Goal: Task Accomplishment & Management: Use online tool/utility

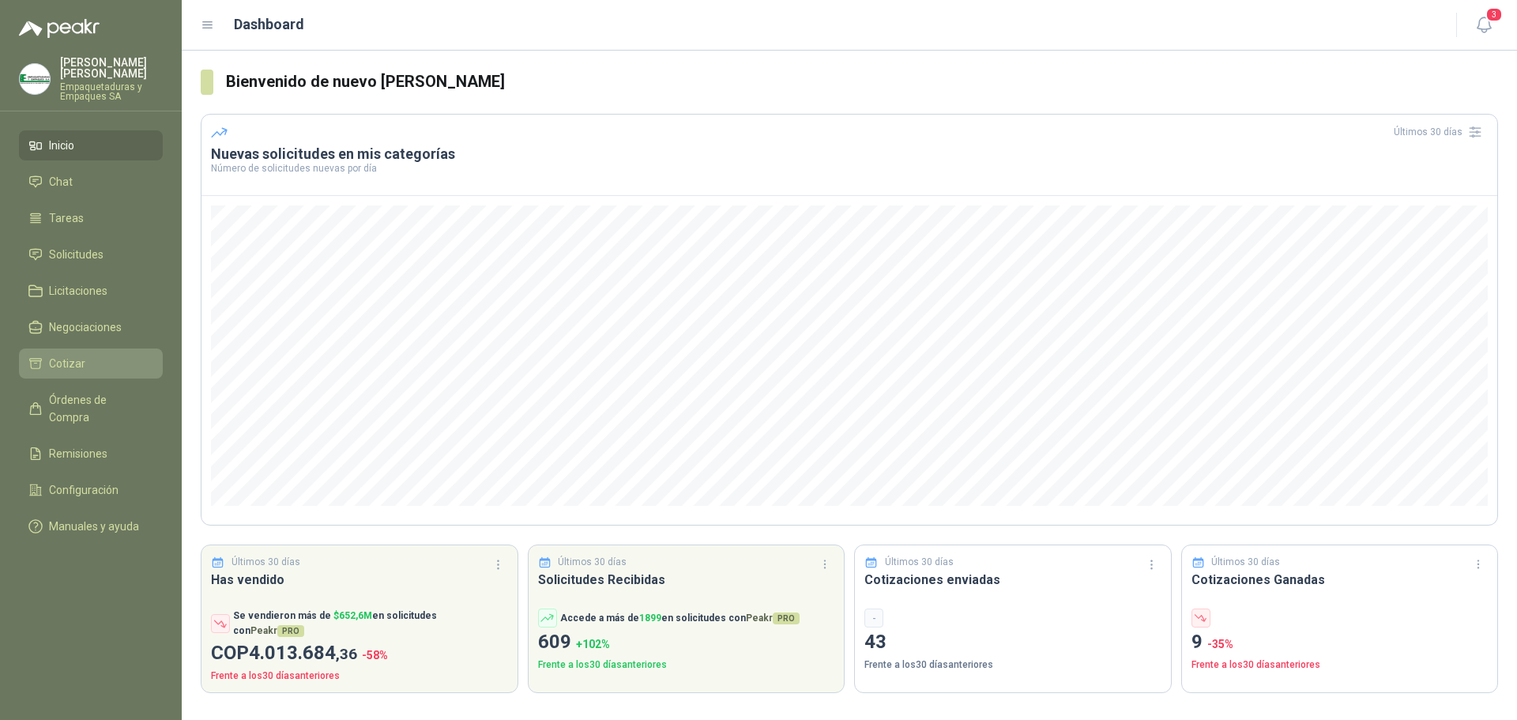
click at [122, 368] on li "Cotizar" at bounding box center [90, 363] width 125 height 17
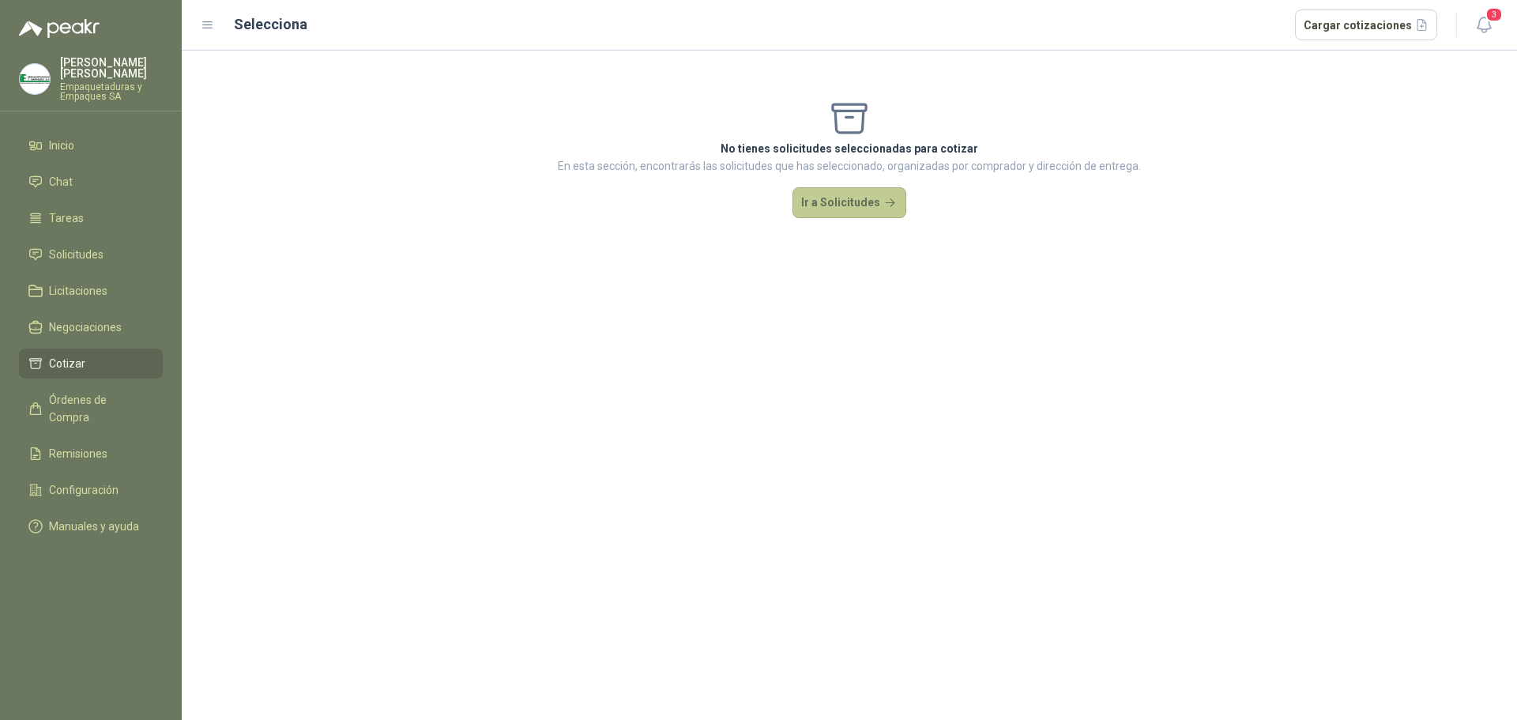
click at [828, 198] on button "Ir a Solicitudes" at bounding box center [849, 203] width 114 height 32
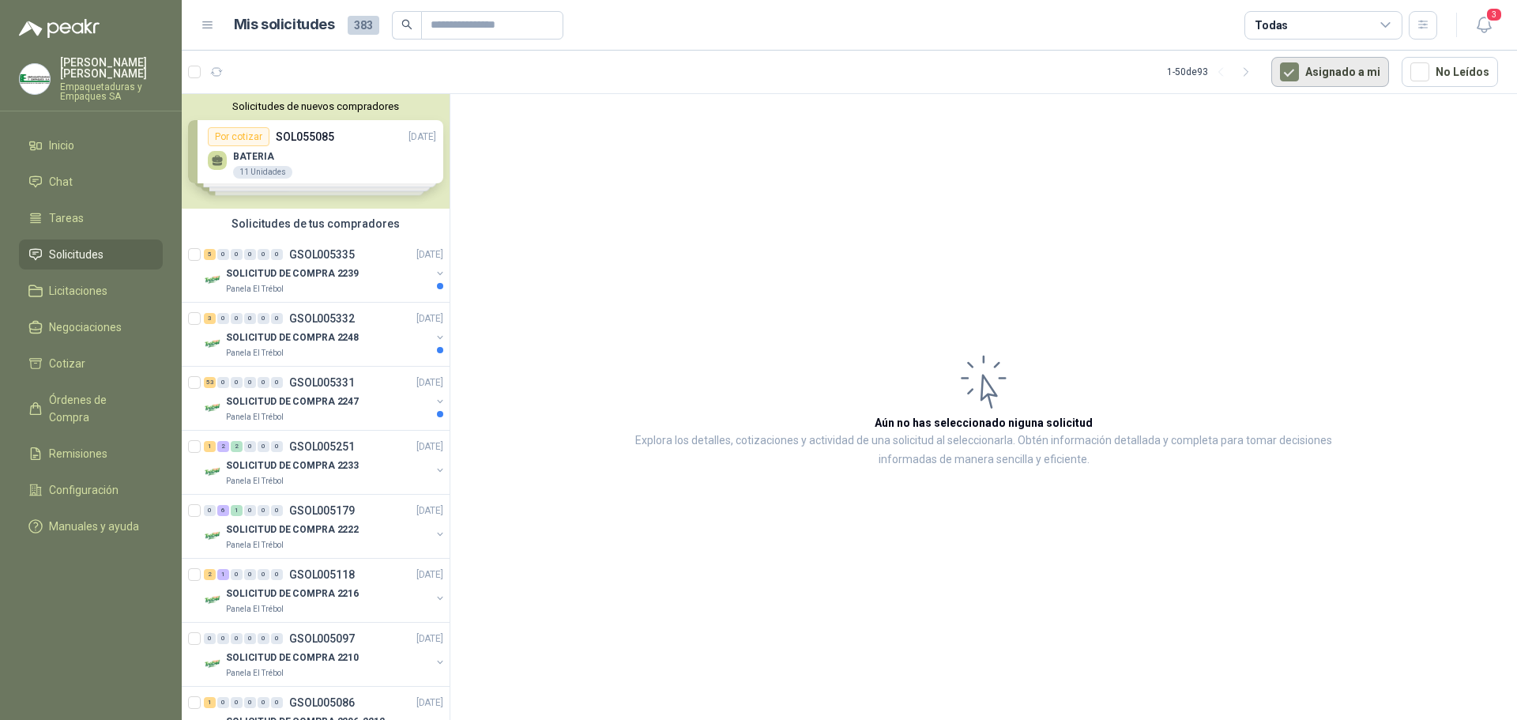
click at [1307, 72] on button "Asignado a mi" at bounding box center [1330, 72] width 118 height 30
click at [1479, 30] on icon "button" at bounding box center [1484, 25] width 20 height 20
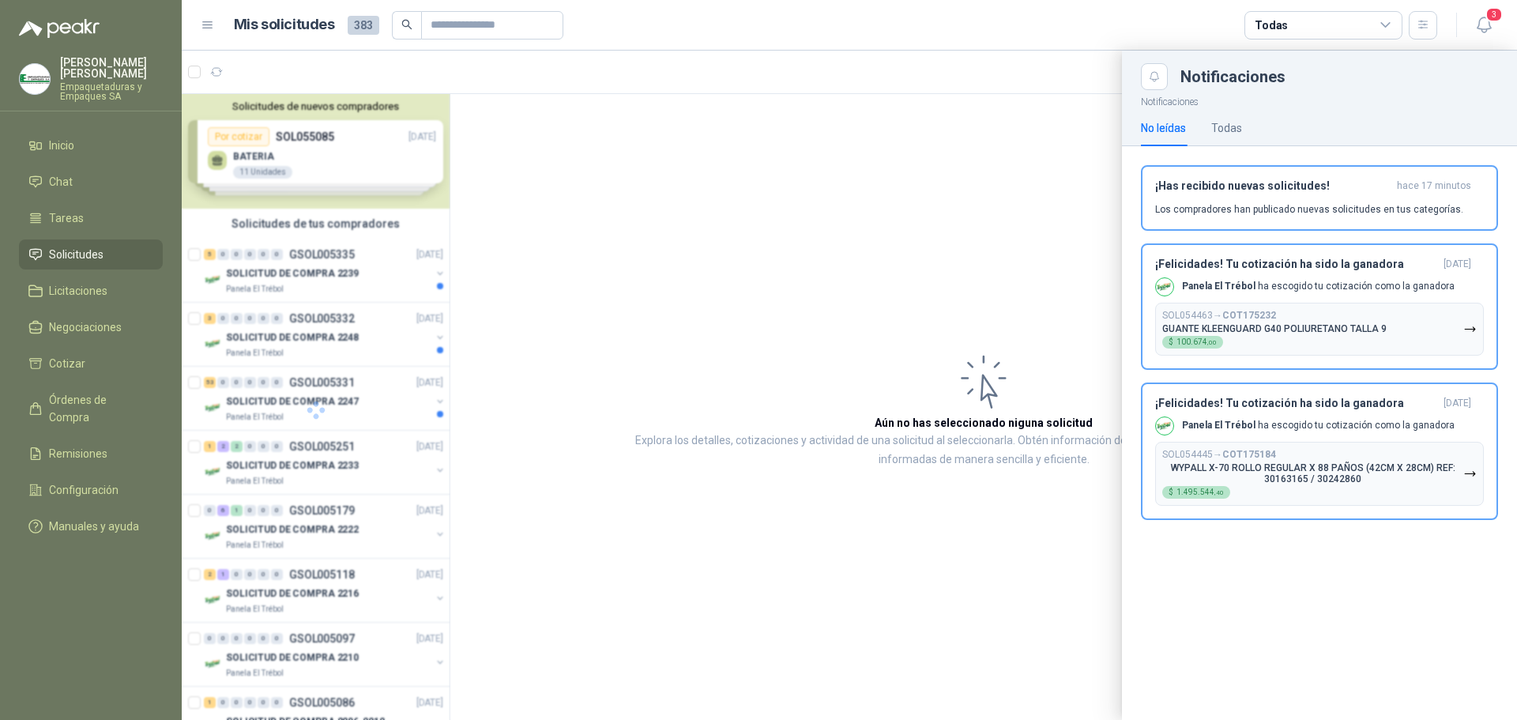
click at [1048, 265] on div at bounding box center [849, 385] width 1335 height 669
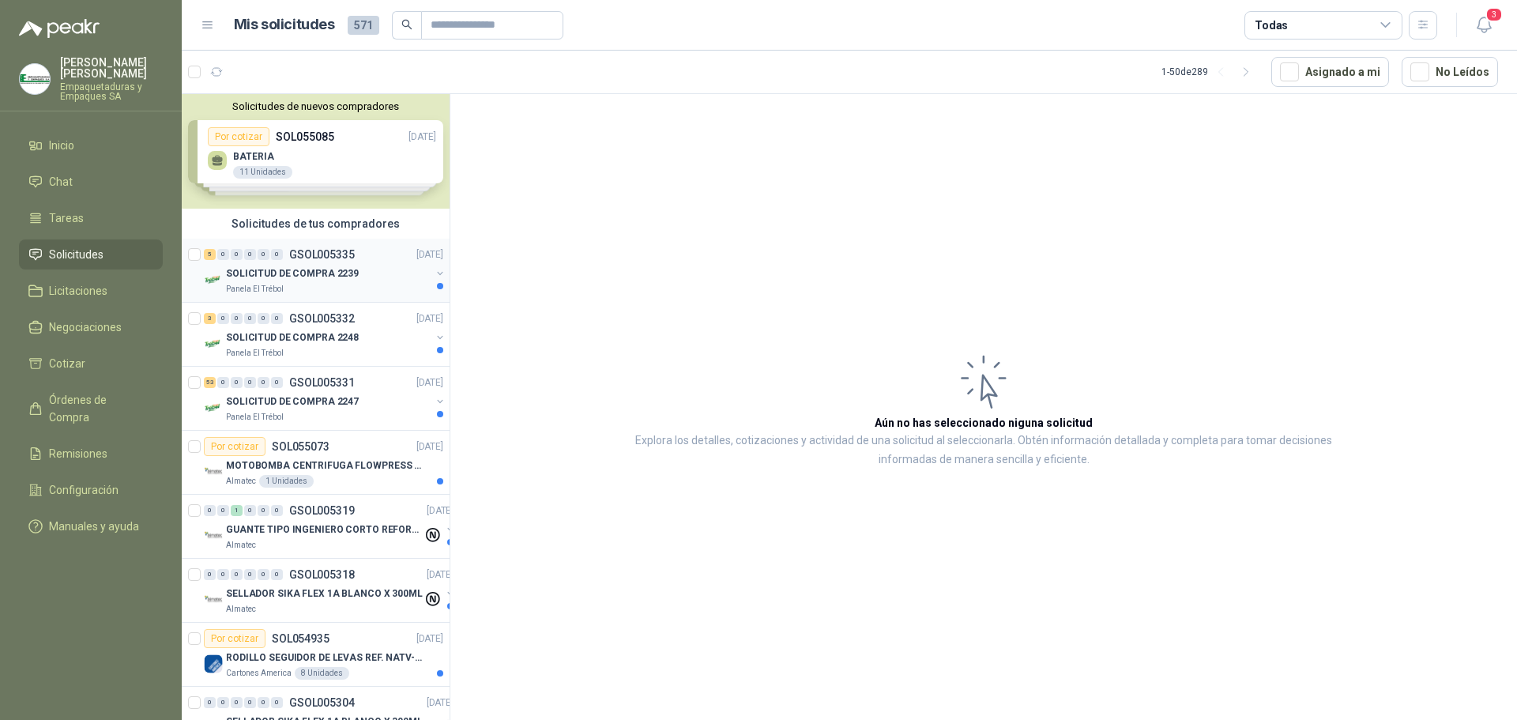
click at [344, 271] on p "SOLICITUD DE COMPRA 2239" at bounding box center [292, 273] width 133 height 15
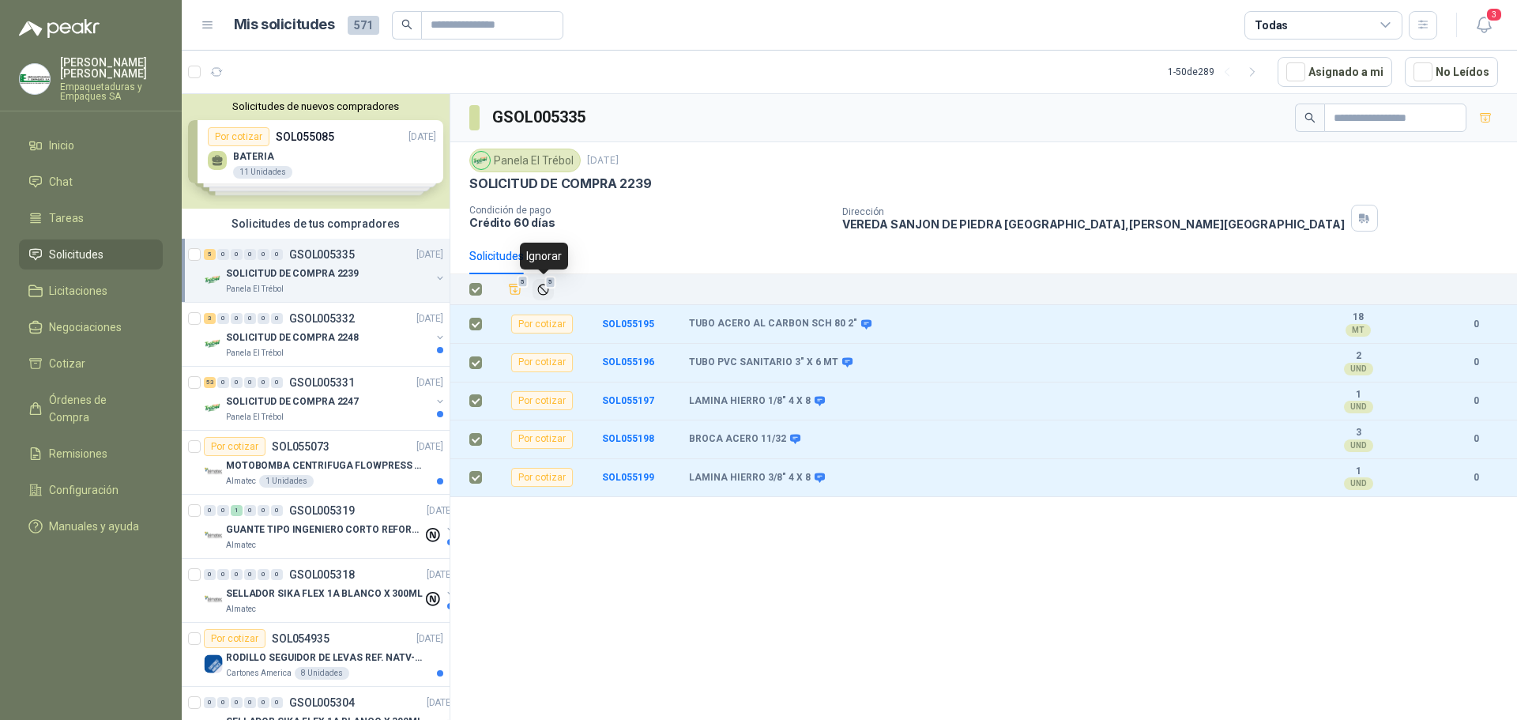
click at [543, 289] on icon "Ignorar" at bounding box center [542, 288] width 9 height 9
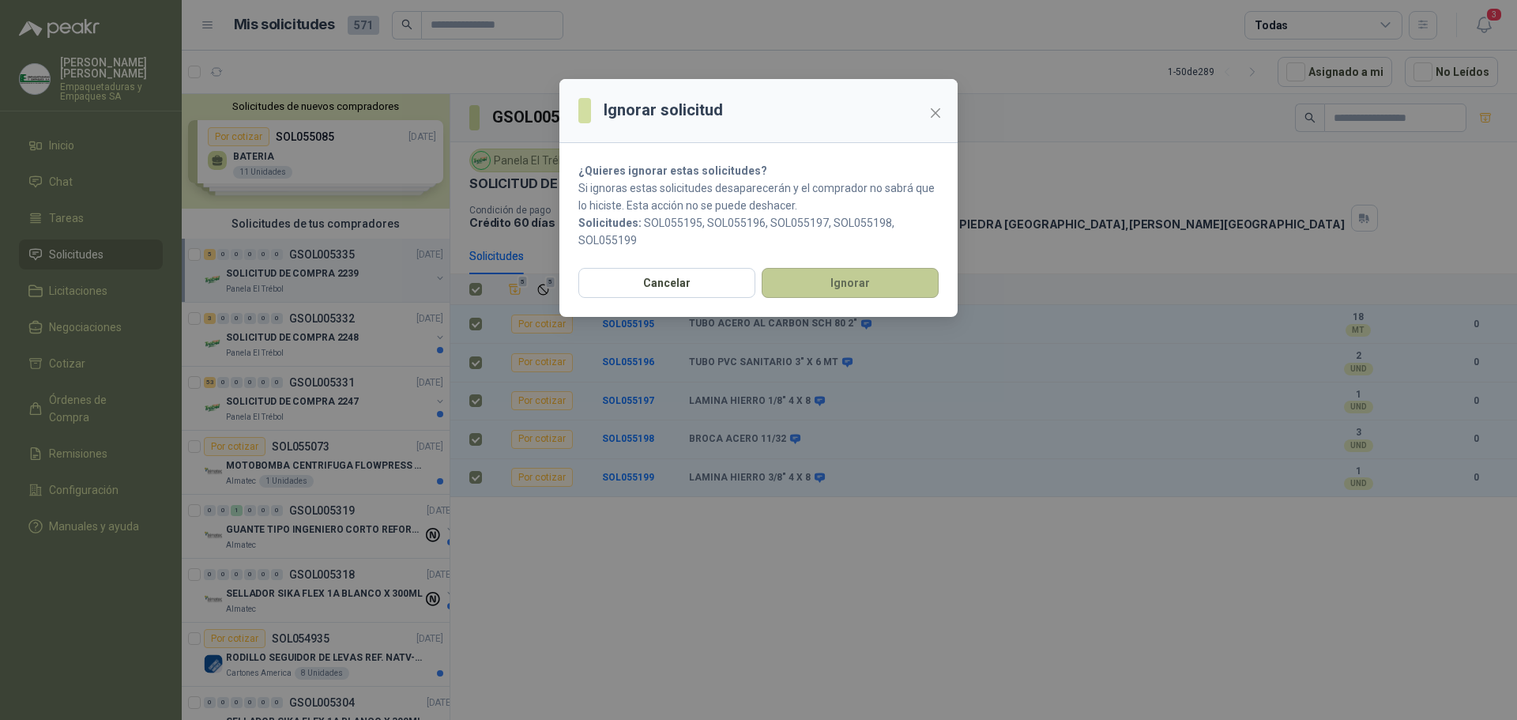
click at [789, 275] on button "Ignorar" at bounding box center [850, 283] width 177 height 30
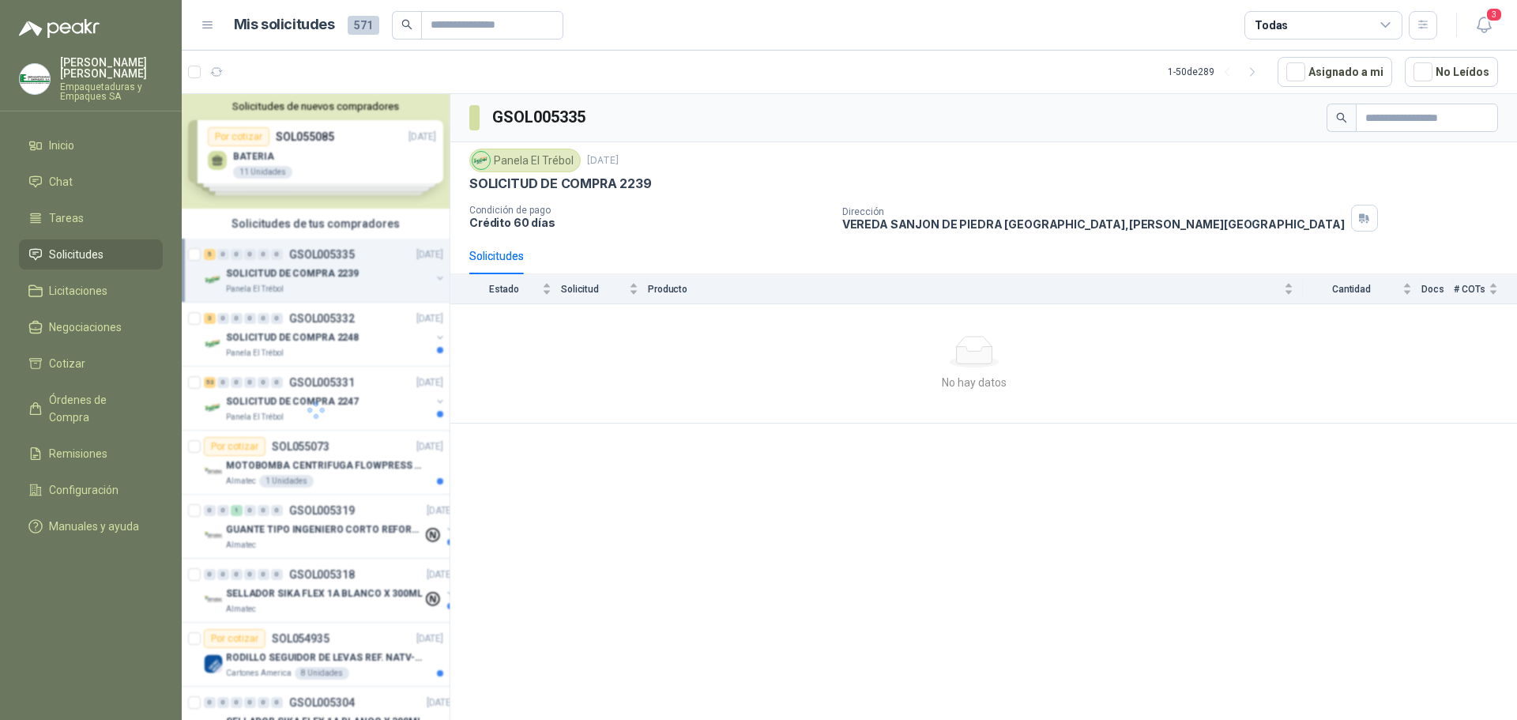
click at [351, 337] on div at bounding box center [316, 409] width 269 height 631
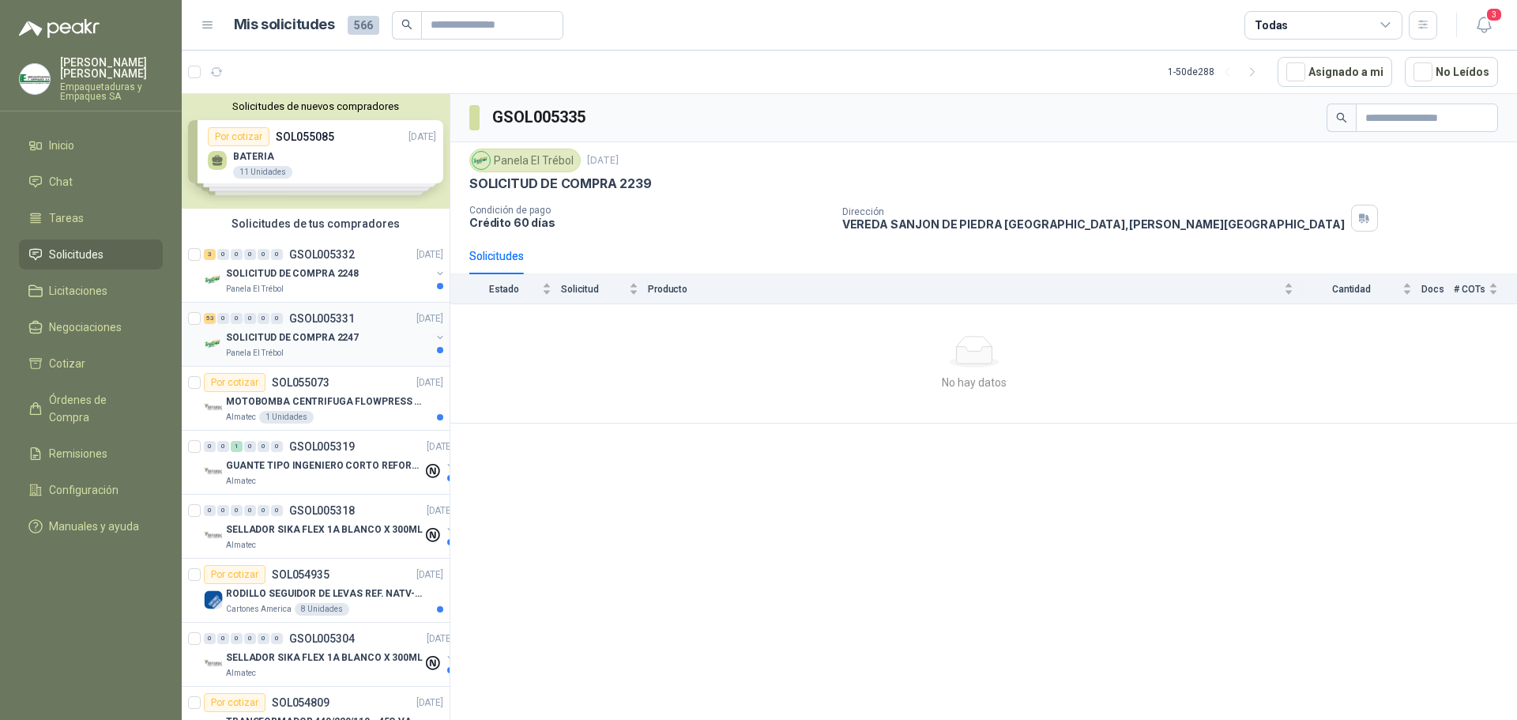
click at [401, 331] on div "SOLICITUD DE COMPRA 2247" at bounding box center [328, 337] width 205 height 19
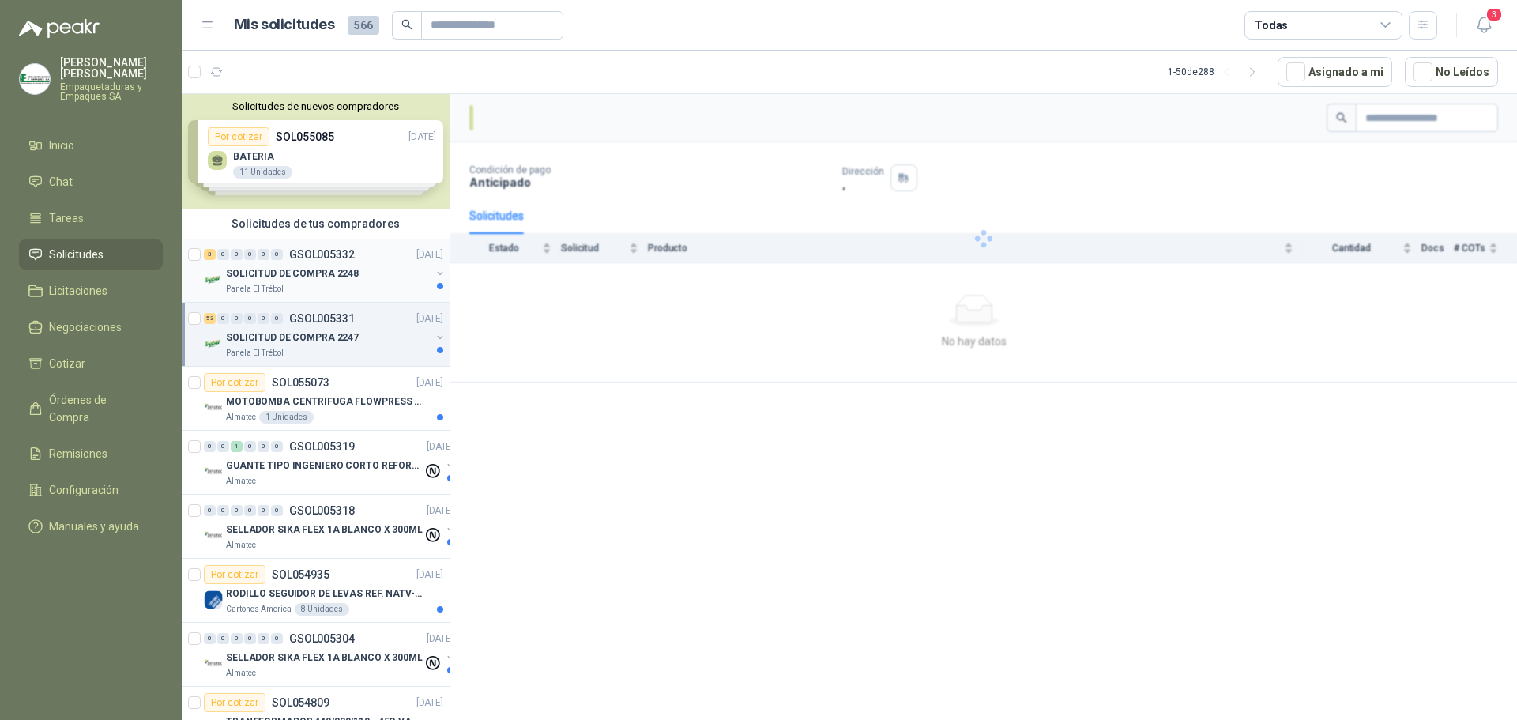
click at [405, 289] on div "Panela El Trébol" at bounding box center [328, 289] width 205 height 13
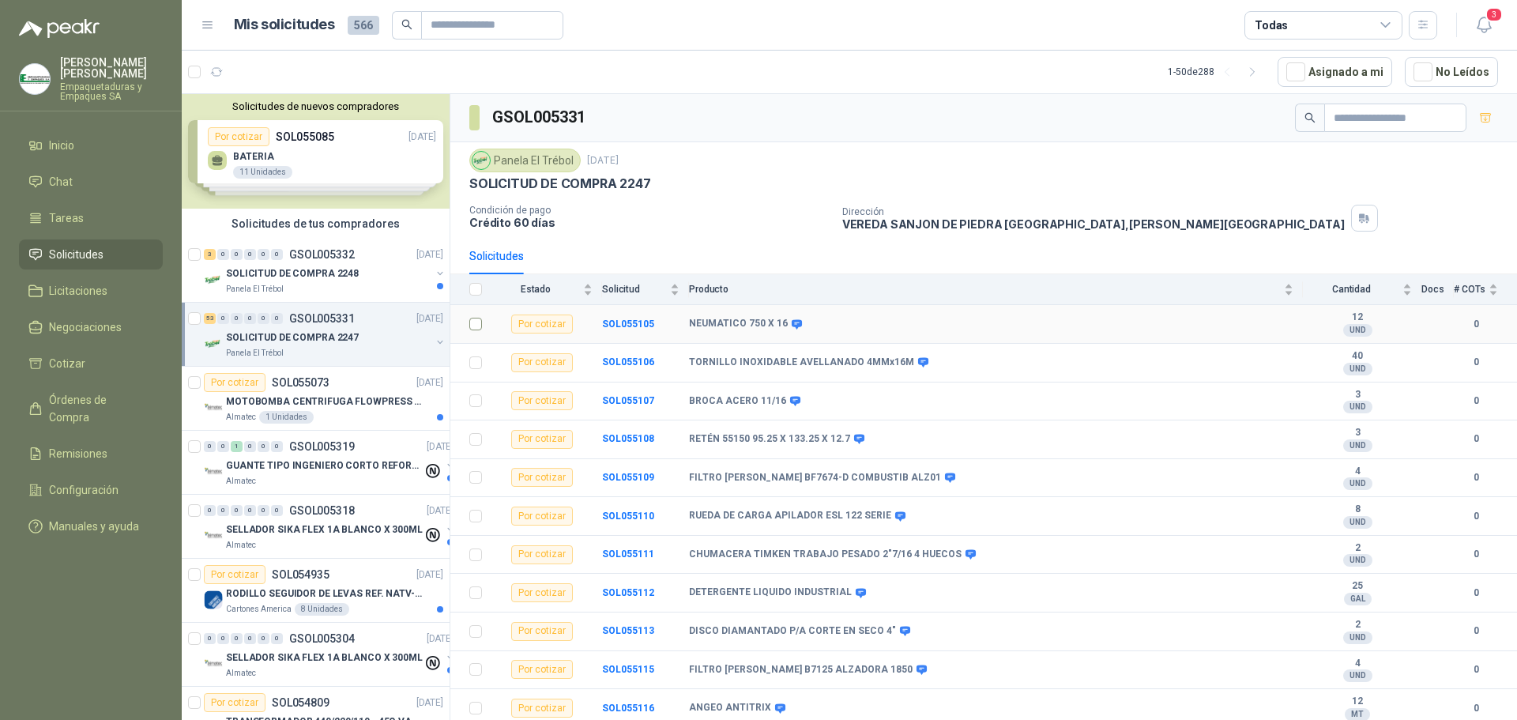
click at [484, 323] on td at bounding box center [470, 324] width 41 height 39
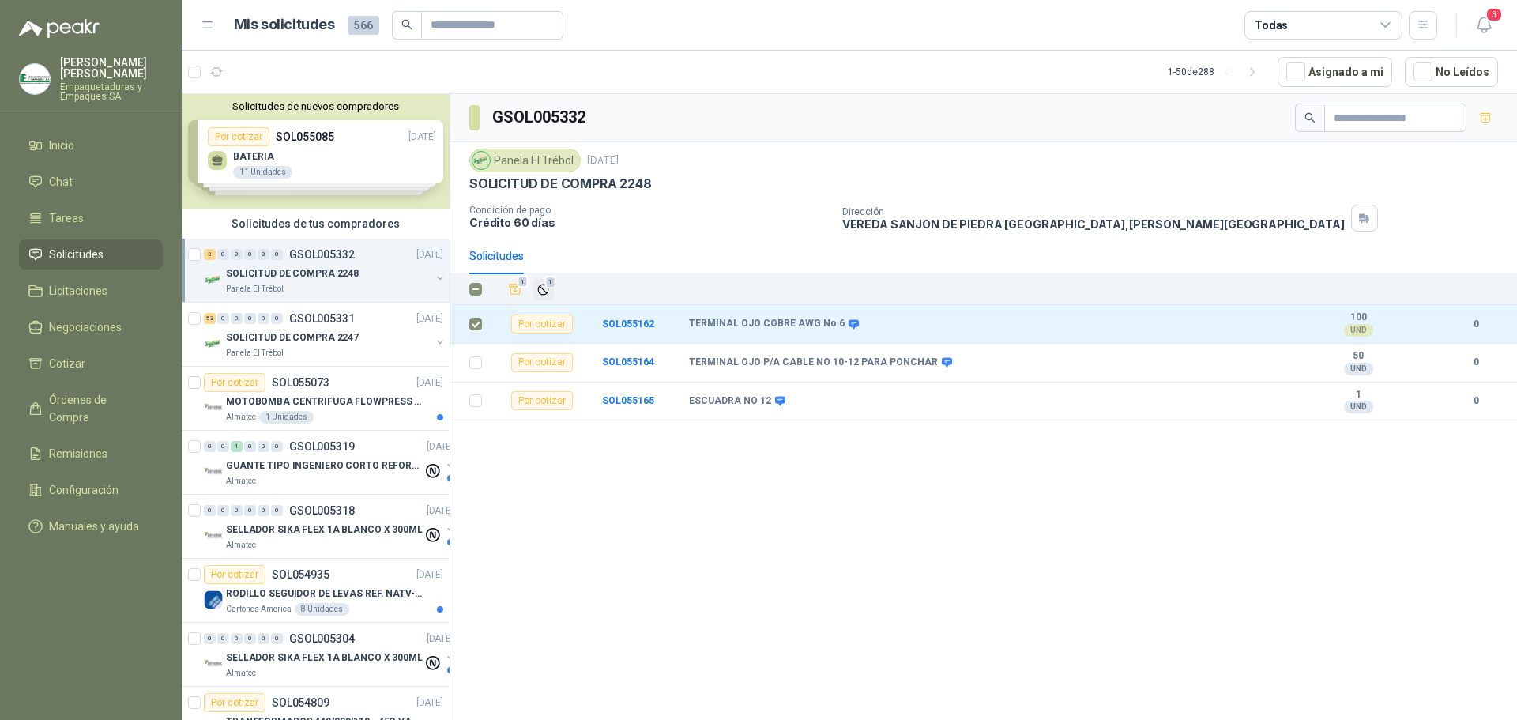
click at [546, 288] on span "1" at bounding box center [550, 282] width 11 height 13
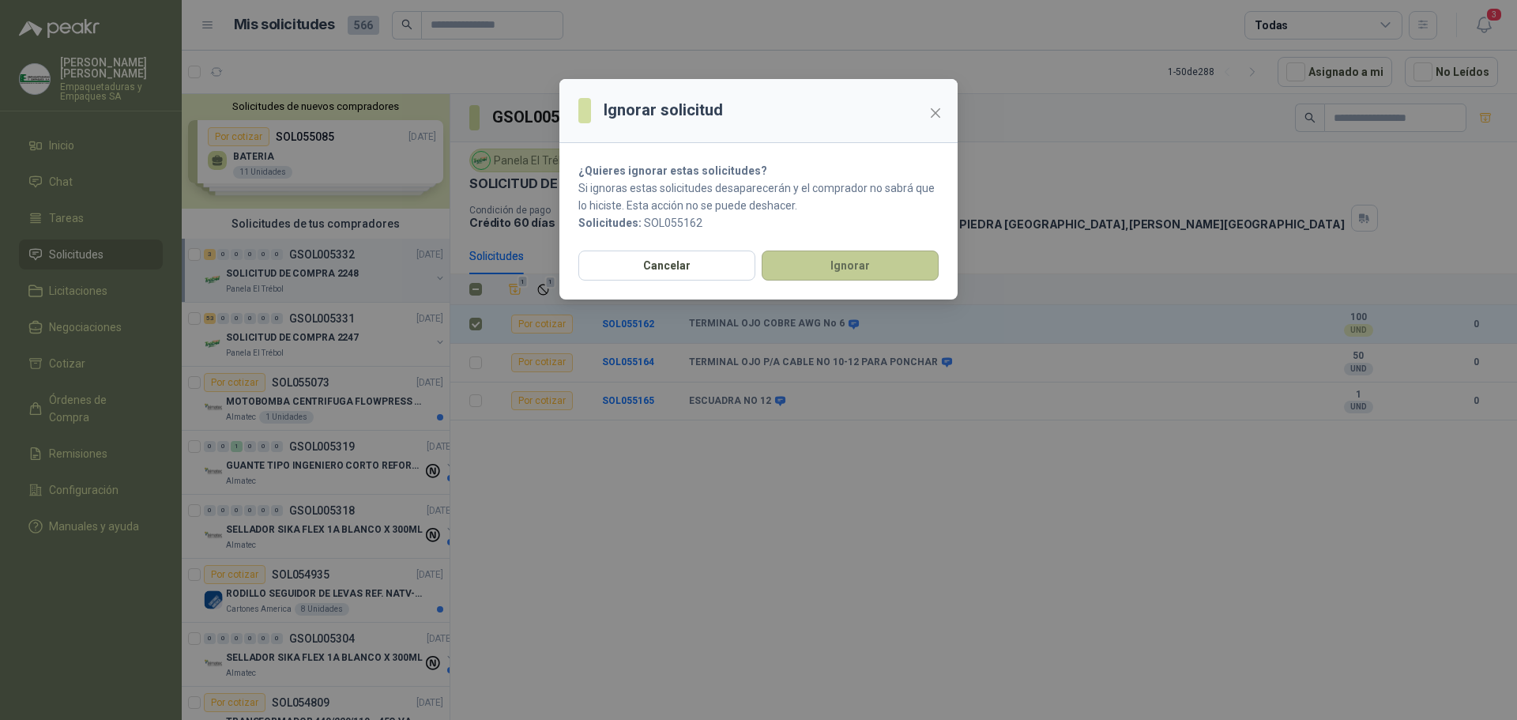
click at [836, 273] on button "Ignorar" at bounding box center [850, 265] width 177 height 30
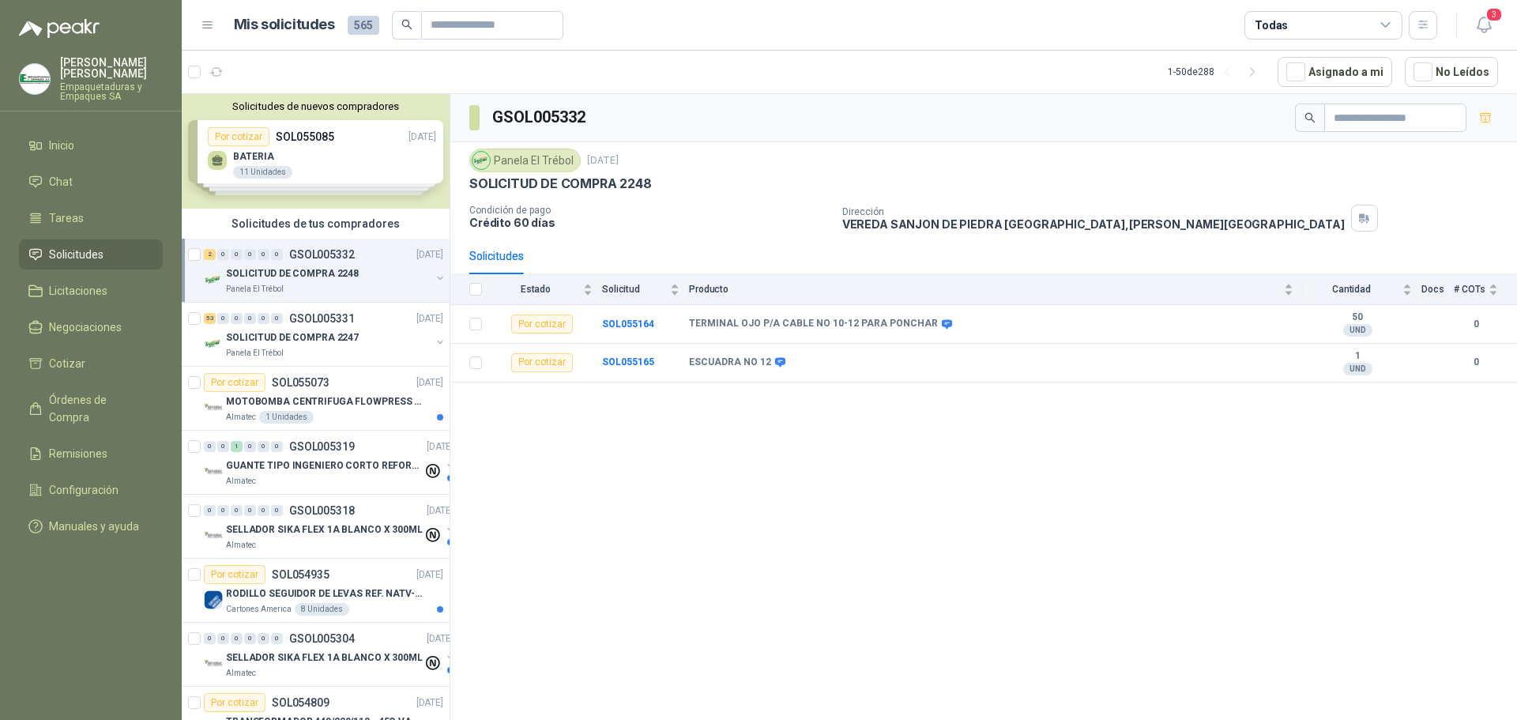
click at [367, 278] on div "SOLICITUD DE COMPRA 2248" at bounding box center [328, 273] width 205 height 19
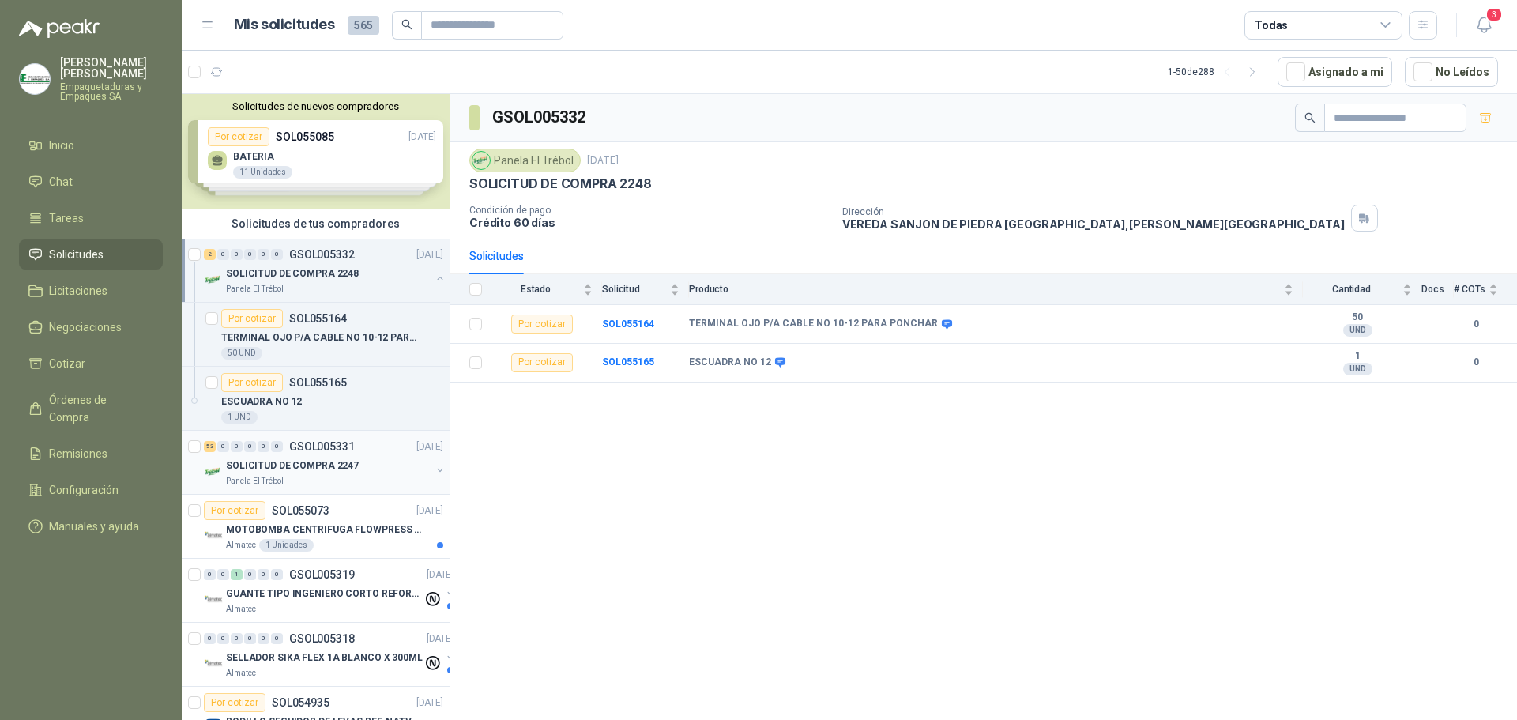
click at [340, 469] on p "SOLICITUD DE COMPRA 2247" at bounding box center [292, 465] width 133 height 15
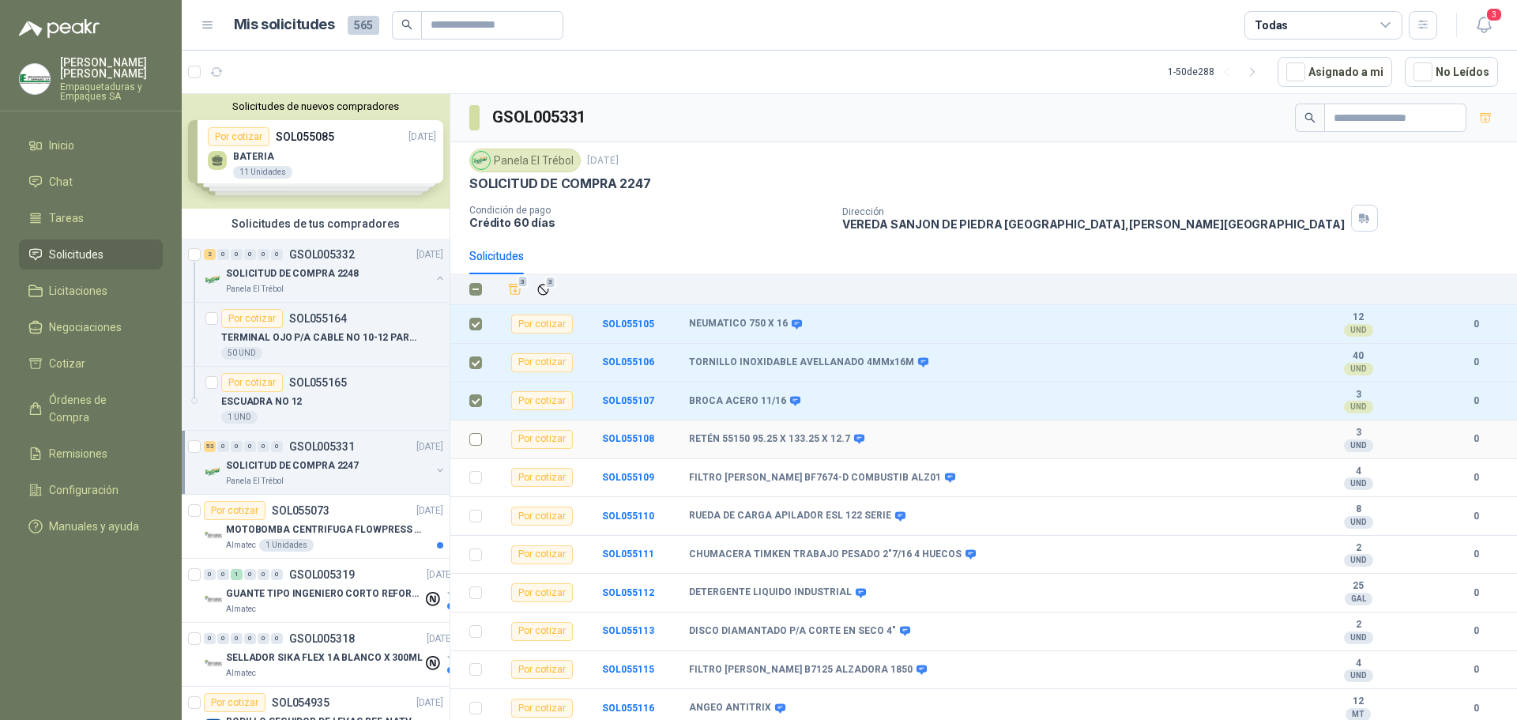
click at [483, 438] on td at bounding box center [470, 439] width 41 height 39
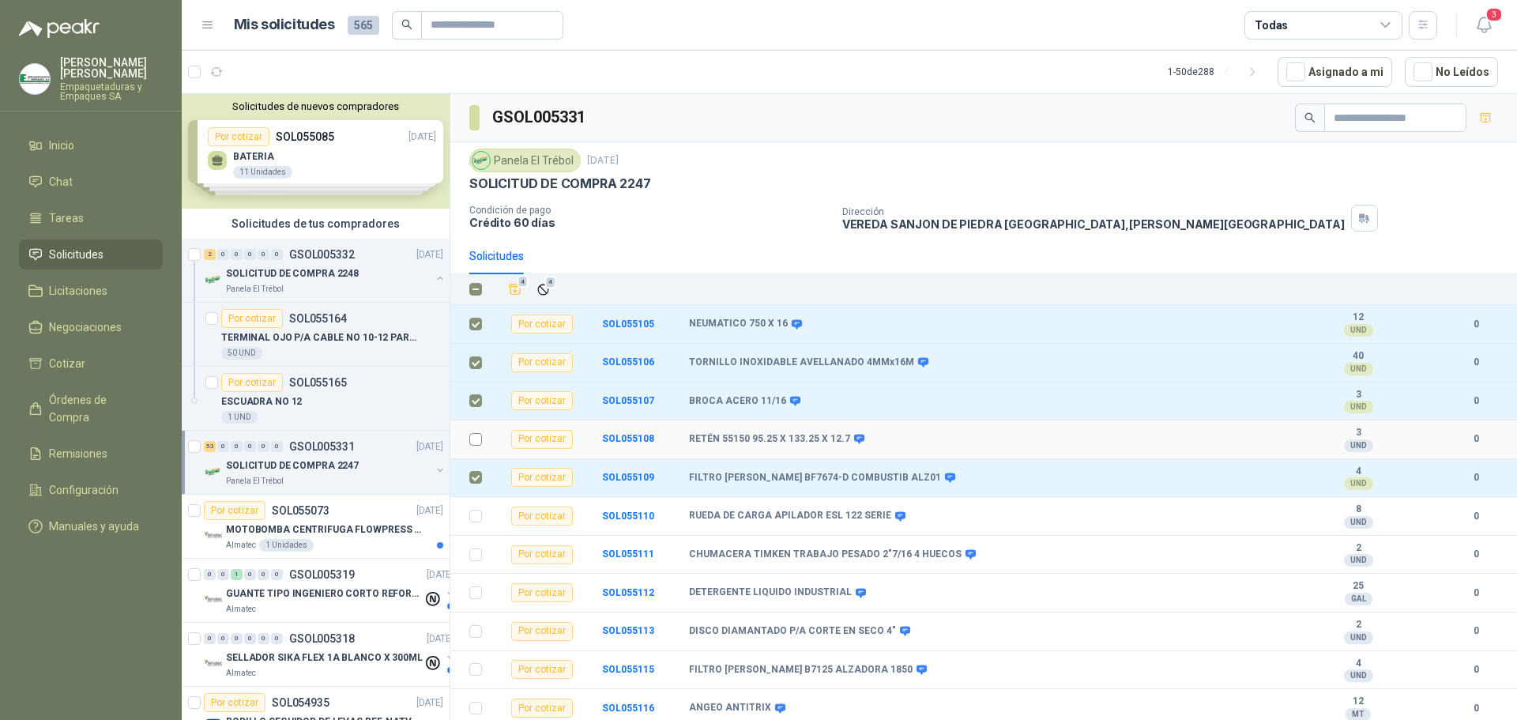
click at [480, 447] on label at bounding box center [475, 439] width 13 height 17
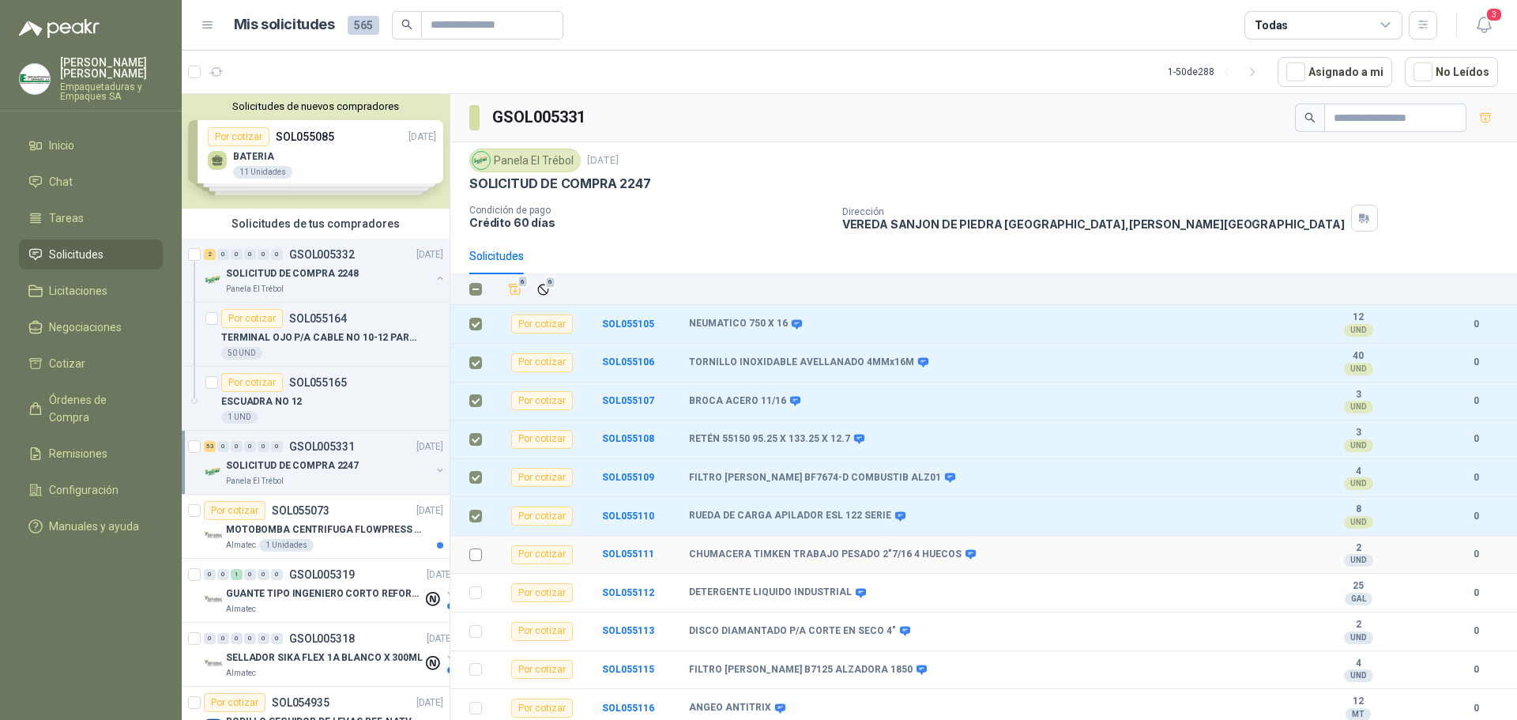
click at [482, 557] on td at bounding box center [470, 555] width 41 height 39
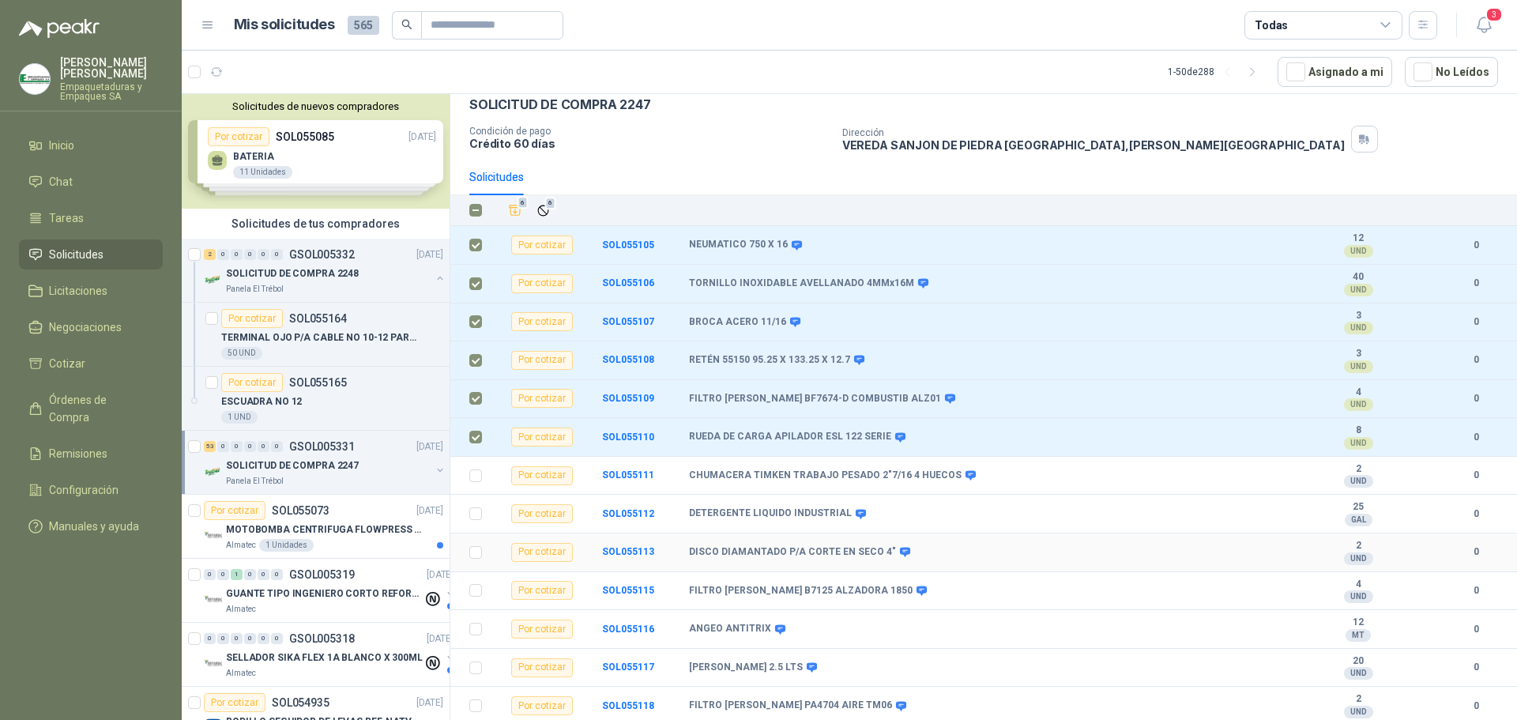
scroll to position [158, 0]
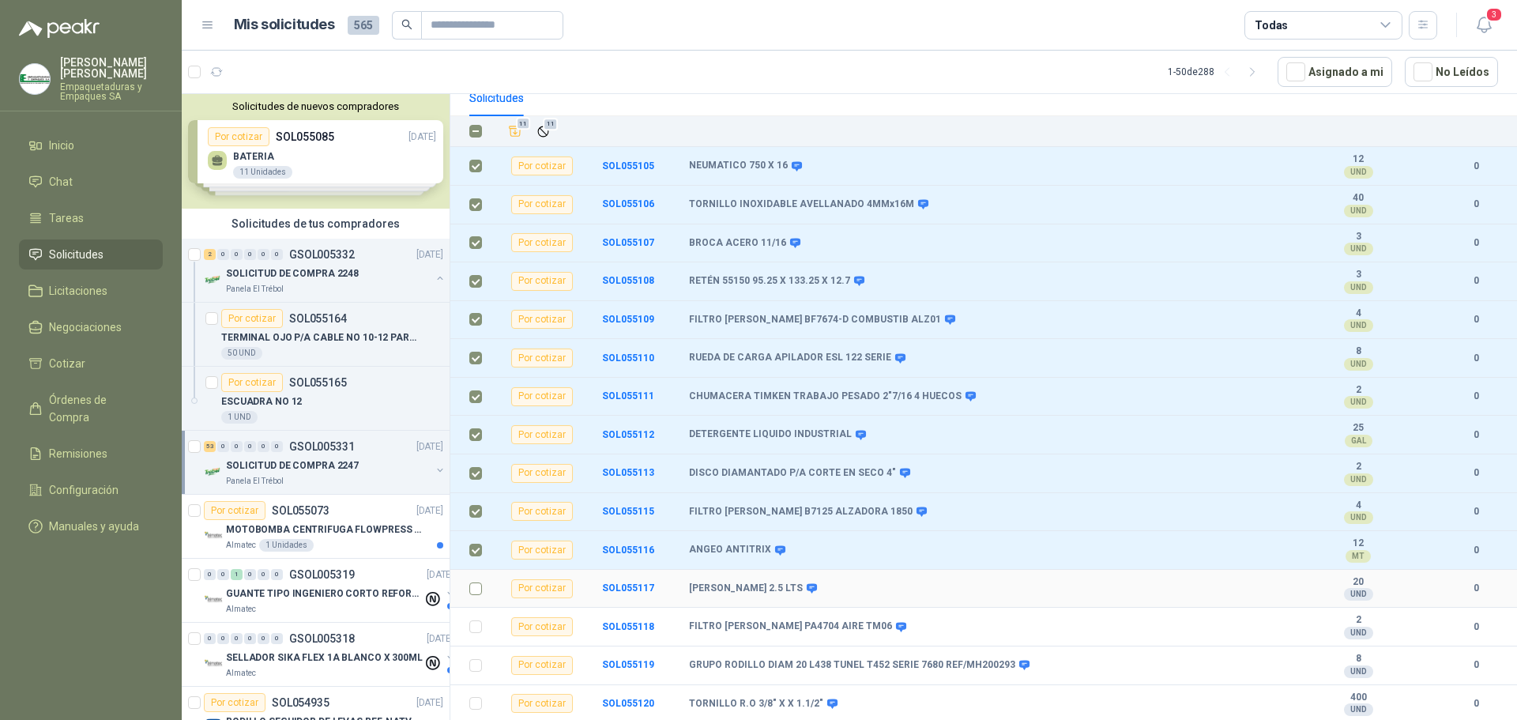
click at [482, 591] on td at bounding box center [470, 589] width 41 height 39
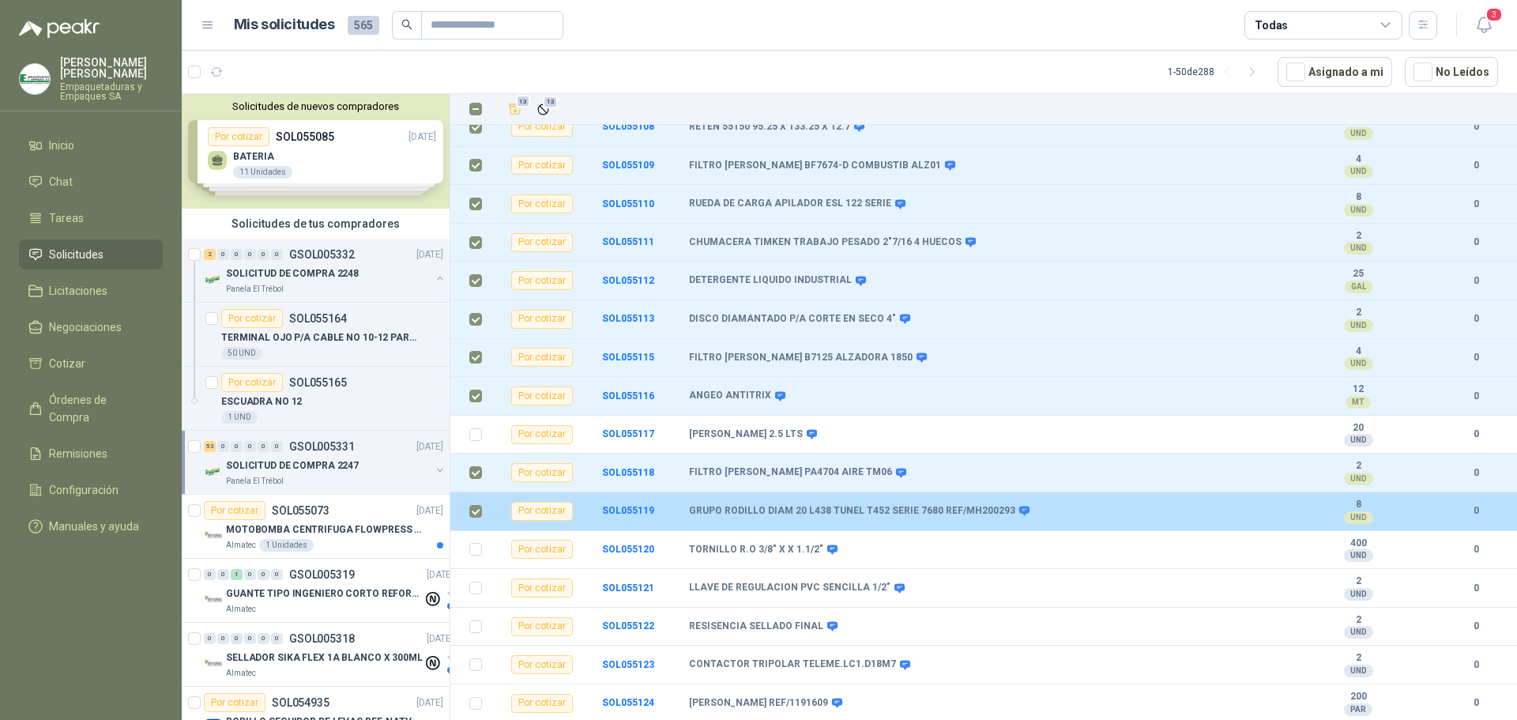
scroll to position [395, 0]
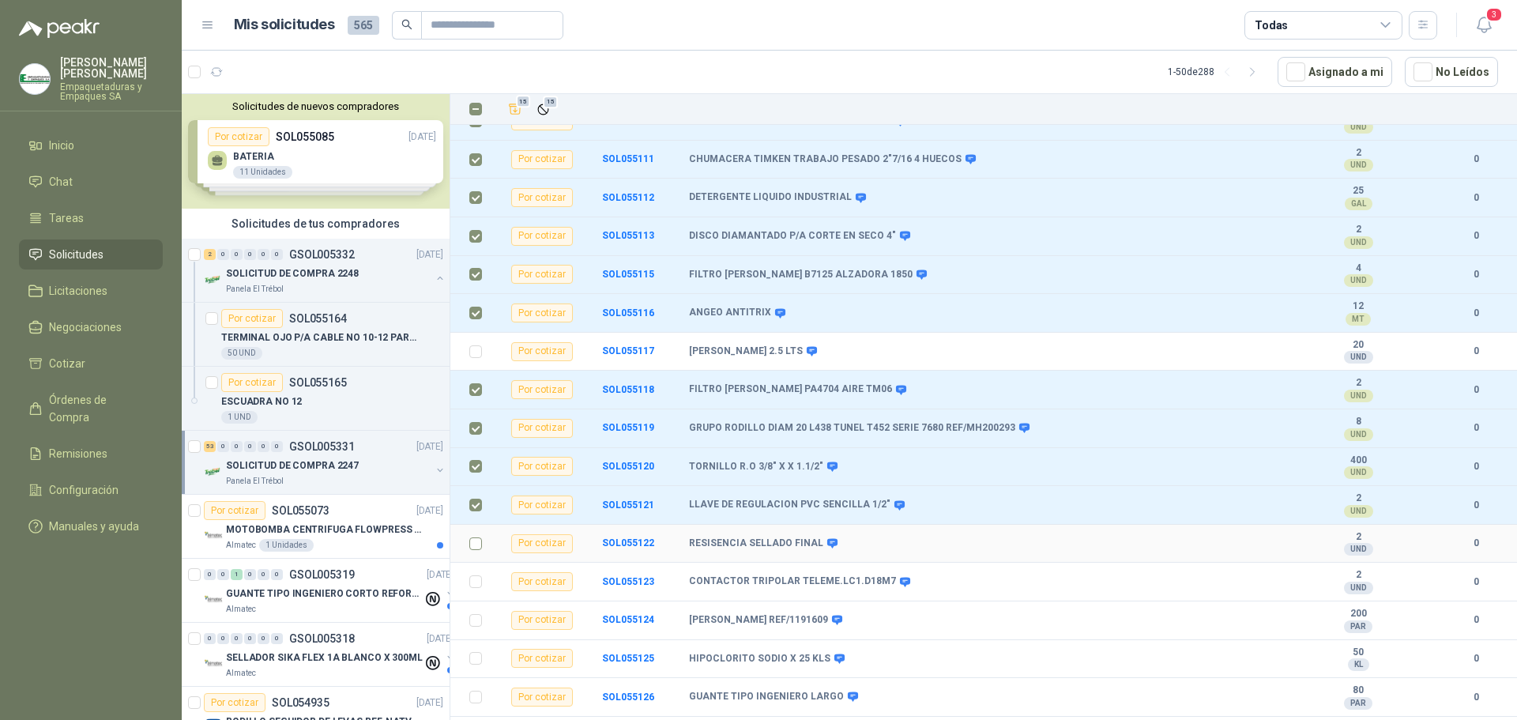
click at [483, 544] on td at bounding box center [470, 544] width 41 height 39
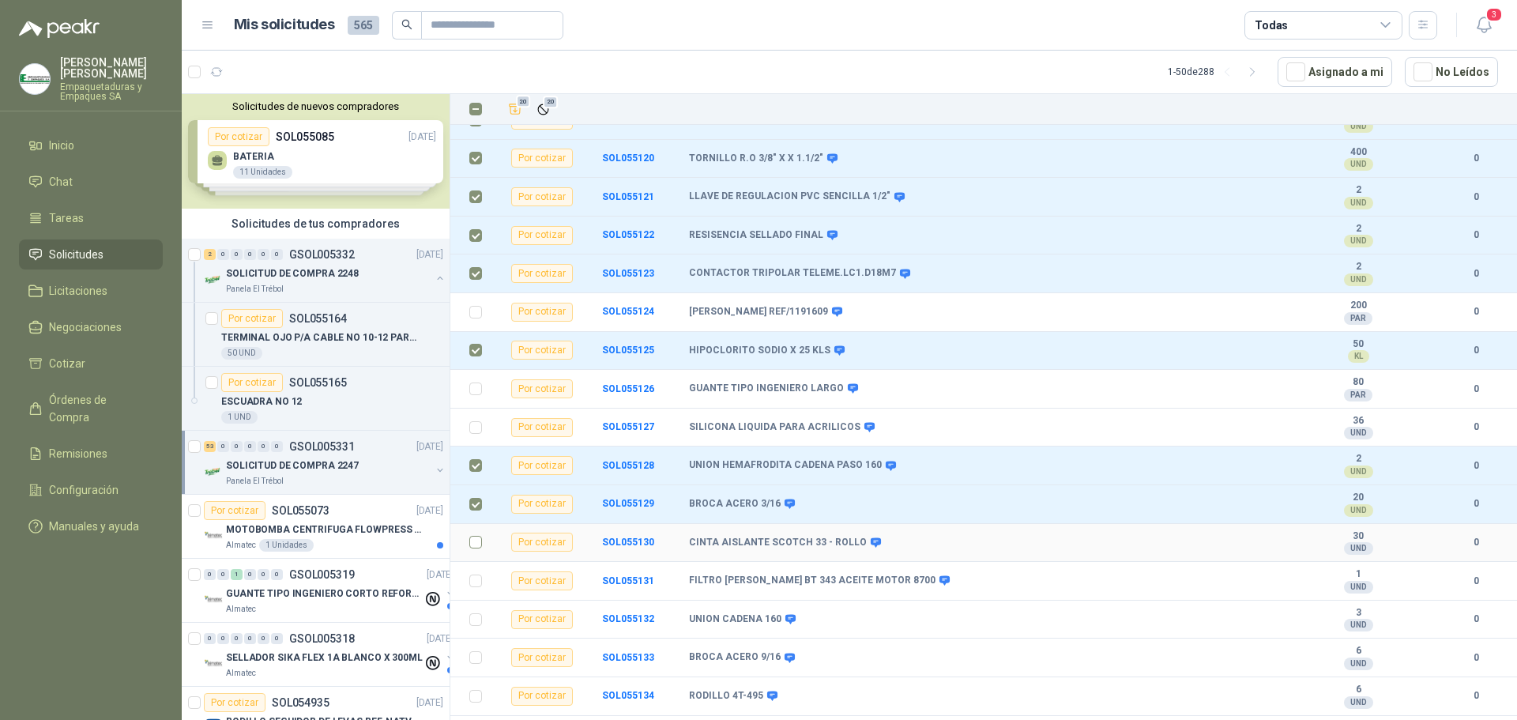
scroll to position [711, 0]
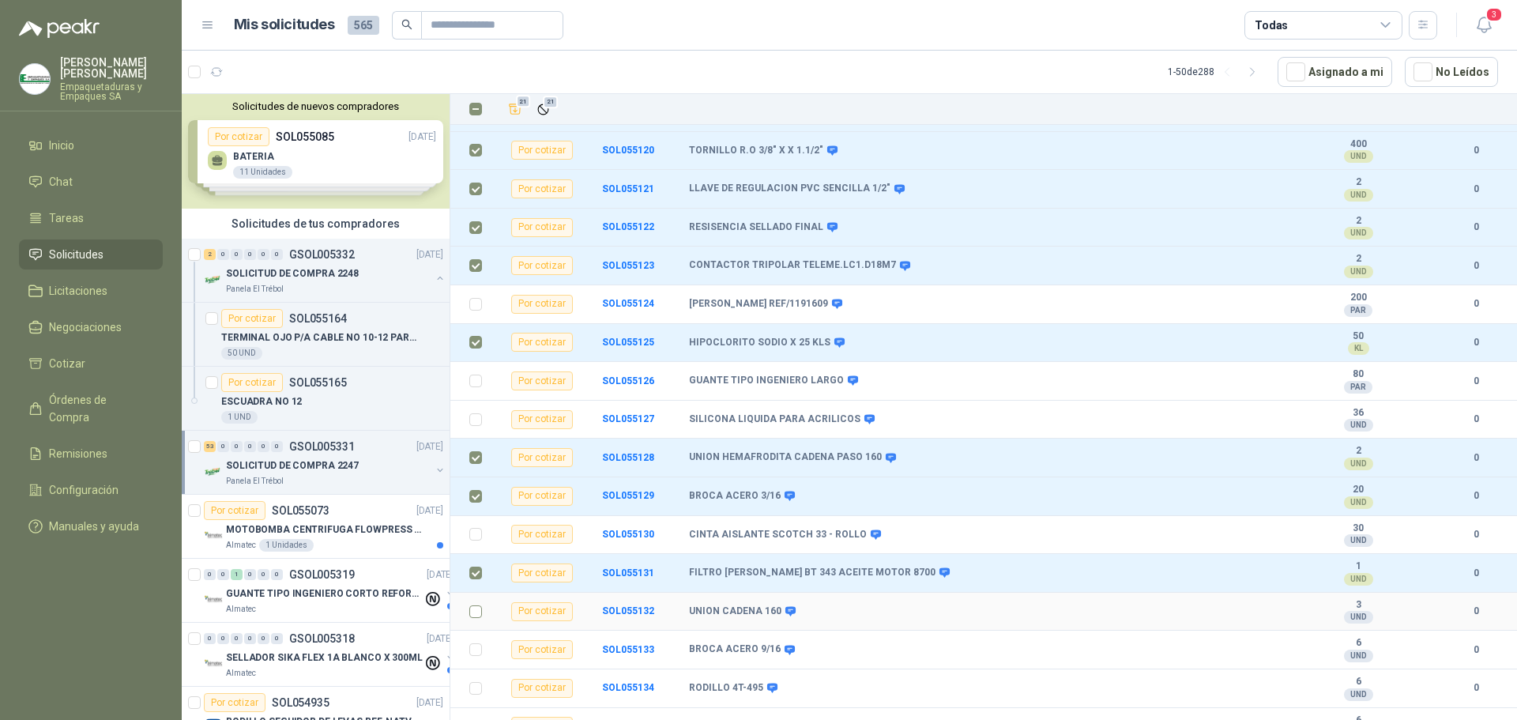
click at [476, 618] on label at bounding box center [475, 611] width 13 height 17
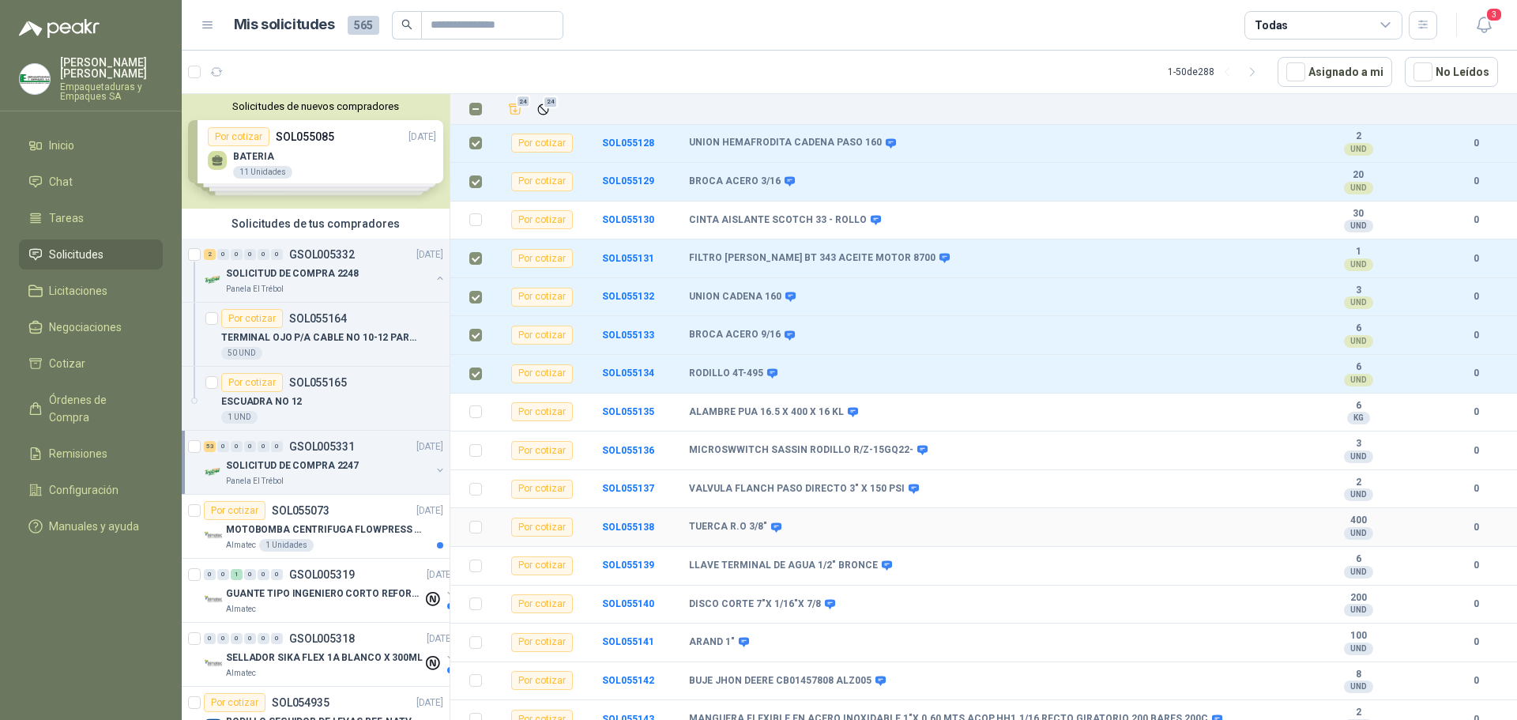
scroll to position [1027, 0]
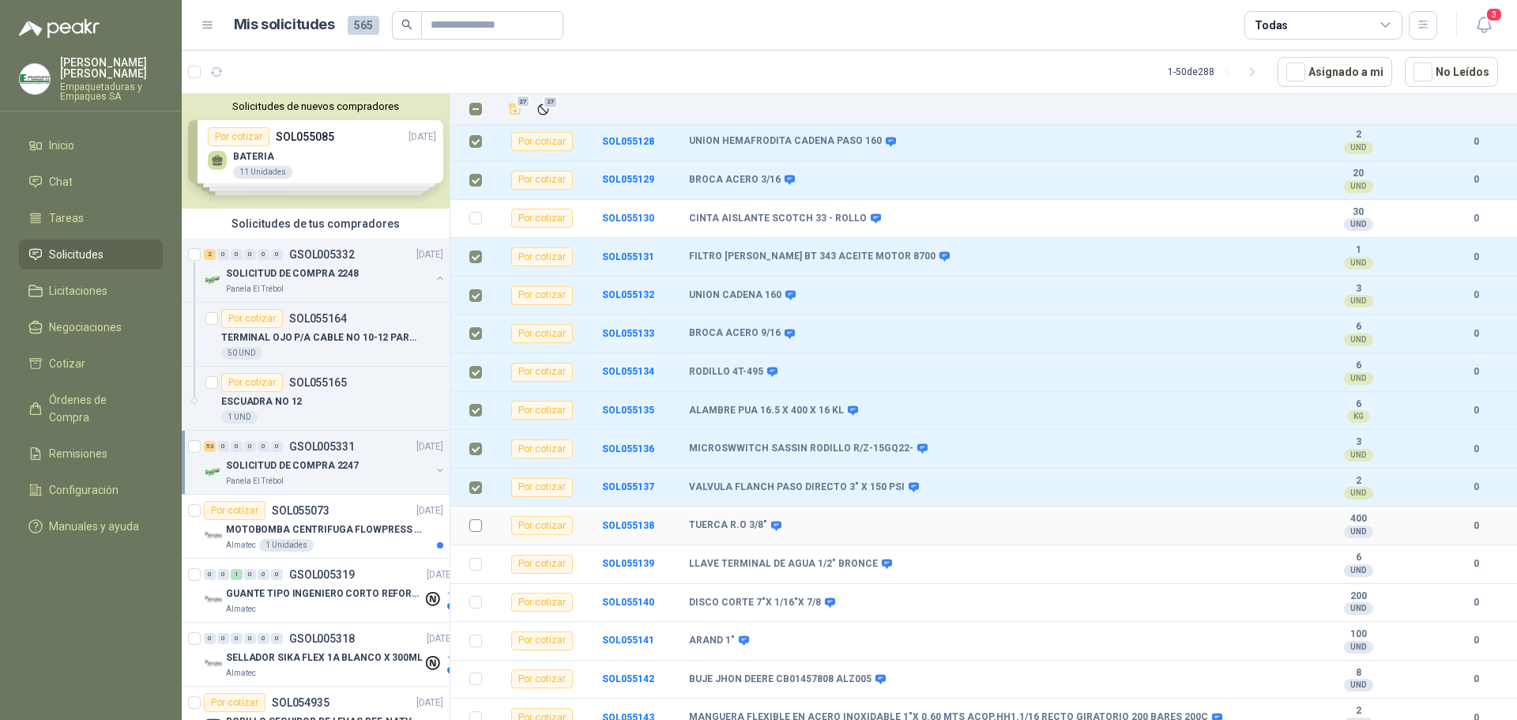
click at [483, 528] on td at bounding box center [470, 525] width 41 height 39
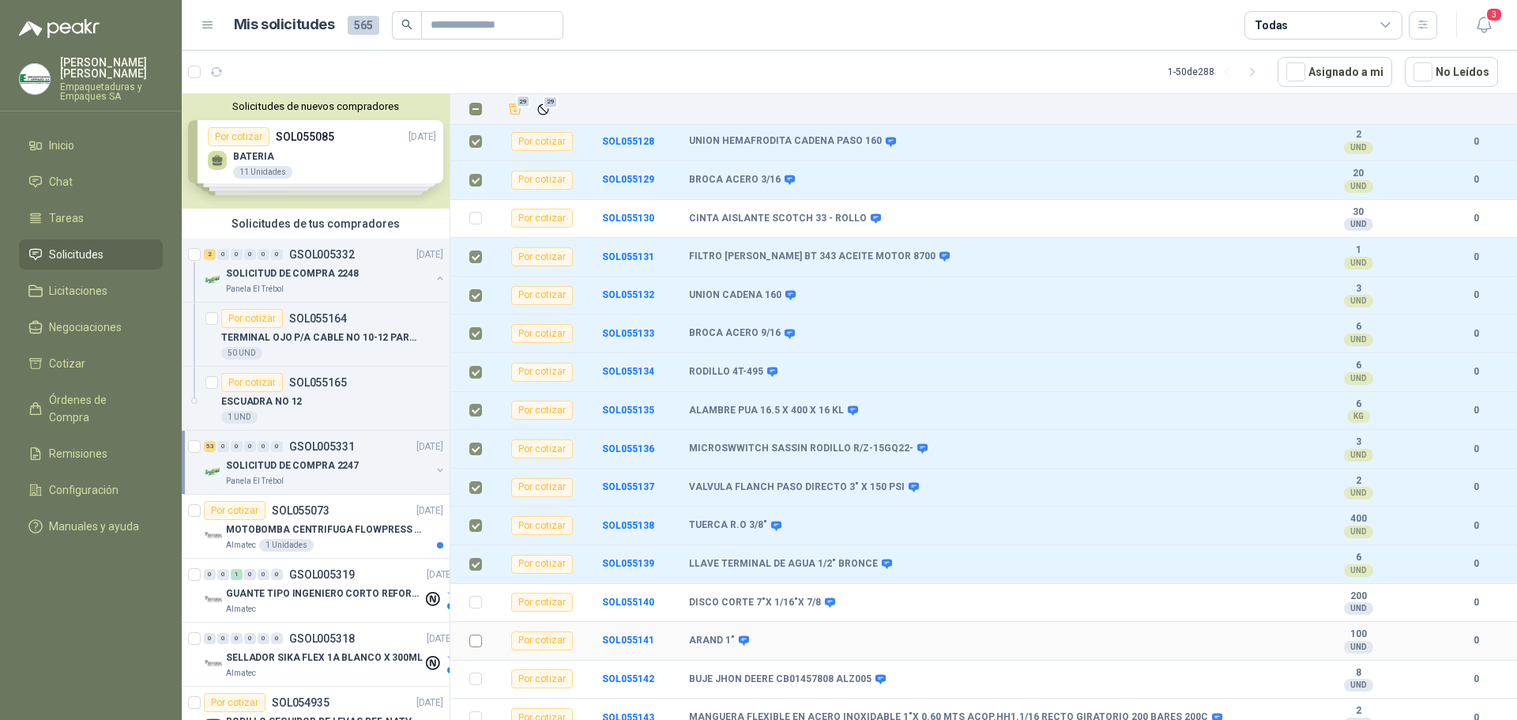
click at [476, 655] on td at bounding box center [470, 641] width 41 height 39
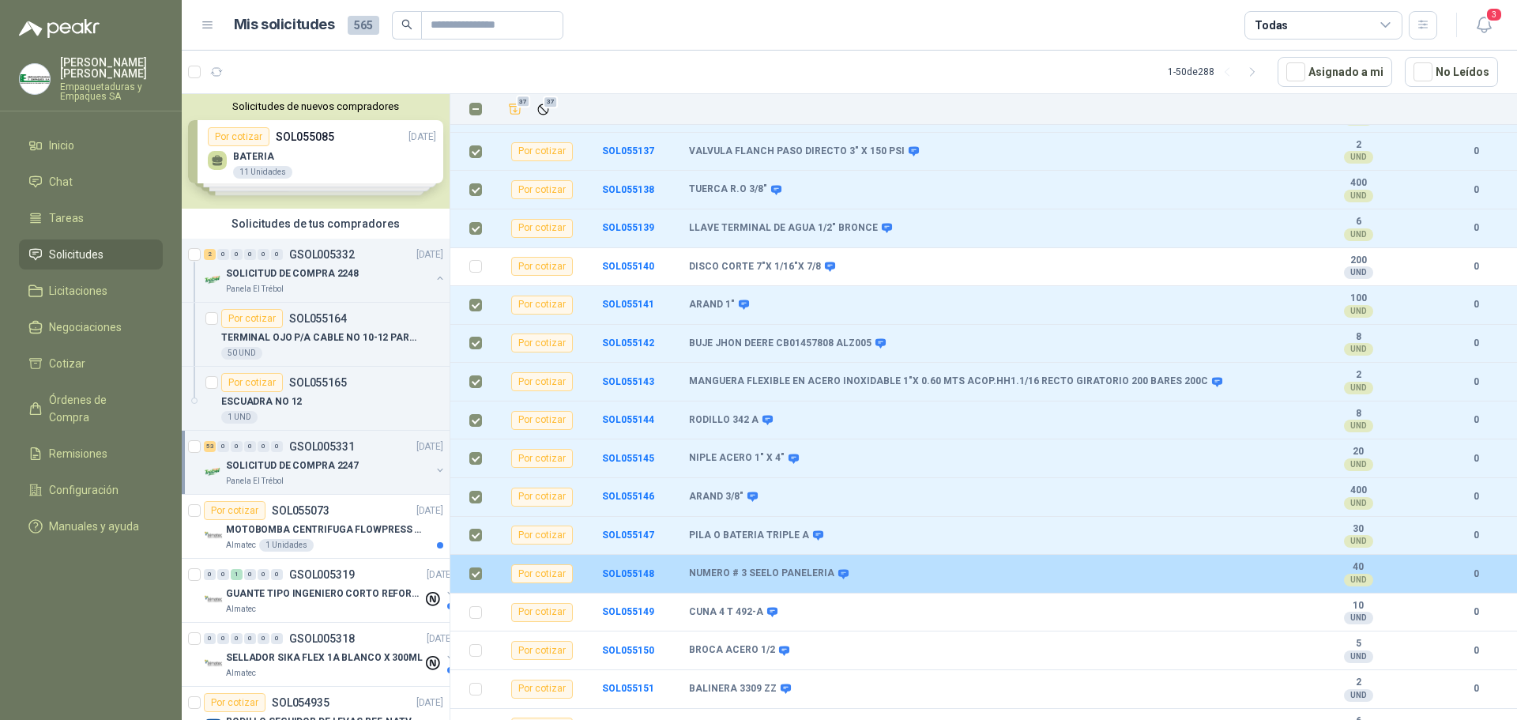
scroll to position [1422, 0]
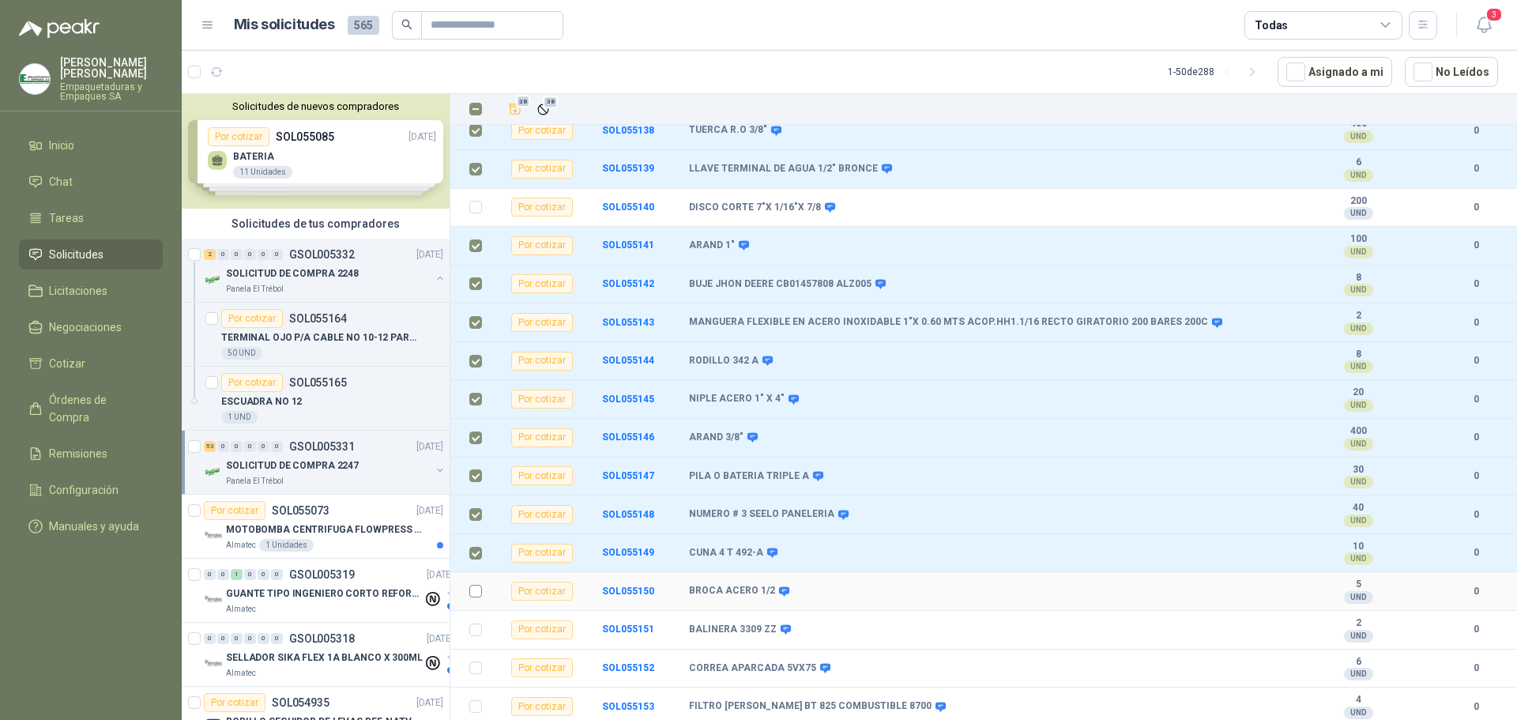
click at [473, 582] on label at bounding box center [475, 590] width 13 height 17
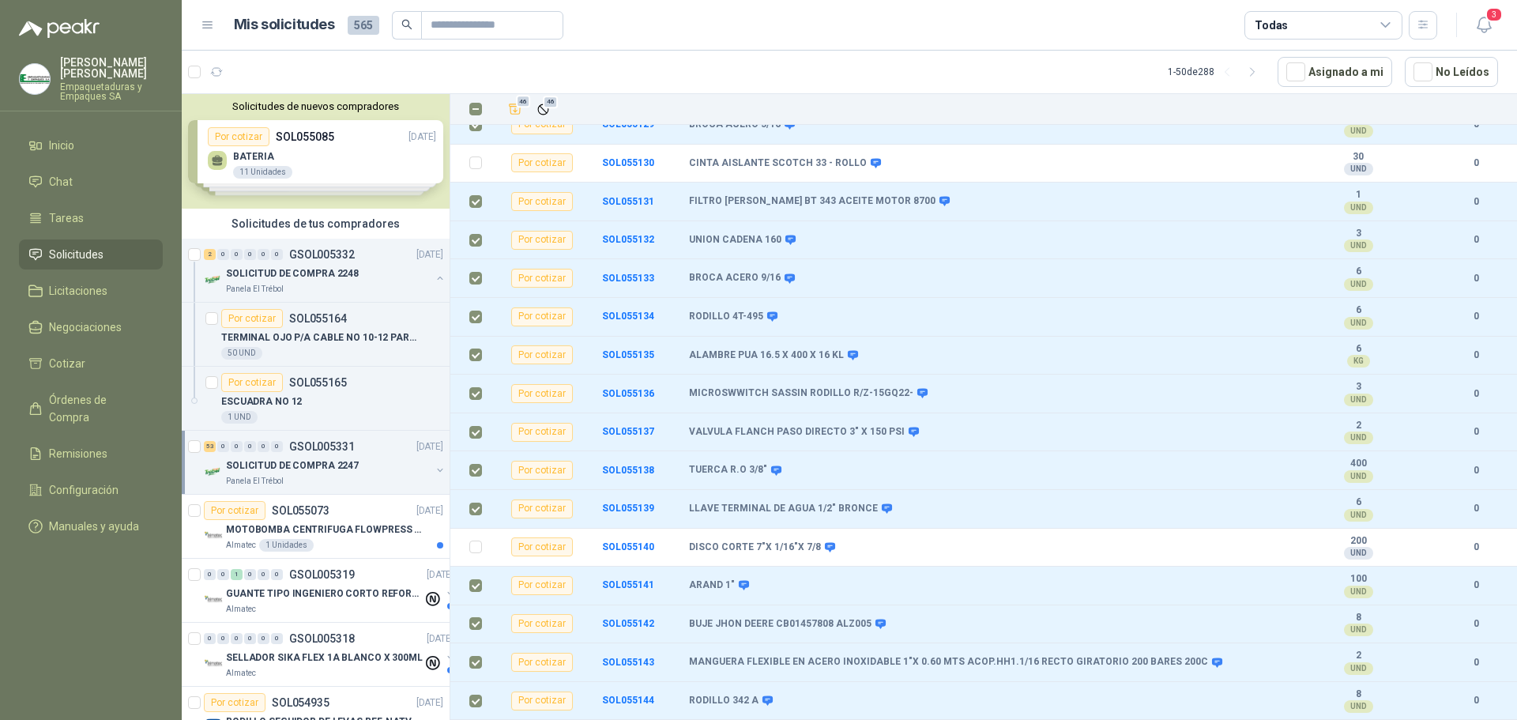
scroll to position [904, 0]
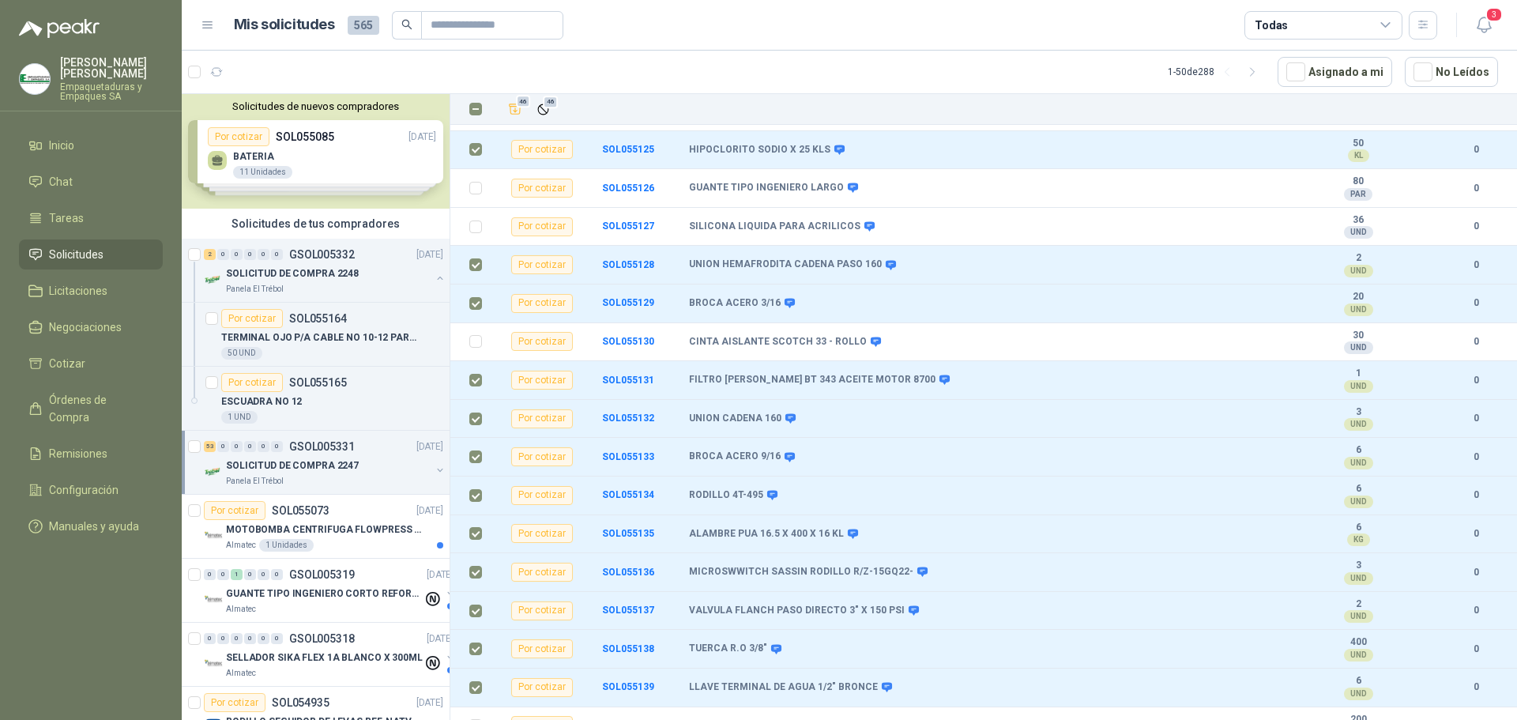
click at [556, 109] on div "46 46" at bounding box center [1001, 109] width 994 height 22
click at [536, 111] on button "46" at bounding box center [542, 109] width 21 height 21
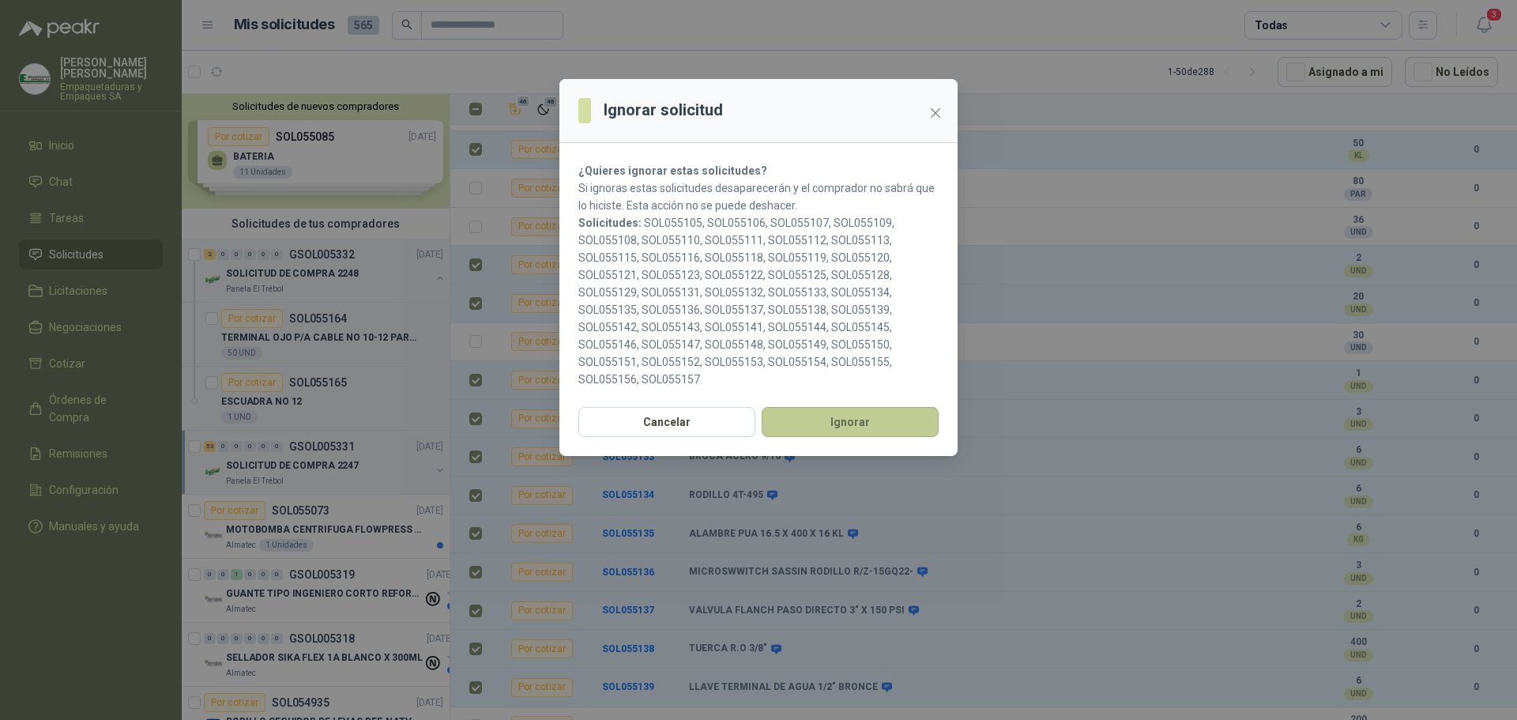
click at [812, 431] on button "Ignorar" at bounding box center [850, 422] width 177 height 30
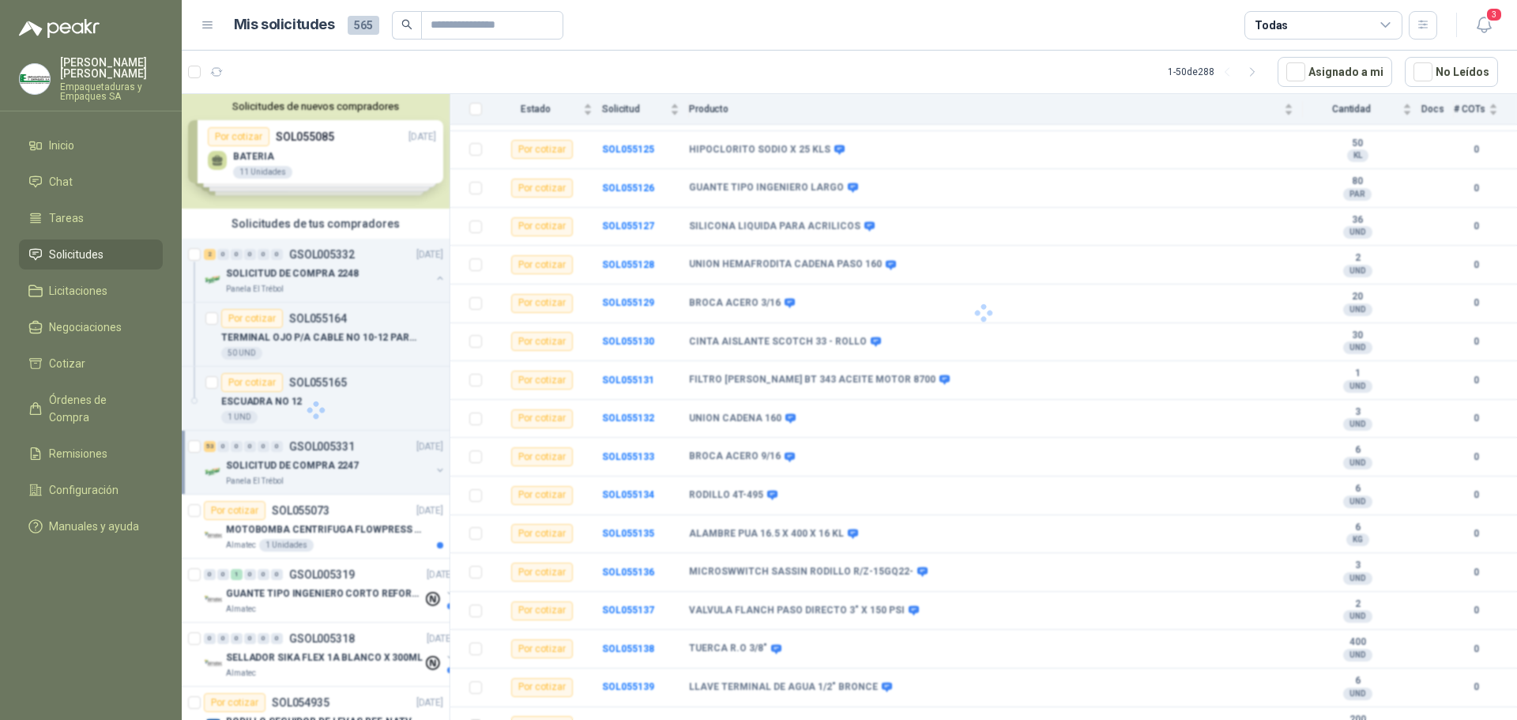
scroll to position [0, 0]
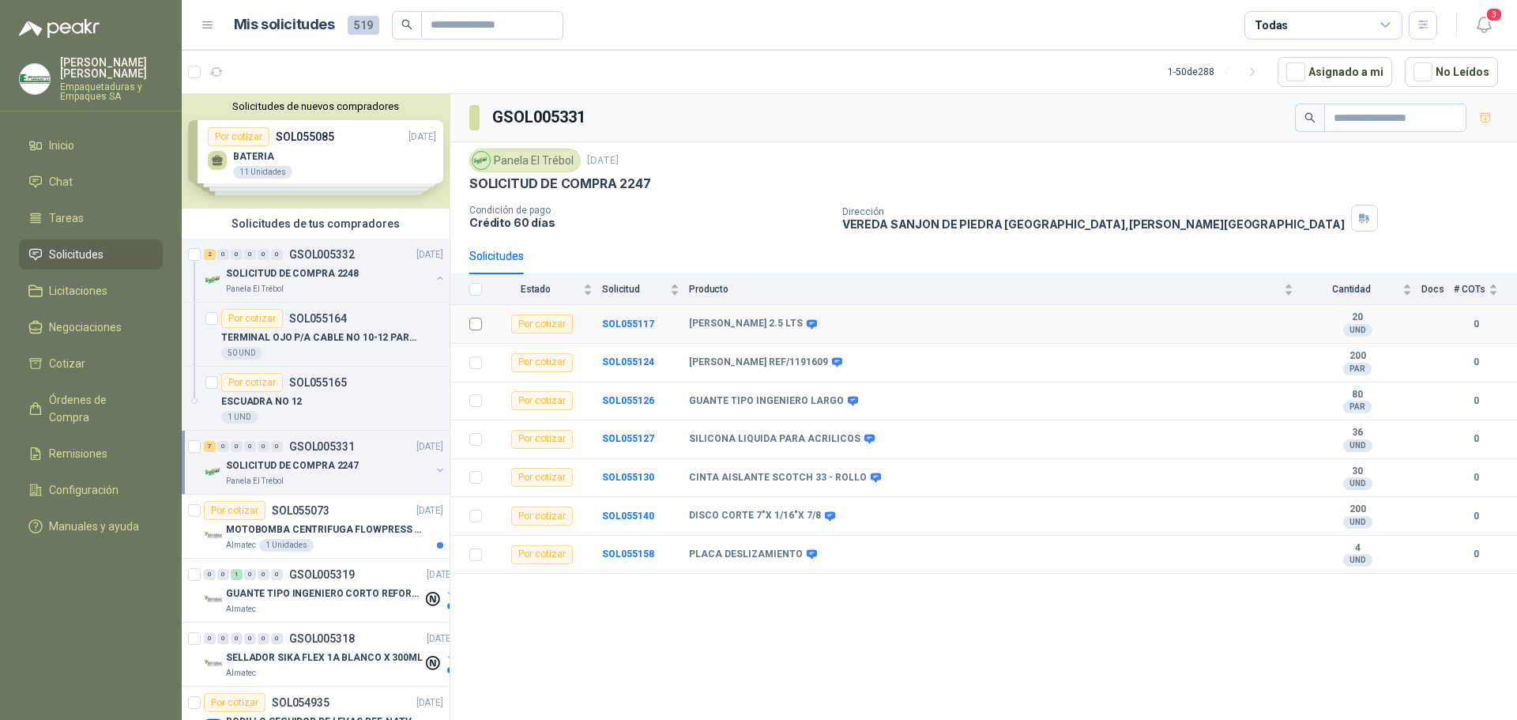
click at [482, 324] on td at bounding box center [470, 324] width 41 height 39
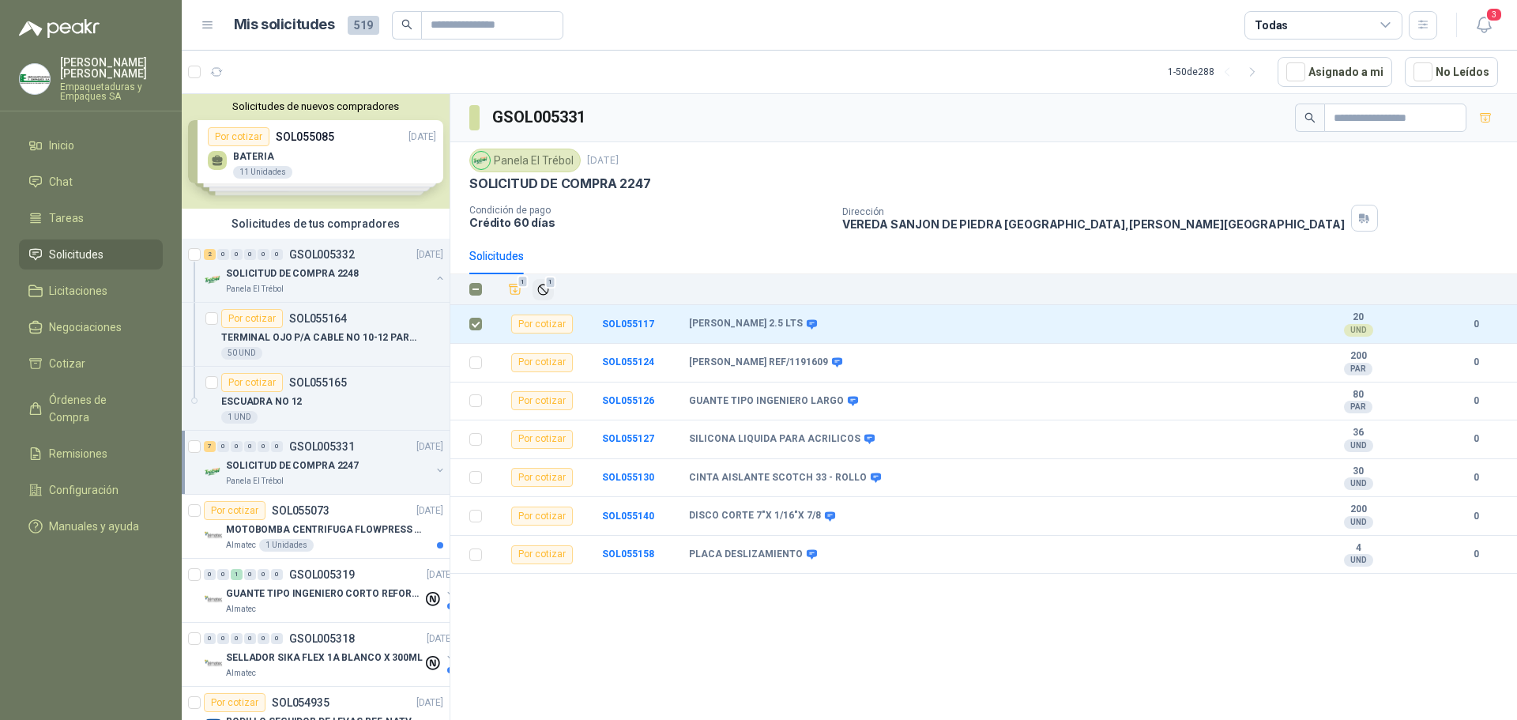
click at [550, 290] on button "1" at bounding box center [542, 289] width 21 height 21
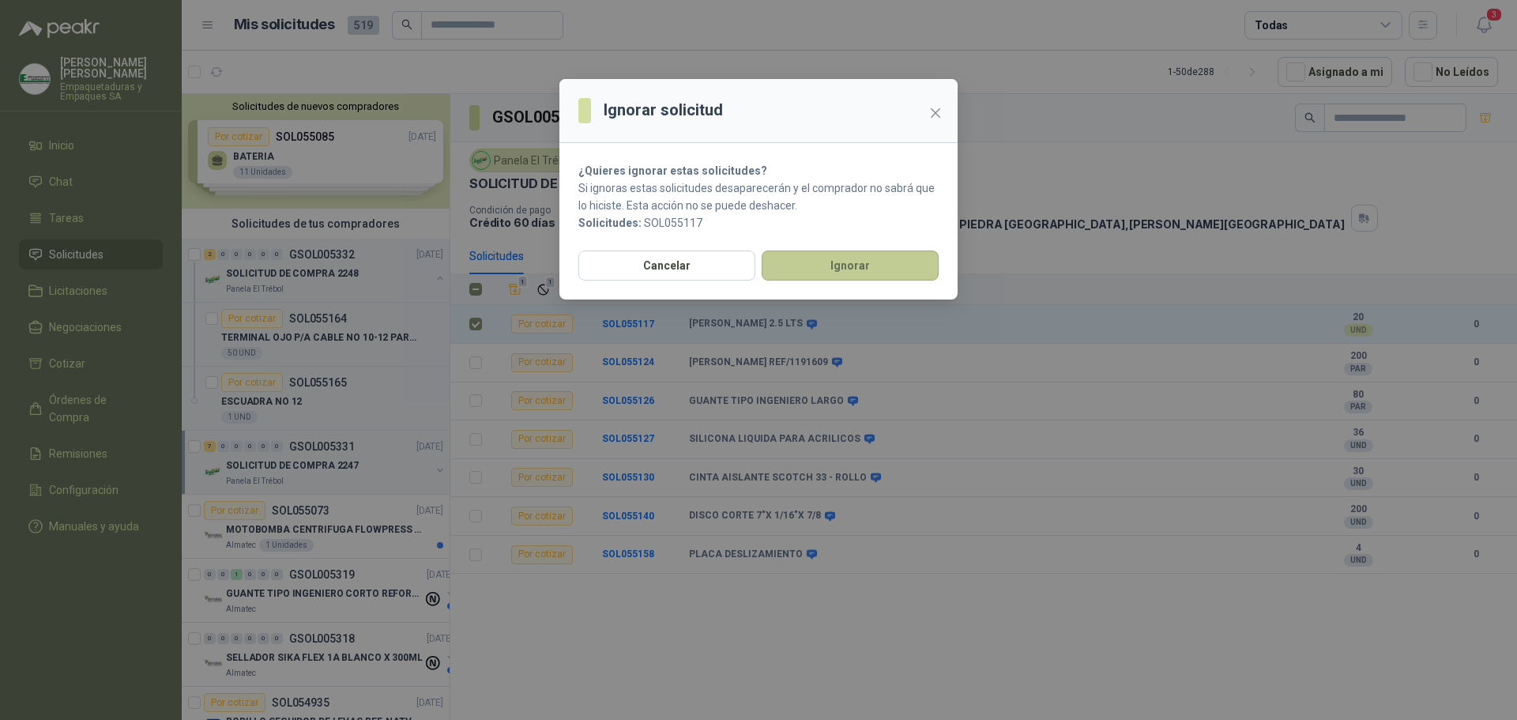
click at [785, 261] on button "Ignorar" at bounding box center [850, 265] width 177 height 30
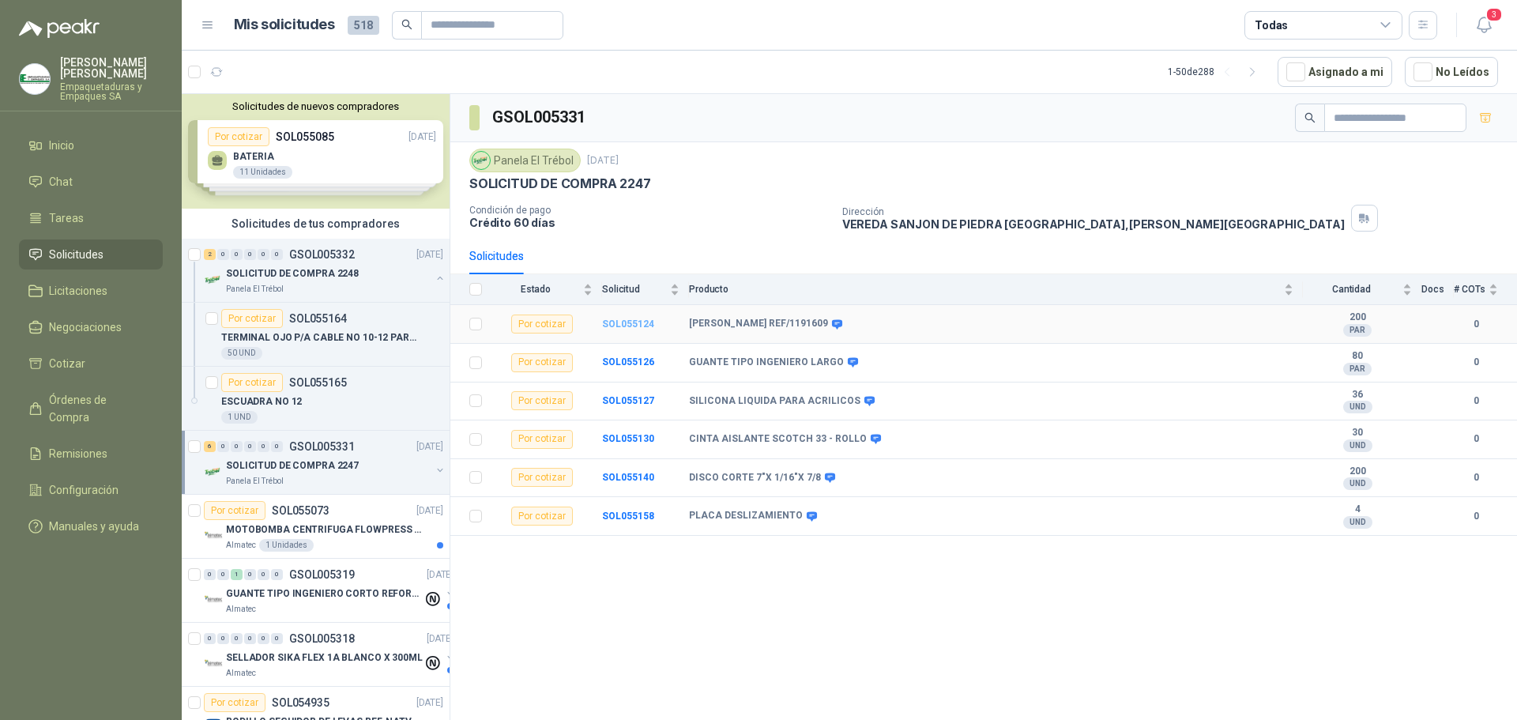
click at [620, 318] on b "SOL055124" at bounding box center [628, 323] width 52 height 11
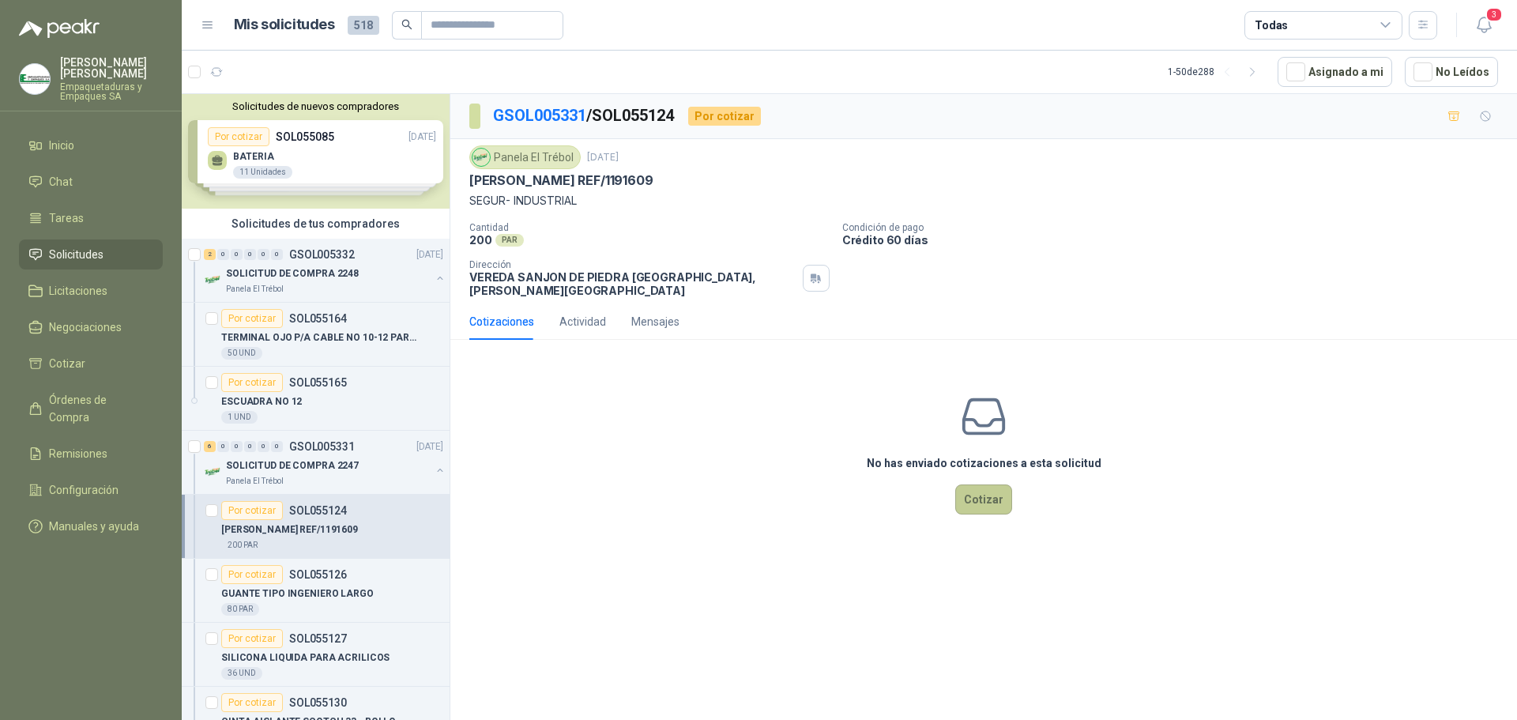
click at [987, 490] on button "Cotizar" at bounding box center [983, 499] width 57 height 30
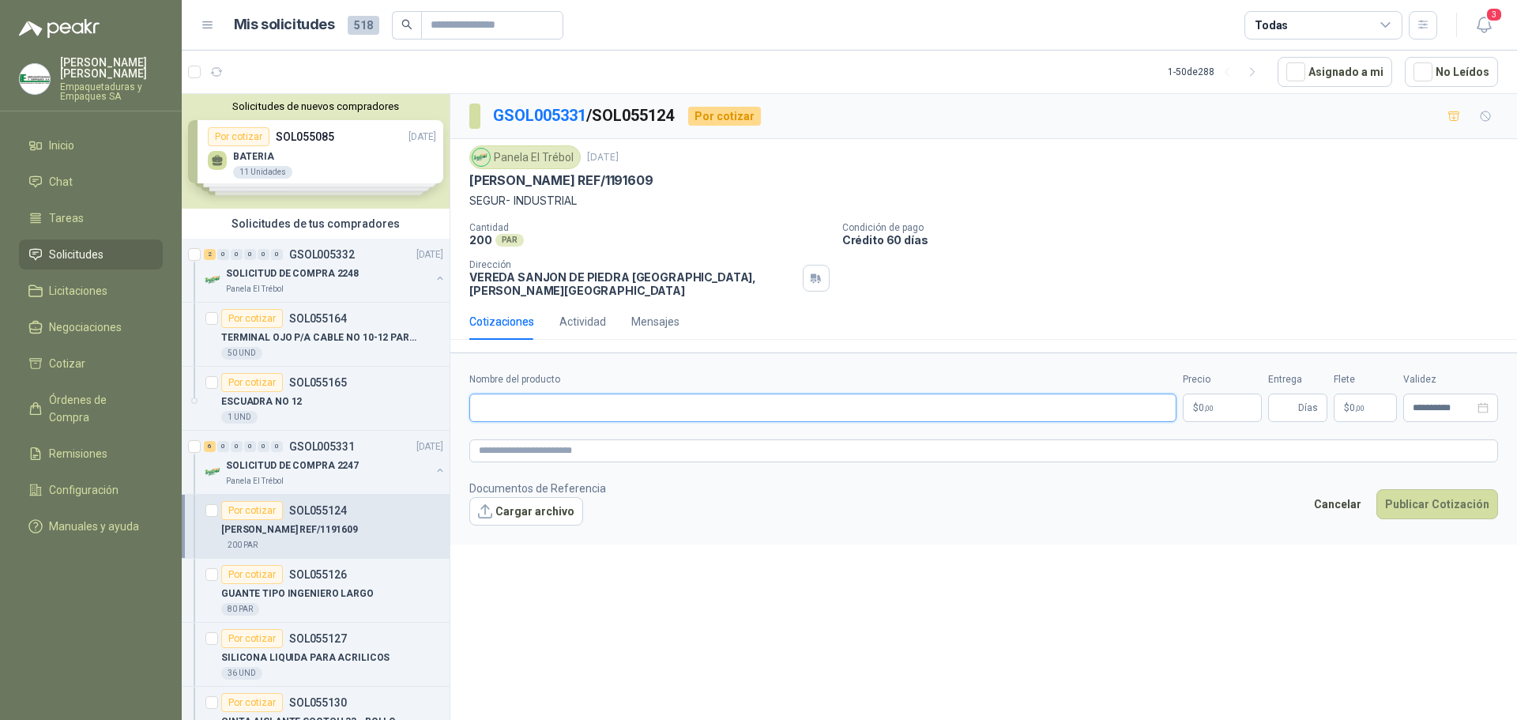
click at [617, 399] on input "Nombre del producto" at bounding box center [822, 407] width 707 height 28
paste input "**********"
type input "**********"
click at [1216, 398] on p "$ 0 ,00" at bounding box center [1222, 407] width 79 height 28
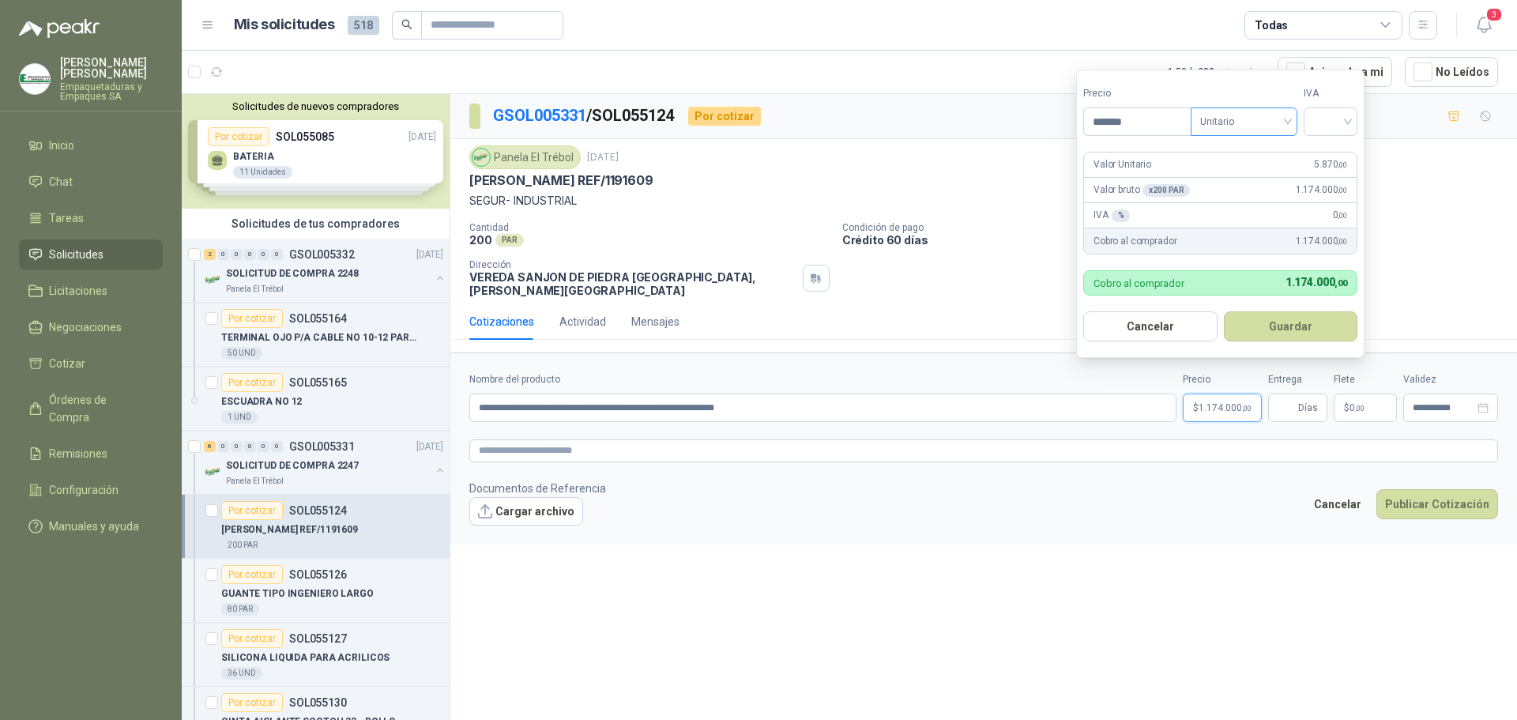
click at [1263, 126] on span "Unitario" at bounding box center [1244, 122] width 88 height 24
type input "*******"
click at [1246, 164] on div "Unitario" at bounding box center [1247, 153] width 100 height 25
click at [1320, 124] on input "search" at bounding box center [1330, 120] width 35 height 24
click at [1331, 156] on div "19%" at bounding box center [1333, 153] width 29 height 17
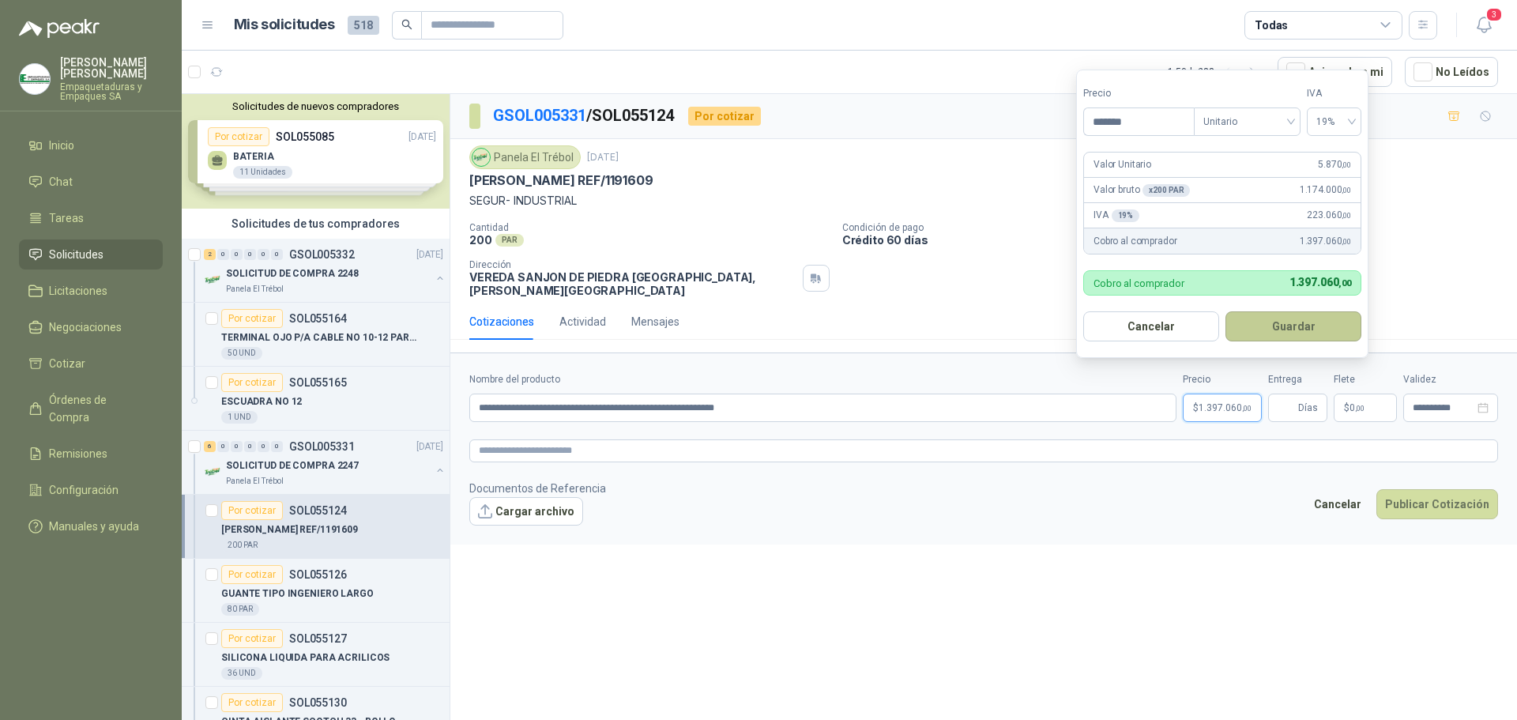
click at [1281, 337] on button "Guardar" at bounding box center [1293, 326] width 136 height 30
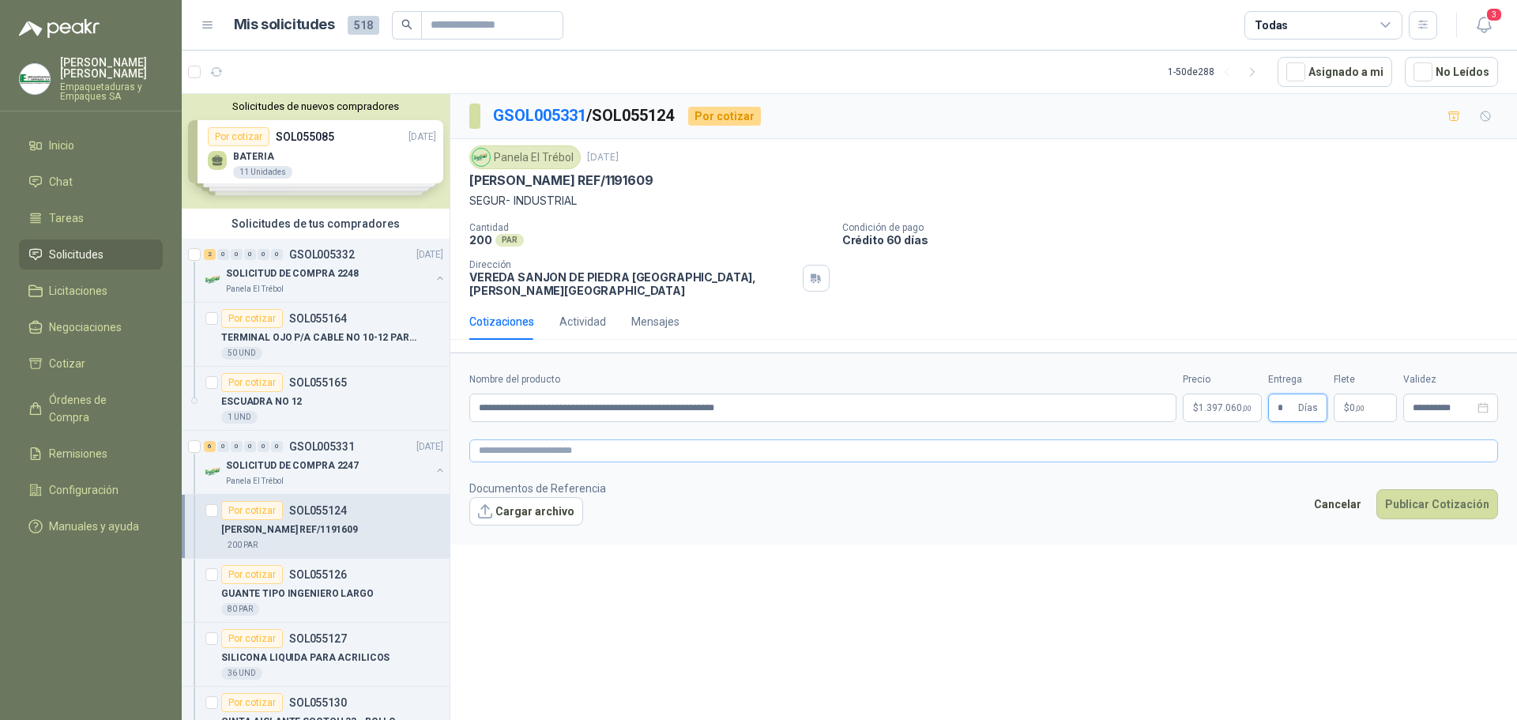
type input "*"
click at [945, 446] on textarea at bounding box center [983, 450] width 1029 height 23
paste textarea "**********"
type textarea "**********"
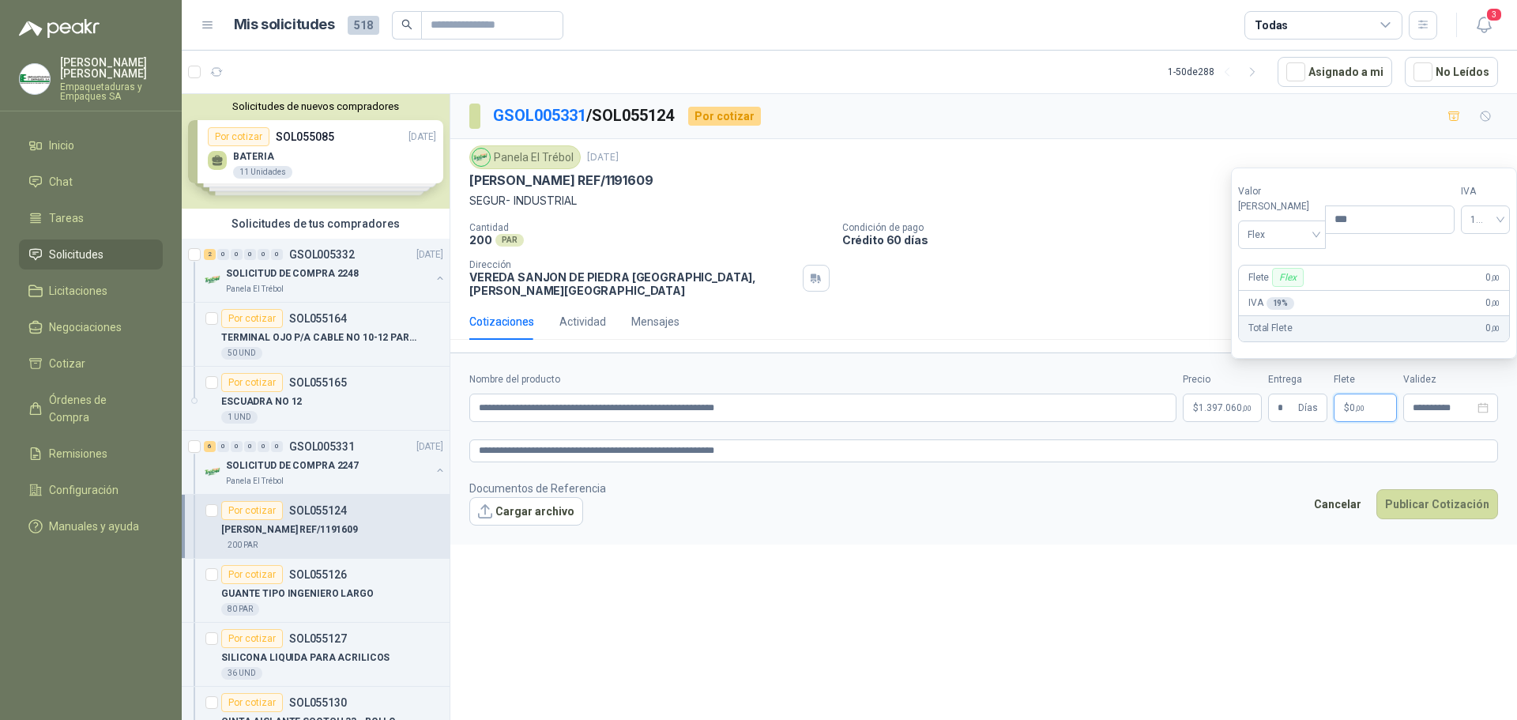
click at [1346, 403] on span "$" at bounding box center [1347, 407] width 6 height 9
click at [1266, 234] on span "Flex" at bounding box center [1281, 234] width 69 height 24
click at [1269, 286] on div "Incluido" at bounding box center [1278, 292] width 55 height 17
click at [1444, 498] on button "Publicar Cotización" at bounding box center [1437, 504] width 122 height 30
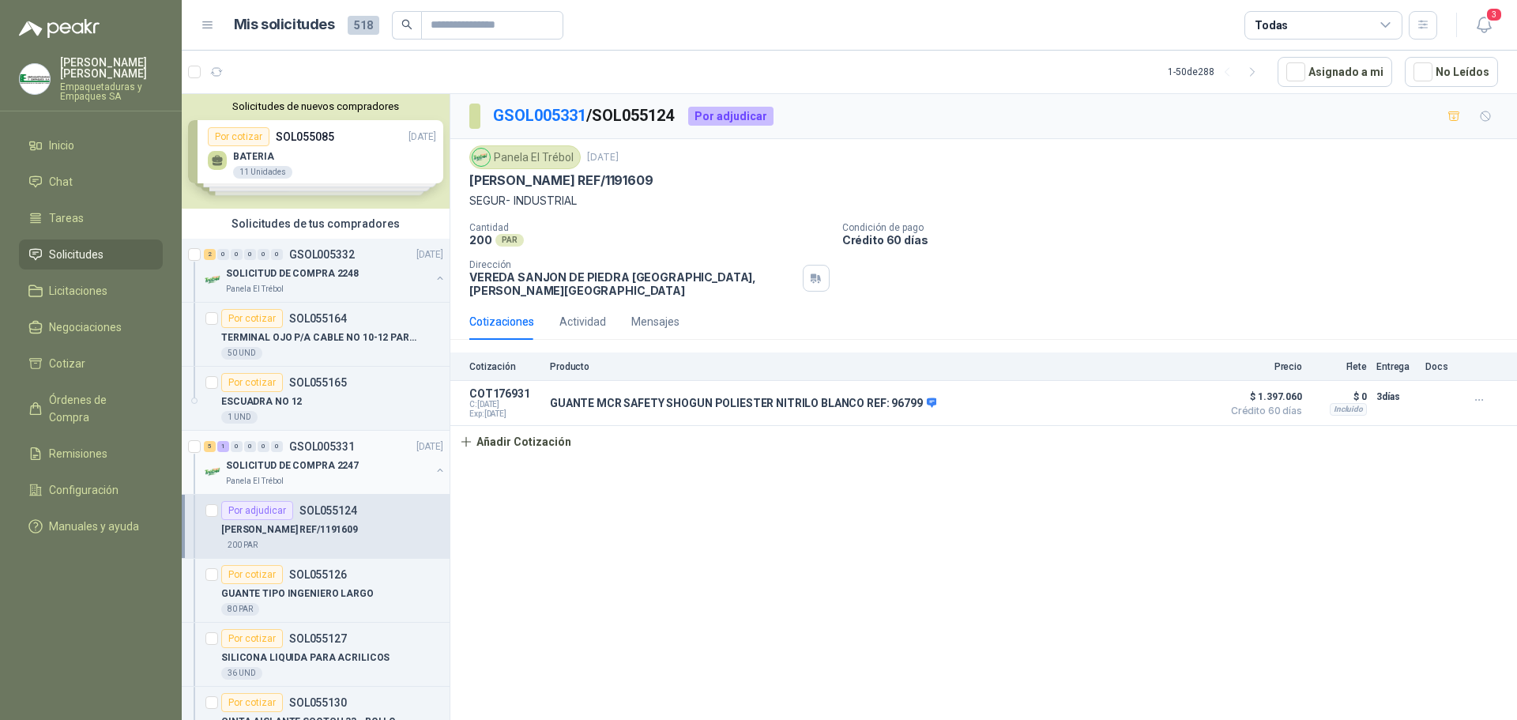
click at [336, 462] on p "SOLICITUD DE COMPRA 2247" at bounding box center [292, 465] width 133 height 15
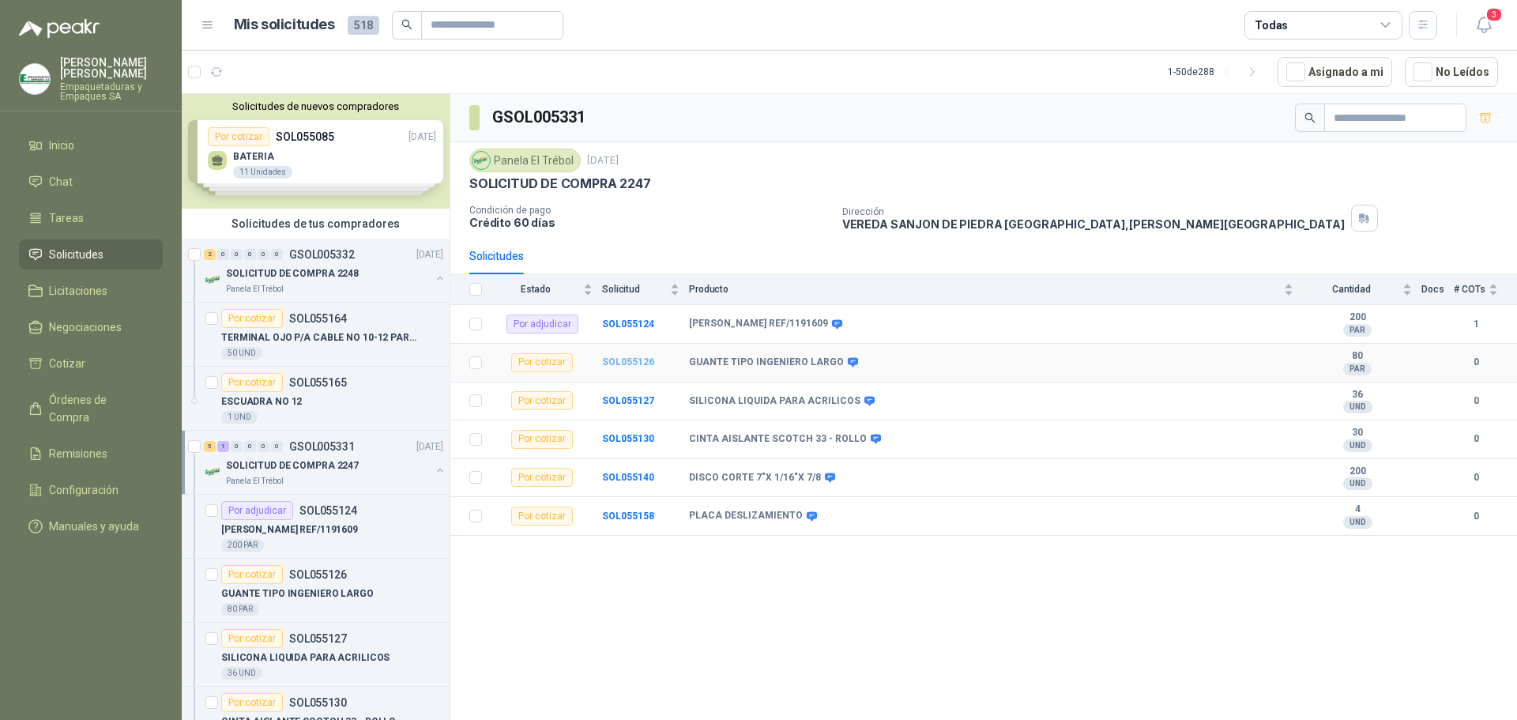
click at [643, 365] on b "SOL055126" at bounding box center [628, 361] width 52 height 11
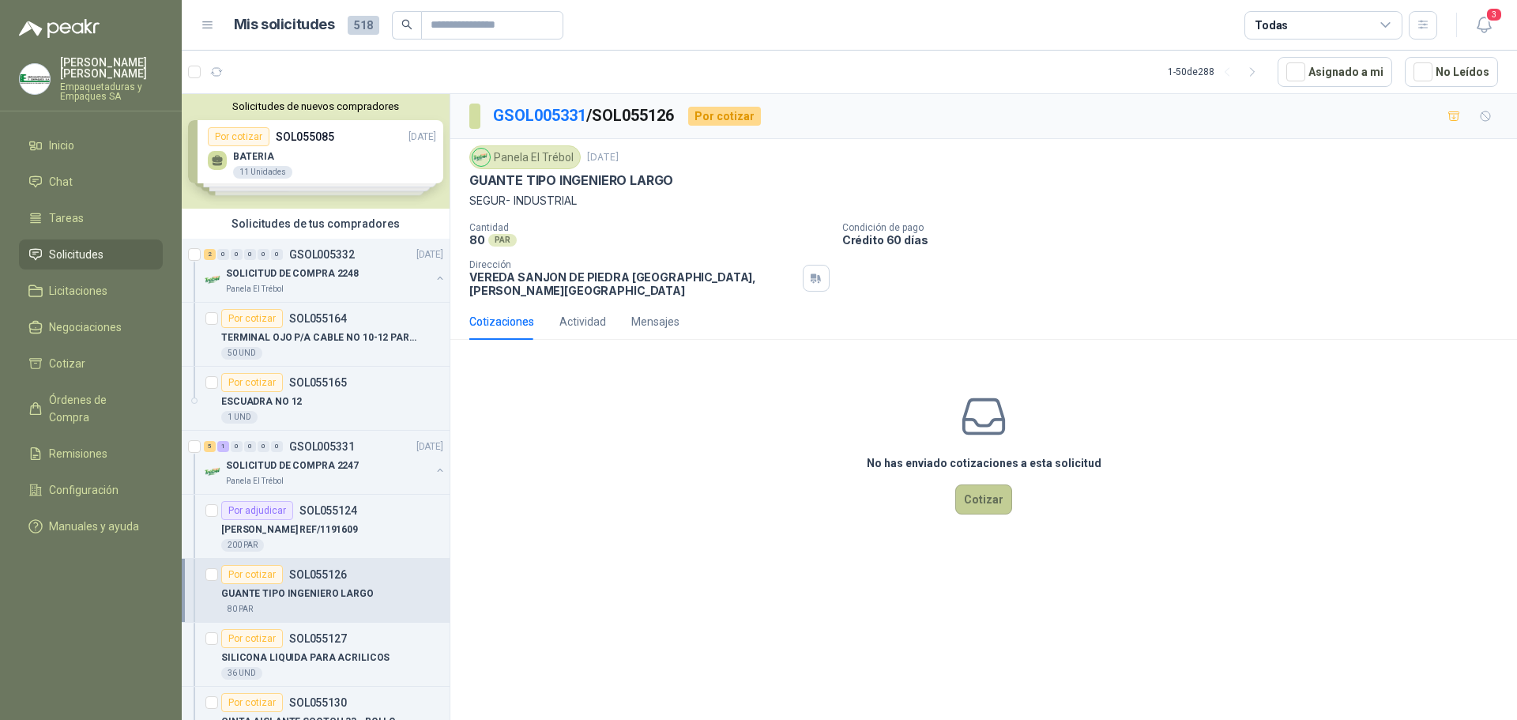
click at [979, 487] on button "Cotizar" at bounding box center [983, 499] width 57 height 30
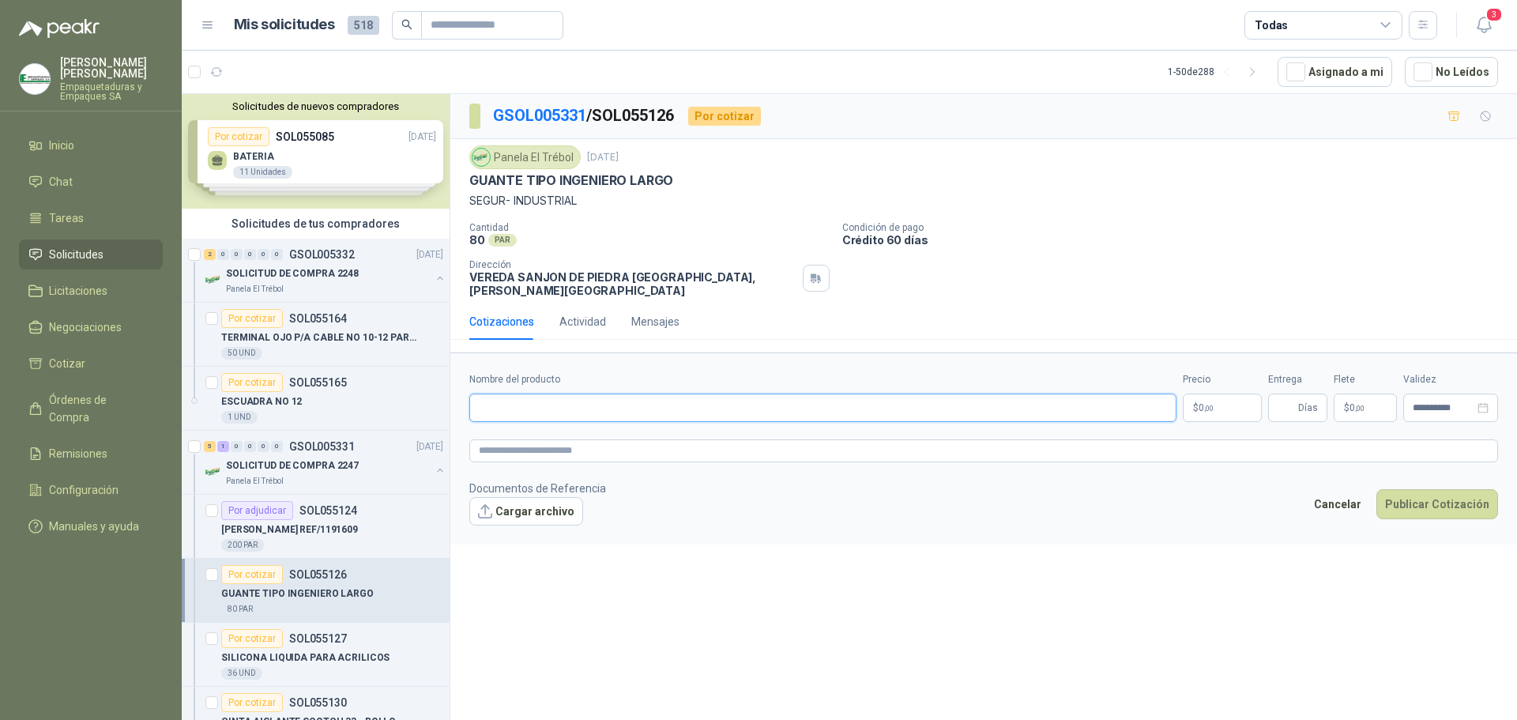
drag, startPoint x: 549, startPoint y: 385, endPoint x: 521, endPoint y: 336, distance: 56.6
click at [549, 393] on input "Nombre del producto" at bounding box center [822, 407] width 707 height 28
paste input "**********"
type input "**********"
click at [1219, 400] on p "$ 0 ,00" at bounding box center [1222, 407] width 79 height 28
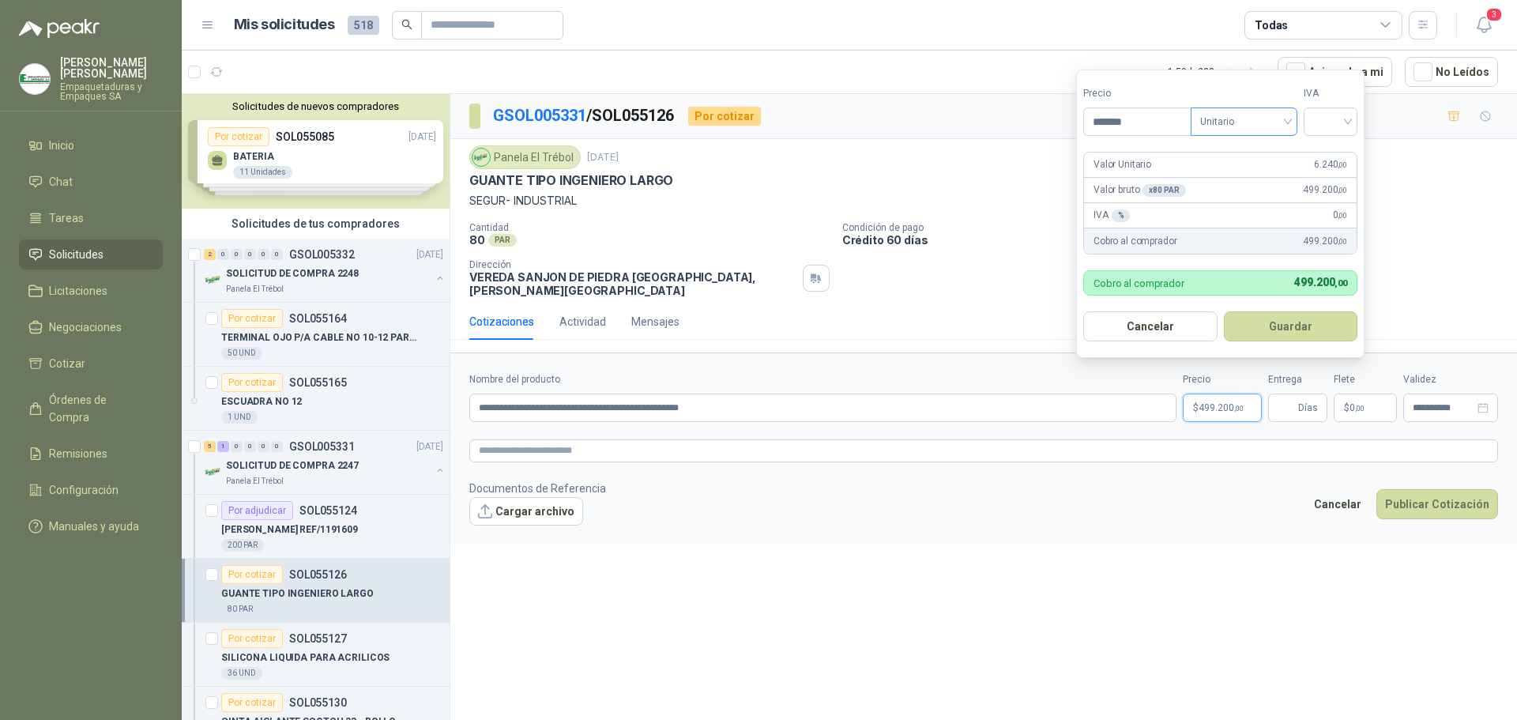
click at [1221, 121] on span "Unitario" at bounding box center [1244, 122] width 88 height 24
type input "*******"
click at [1243, 154] on div "Unitario" at bounding box center [1246, 153] width 81 height 17
click at [1326, 124] on input "search" at bounding box center [1330, 120] width 35 height 24
click at [1333, 151] on div "19%" at bounding box center [1333, 153] width 29 height 17
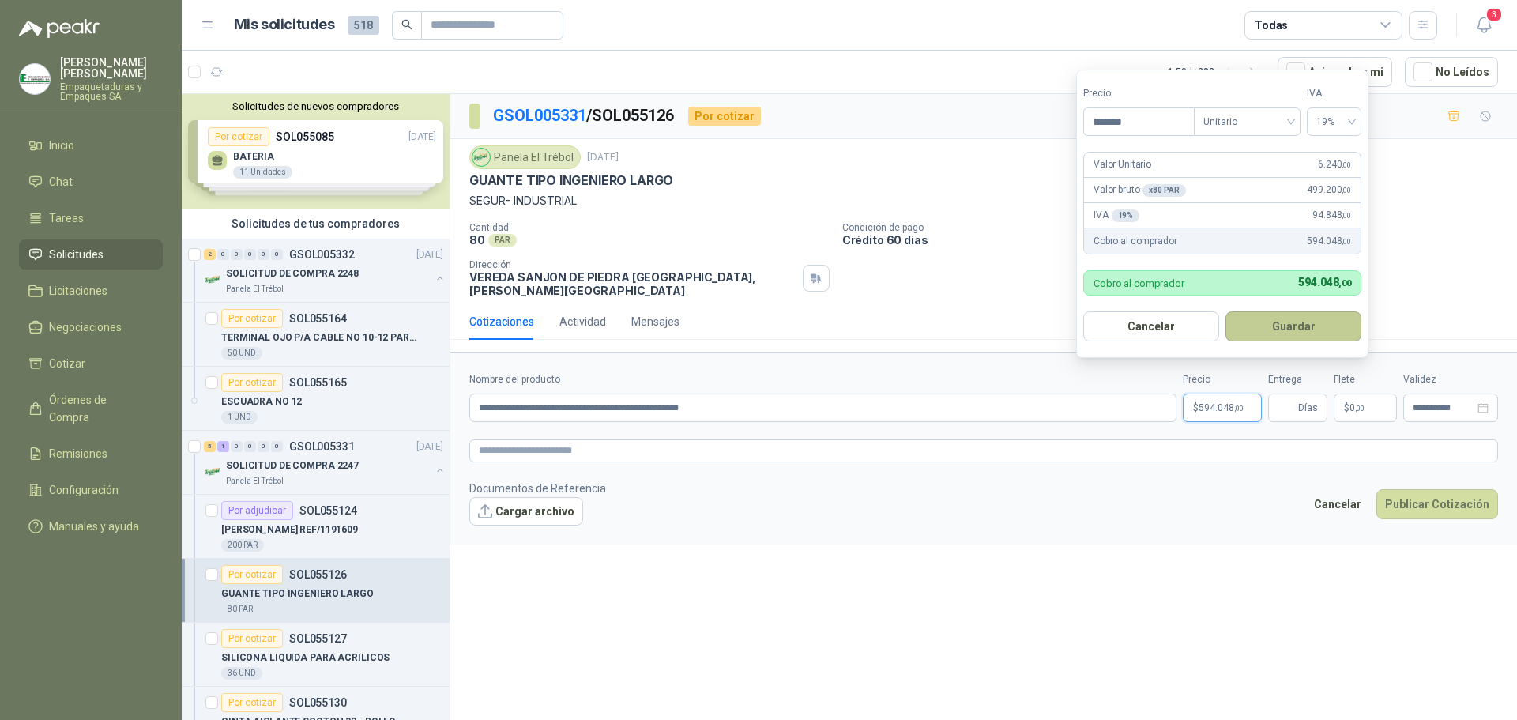
click at [1292, 325] on button "Guardar" at bounding box center [1293, 326] width 136 height 30
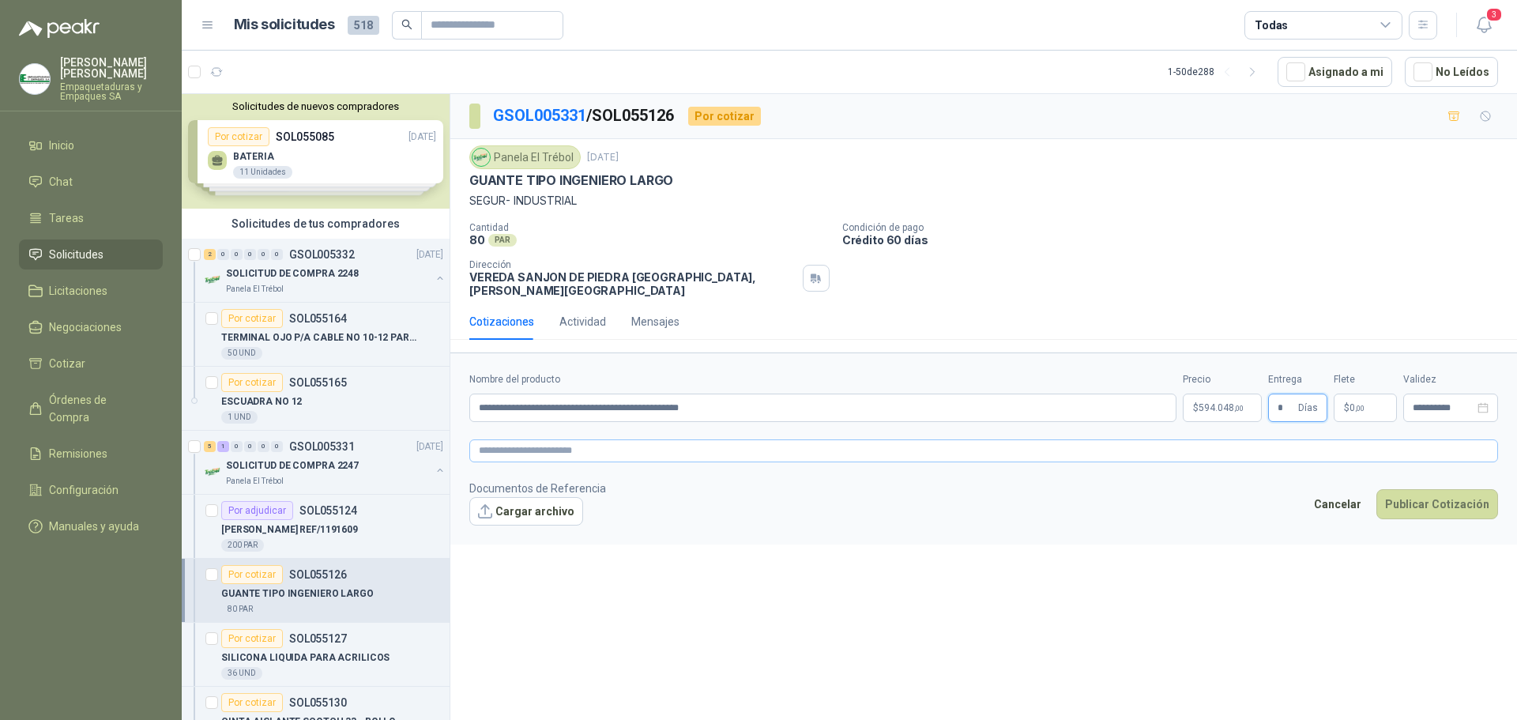
type input "*"
click at [1051, 439] on textarea at bounding box center [983, 450] width 1029 height 23
paste textarea "**********"
type textarea "**********"
click at [1352, 393] on p "$ 0 ,00" at bounding box center [1364, 407] width 63 height 28
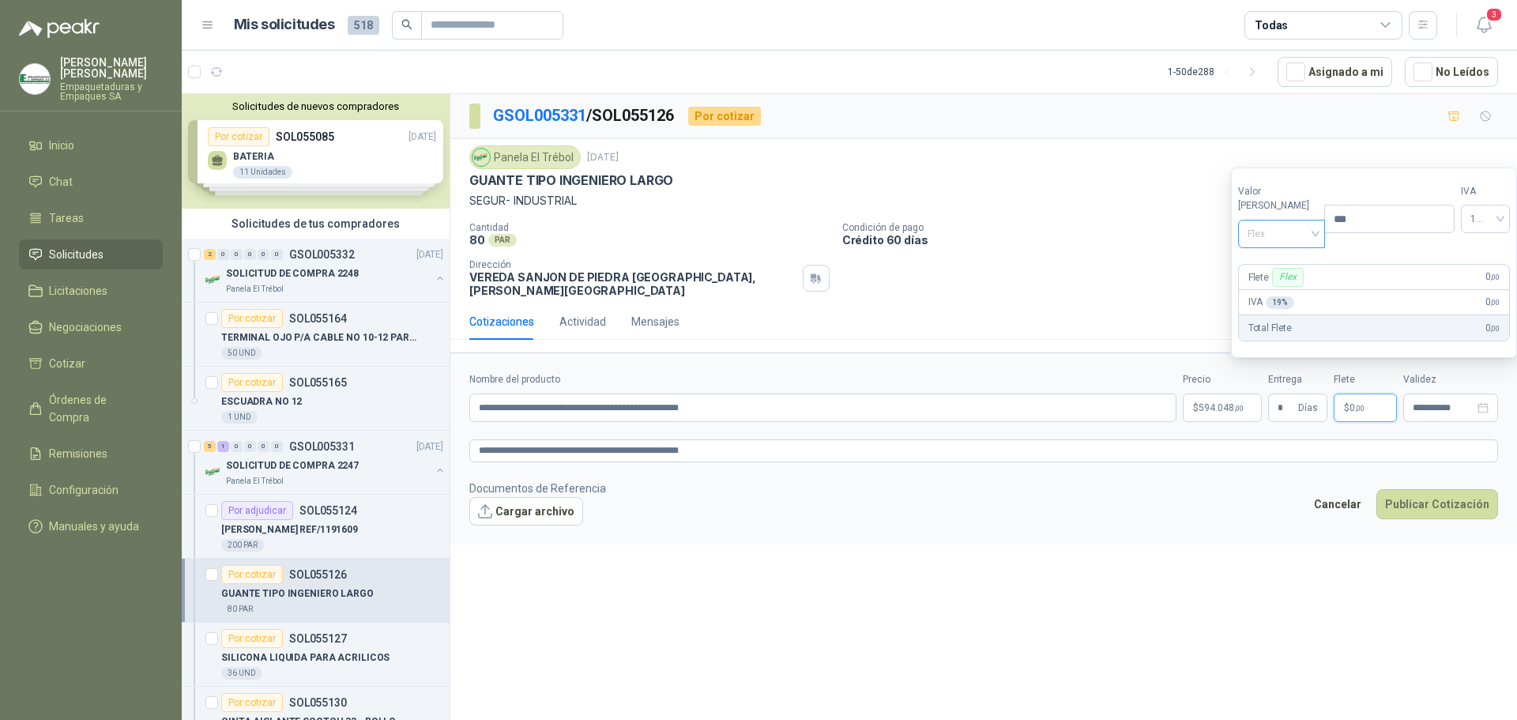
click at [1296, 235] on span "Flex" at bounding box center [1281, 234] width 69 height 24
click at [1284, 288] on div "Incluido" at bounding box center [1278, 292] width 55 height 17
click at [1462, 491] on button "Publicar Cotización" at bounding box center [1437, 504] width 122 height 30
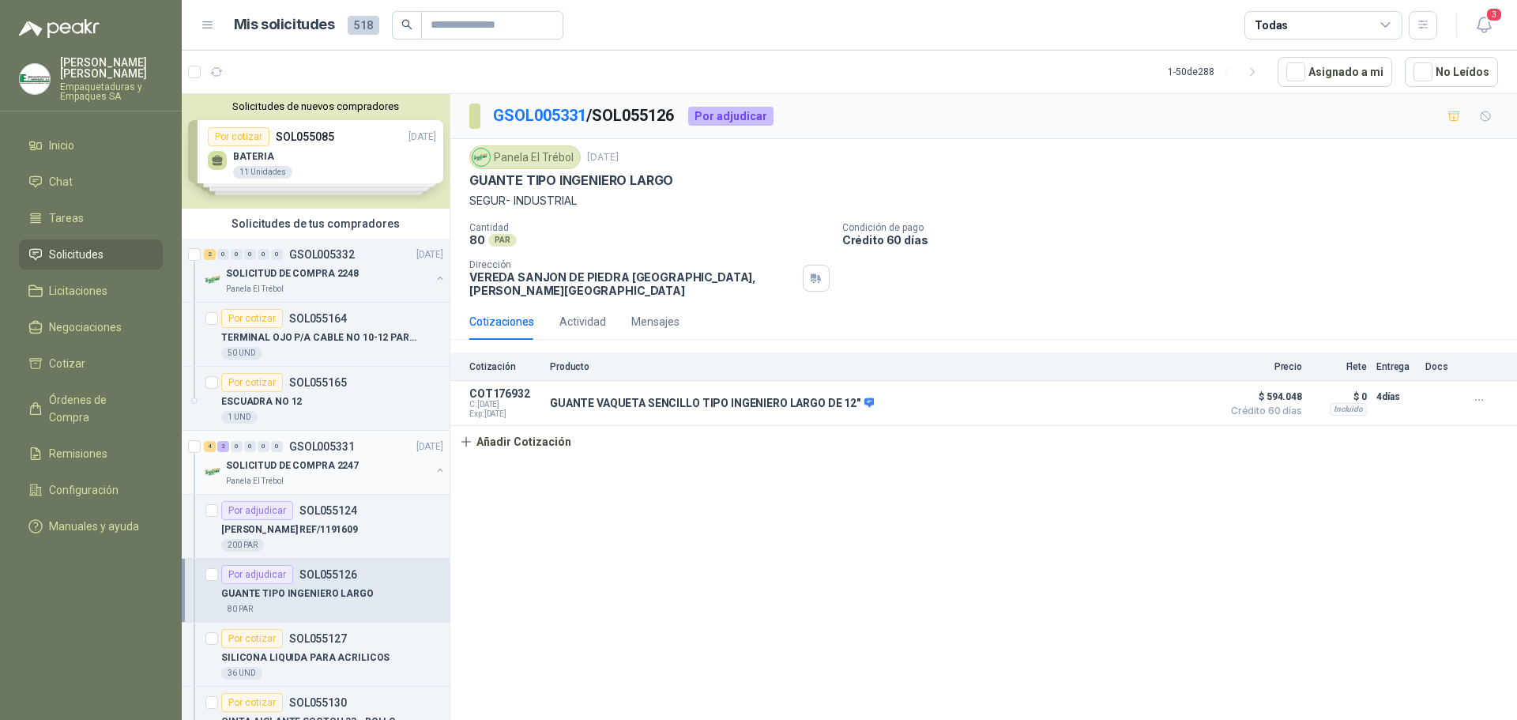
click at [326, 463] on p "SOLICITUD DE COMPRA 2247" at bounding box center [292, 465] width 133 height 15
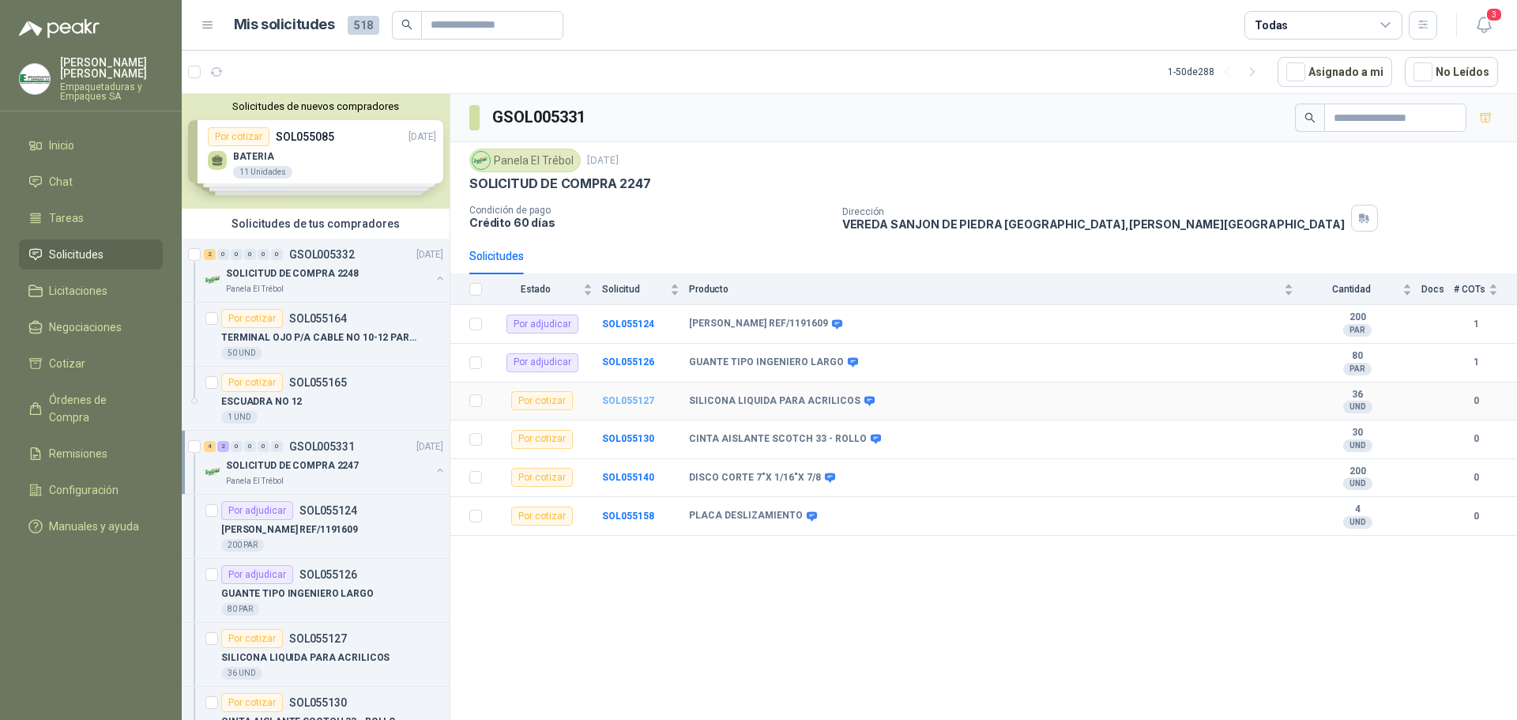
click at [630, 399] on b "SOL055127" at bounding box center [628, 400] width 52 height 11
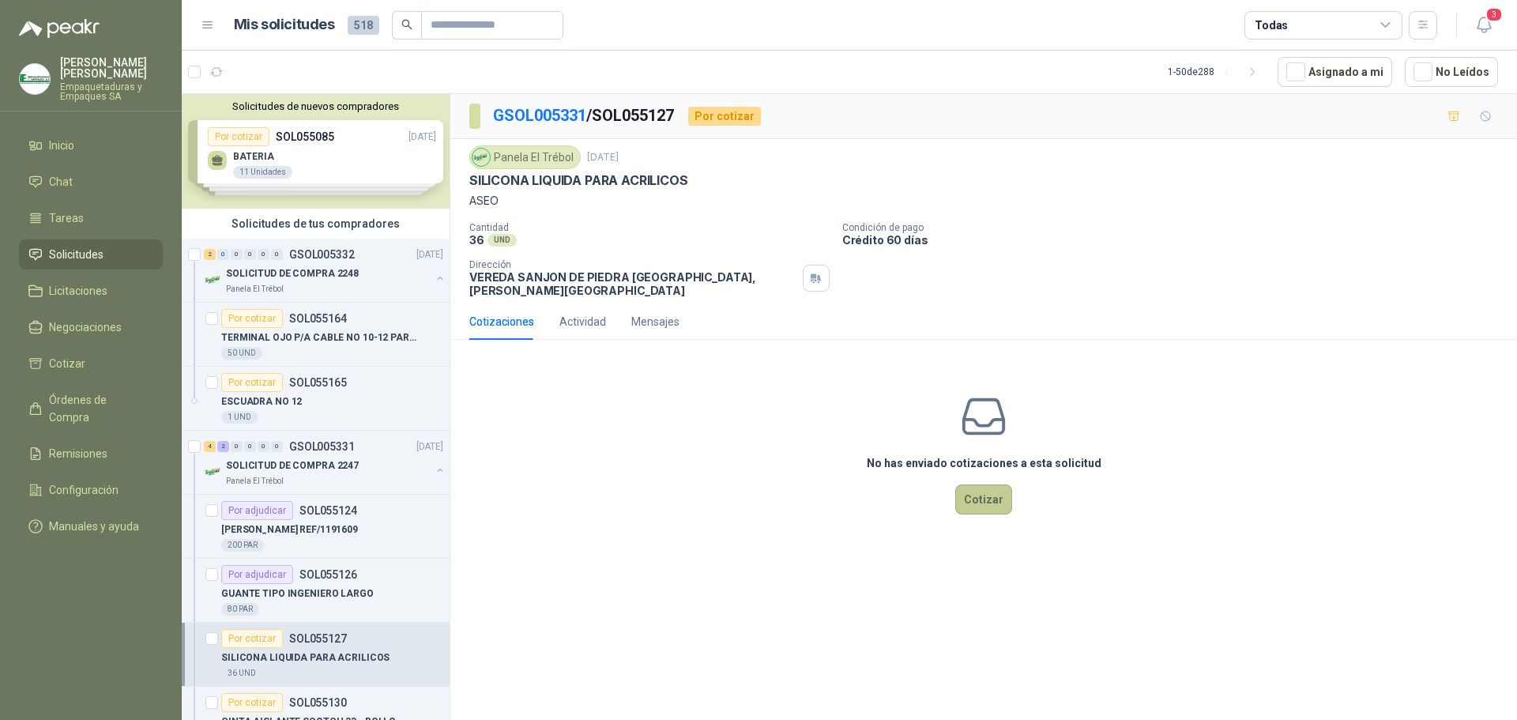
click at [992, 484] on button "Cotizar" at bounding box center [983, 499] width 57 height 30
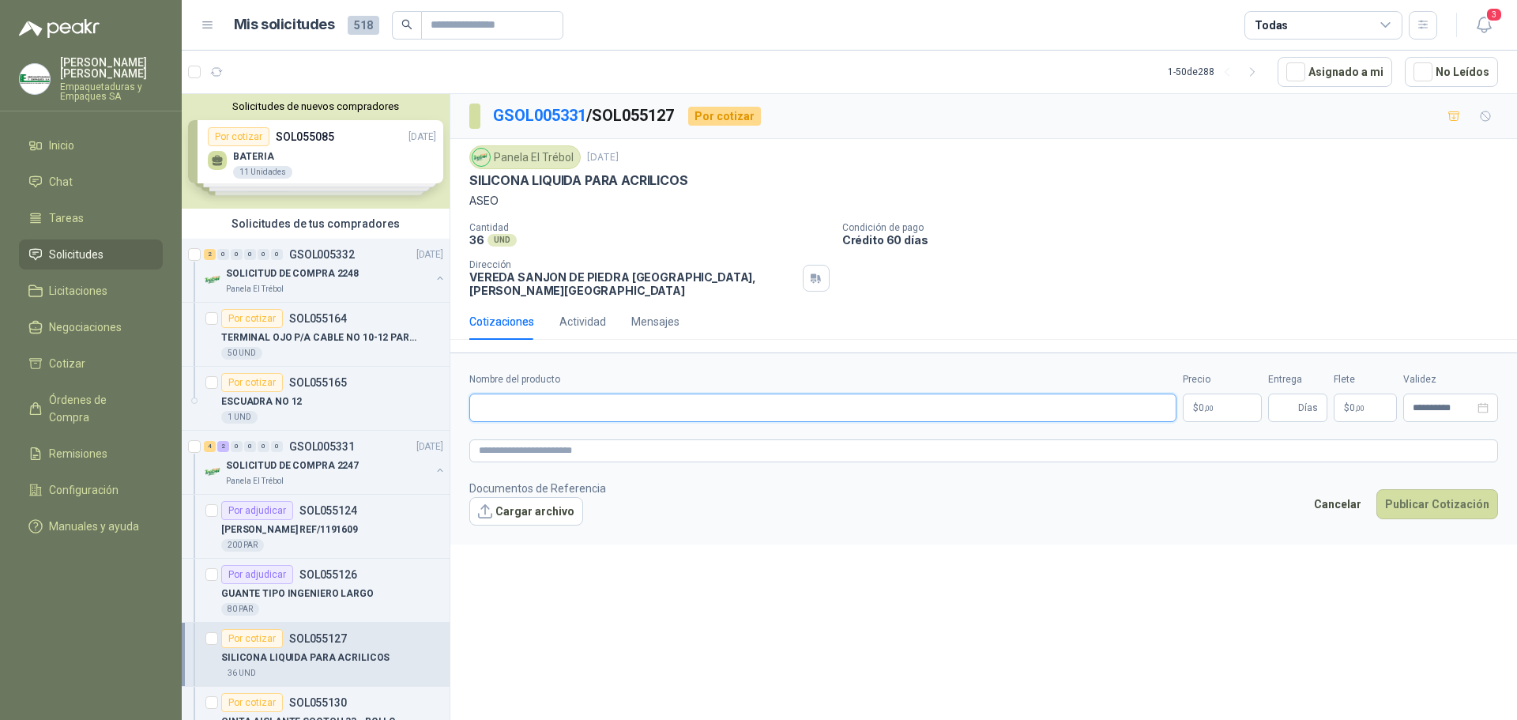
drag, startPoint x: 1031, startPoint y: 401, endPoint x: 1021, endPoint y: 401, distance: 9.5
click at [1031, 401] on input "Nombre del producto" at bounding box center [822, 407] width 707 height 28
drag, startPoint x: 785, startPoint y: 405, endPoint x: 761, endPoint y: 405, distance: 24.5
click at [786, 405] on input "Nombre del producto" at bounding box center [822, 407] width 707 height 28
paste input "**********"
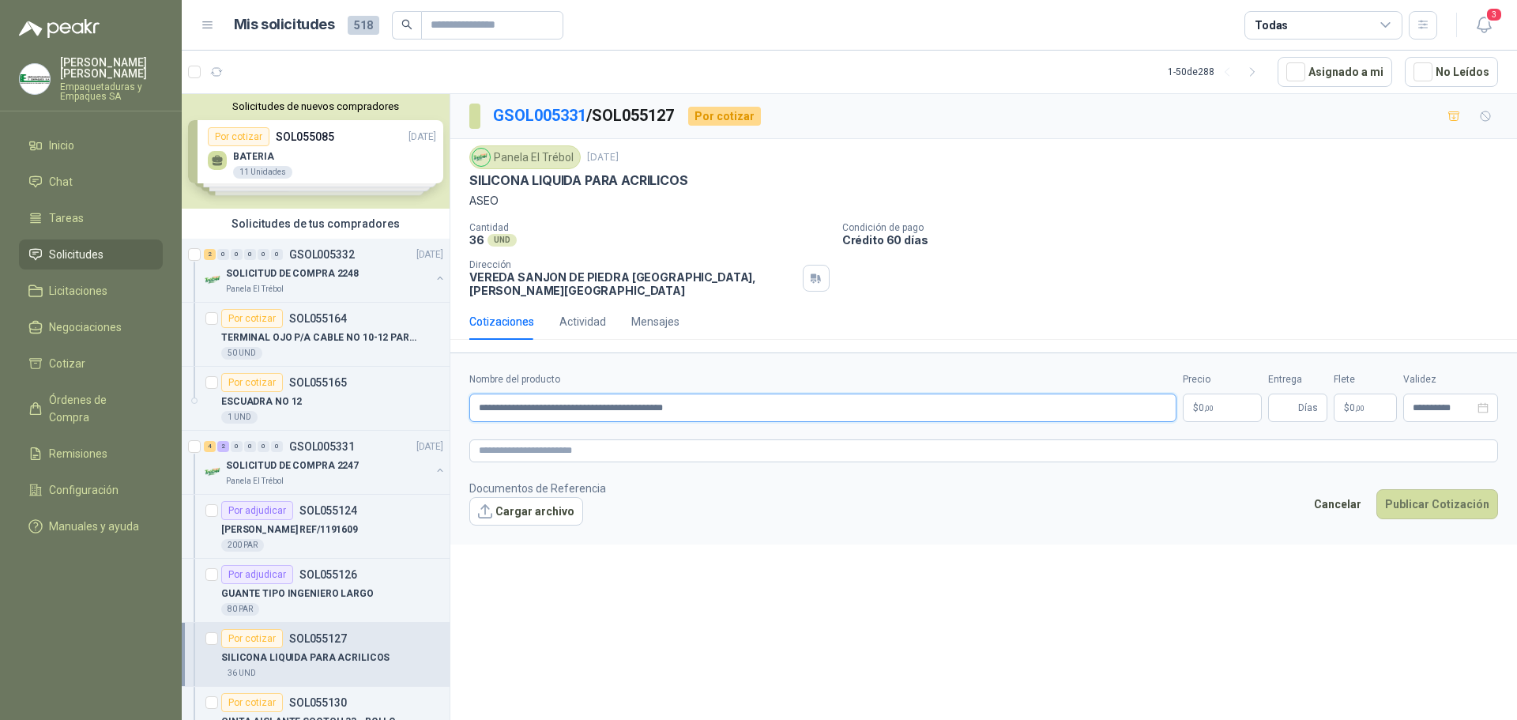
type input "**********"
click at [1223, 401] on p "$ 0 ,00" at bounding box center [1222, 407] width 79 height 28
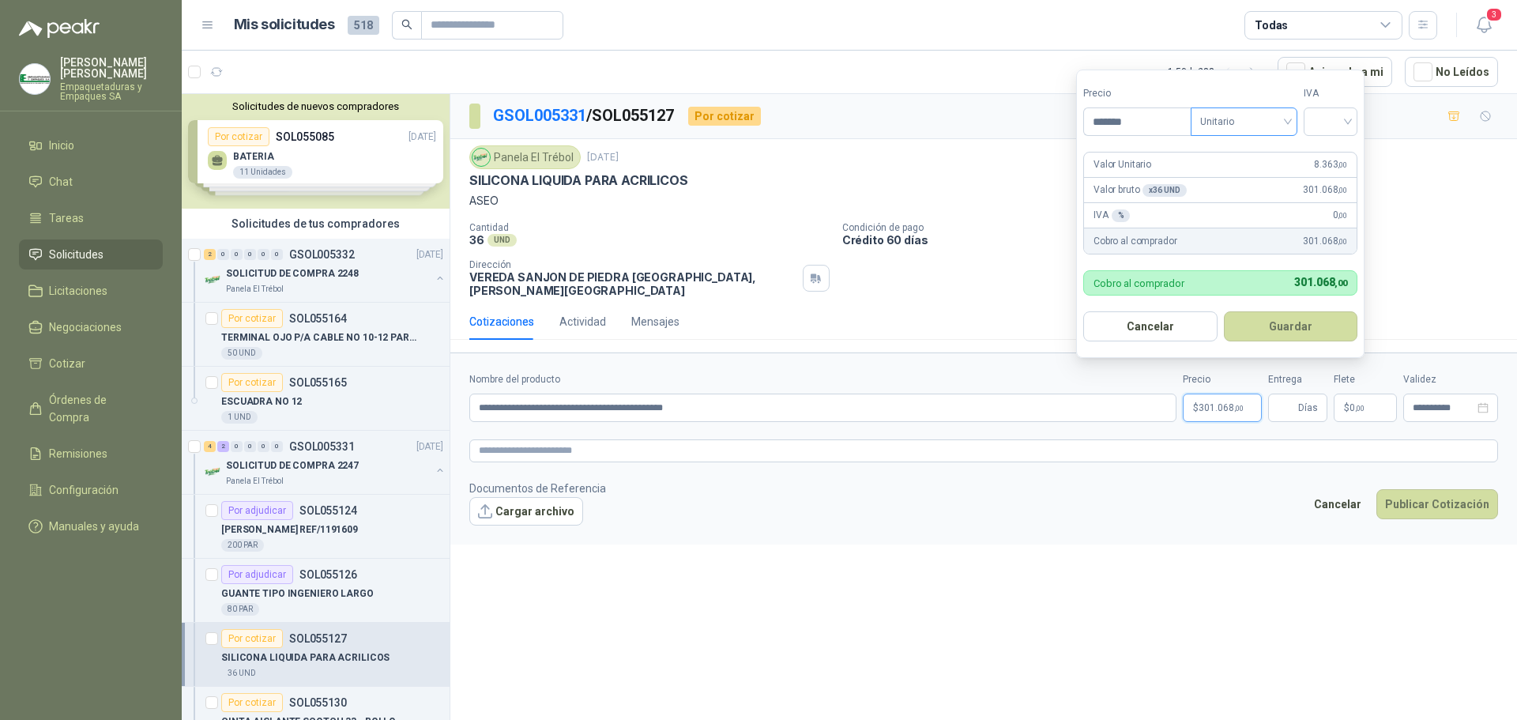
click at [1226, 126] on span "Unitario" at bounding box center [1244, 122] width 88 height 24
type input "*******"
click at [1231, 146] on div "Unitario" at bounding box center [1246, 153] width 81 height 17
click at [1338, 122] on input "search" at bounding box center [1330, 120] width 35 height 24
click at [1333, 155] on div "19%" at bounding box center [1333, 153] width 29 height 17
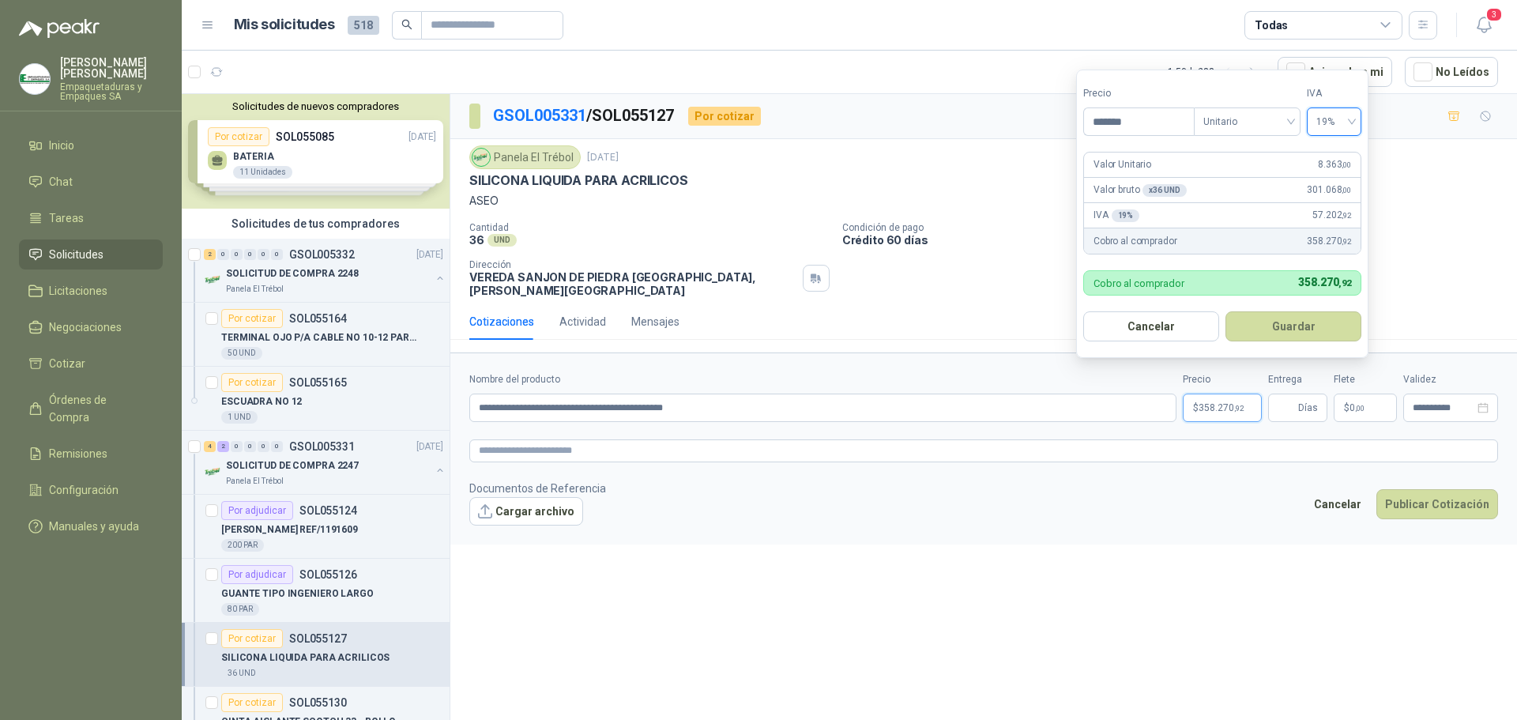
click at [1310, 332] on button "Guardar" at bounding box center [1293, 326] width 136 height 30
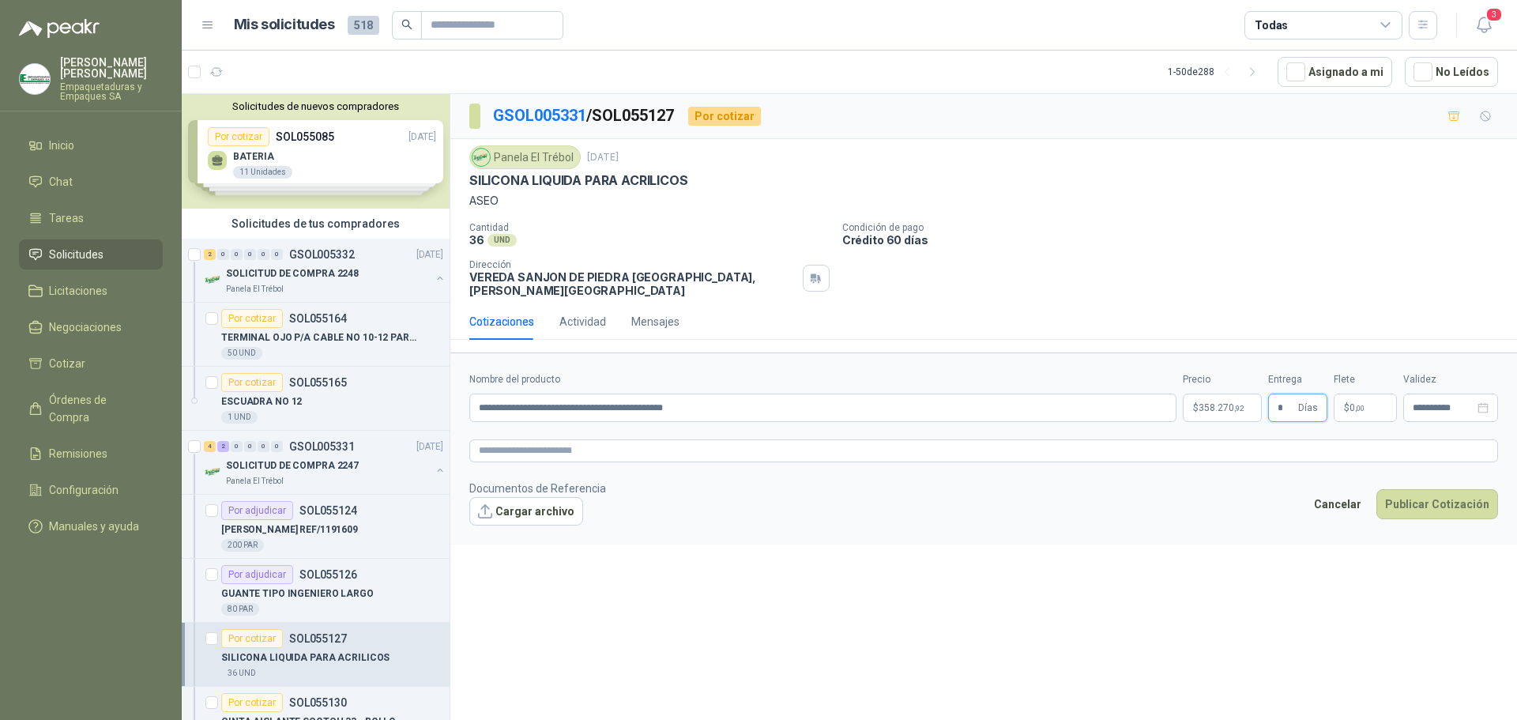
type input "*"
click at [1340, 393] on p "$ 0 ,00" at bounding box center [1364, 407] width 63 height 28
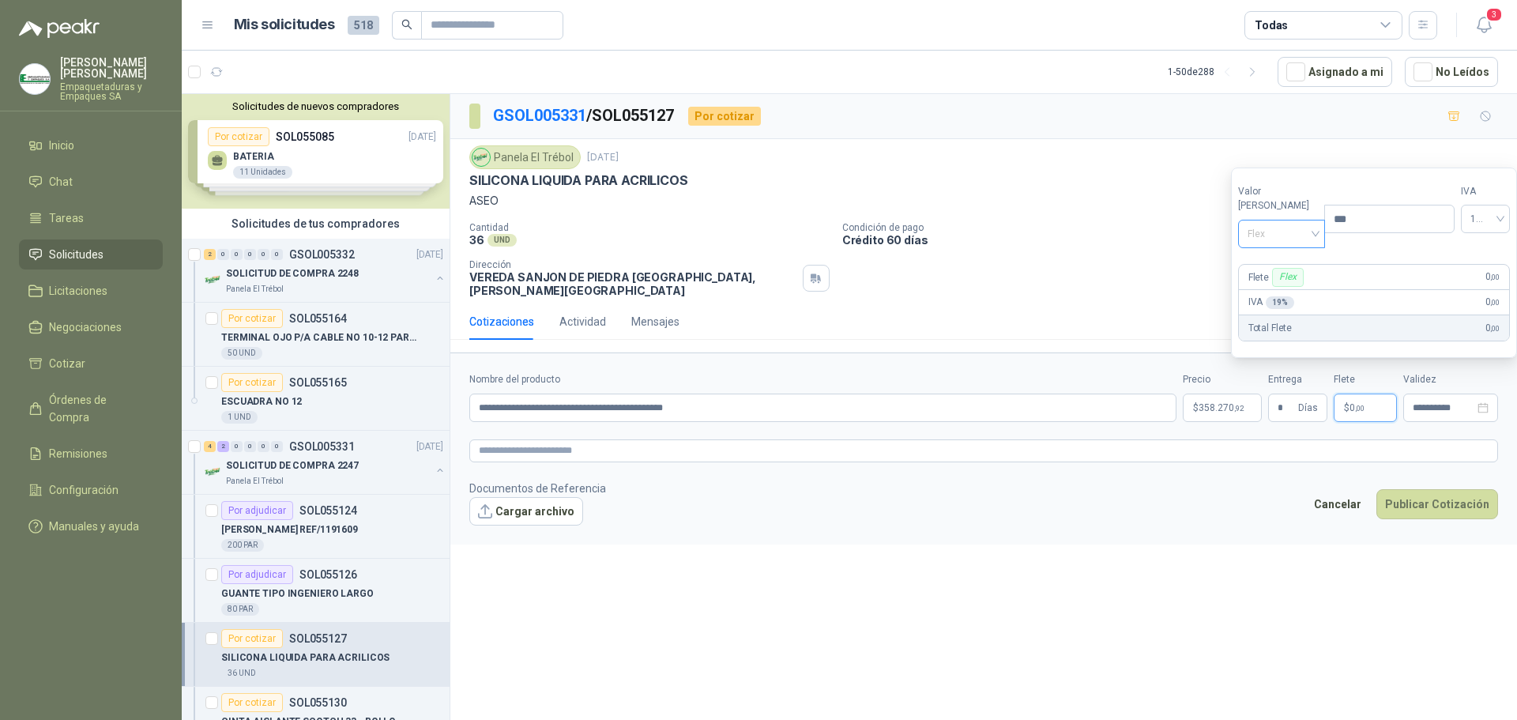
drag, startPoint x: 1292, startPoint y: 228, endPoint x: 1302, endPoint y: 248, distance: 21.9
click at [1293, 228] on span "Flex" at bounding box center [1281, 234] width 69 height 24
click at [1281, 291] on div "Incluido" at bounding box center [1278, 292] width 55 height 17
click at [931, 443] on textarea at bounding box center [983, 450] width 1029 height 23
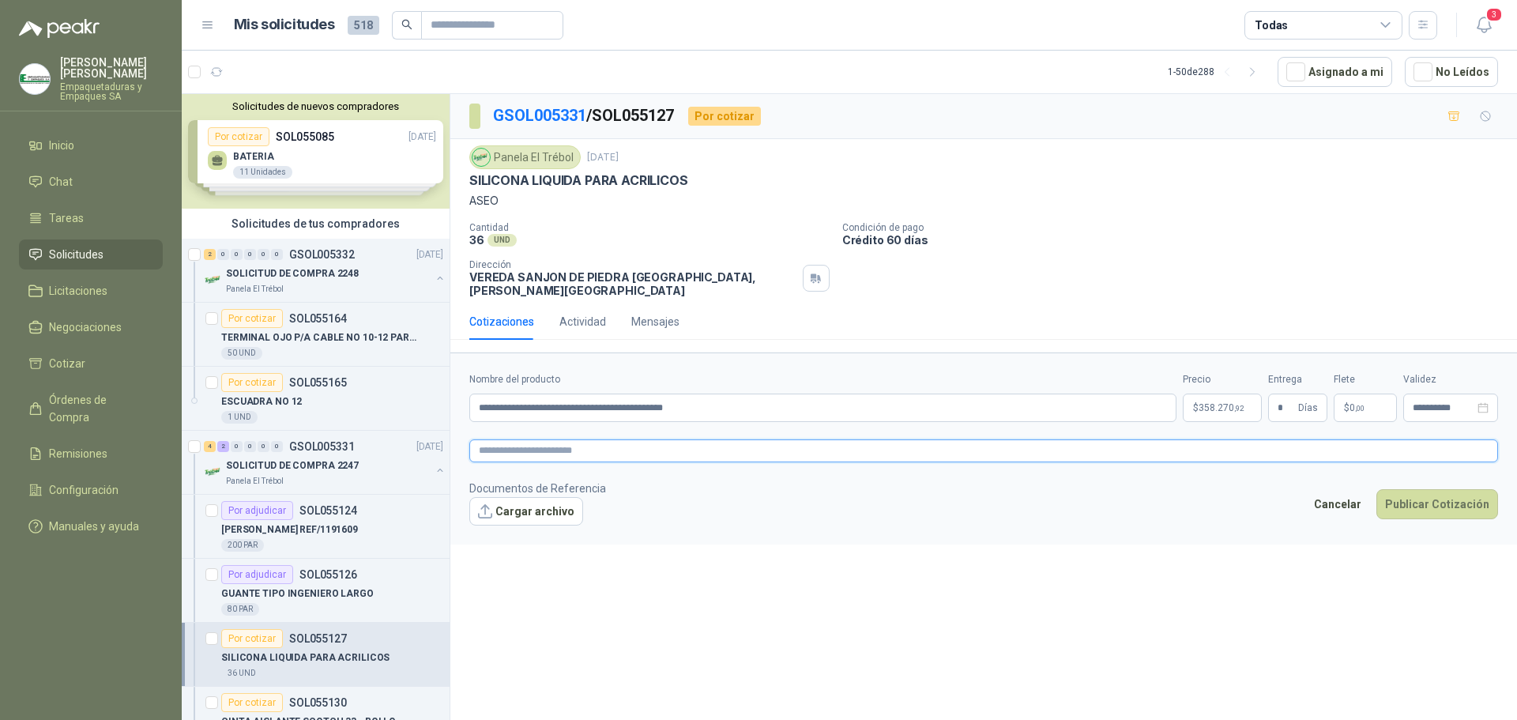
paste textarea "**********"
type textarea "**********"
click at [1405, 498] on button "Publicar Cotización" at bounding box center [1437, 504] width 122 height 30
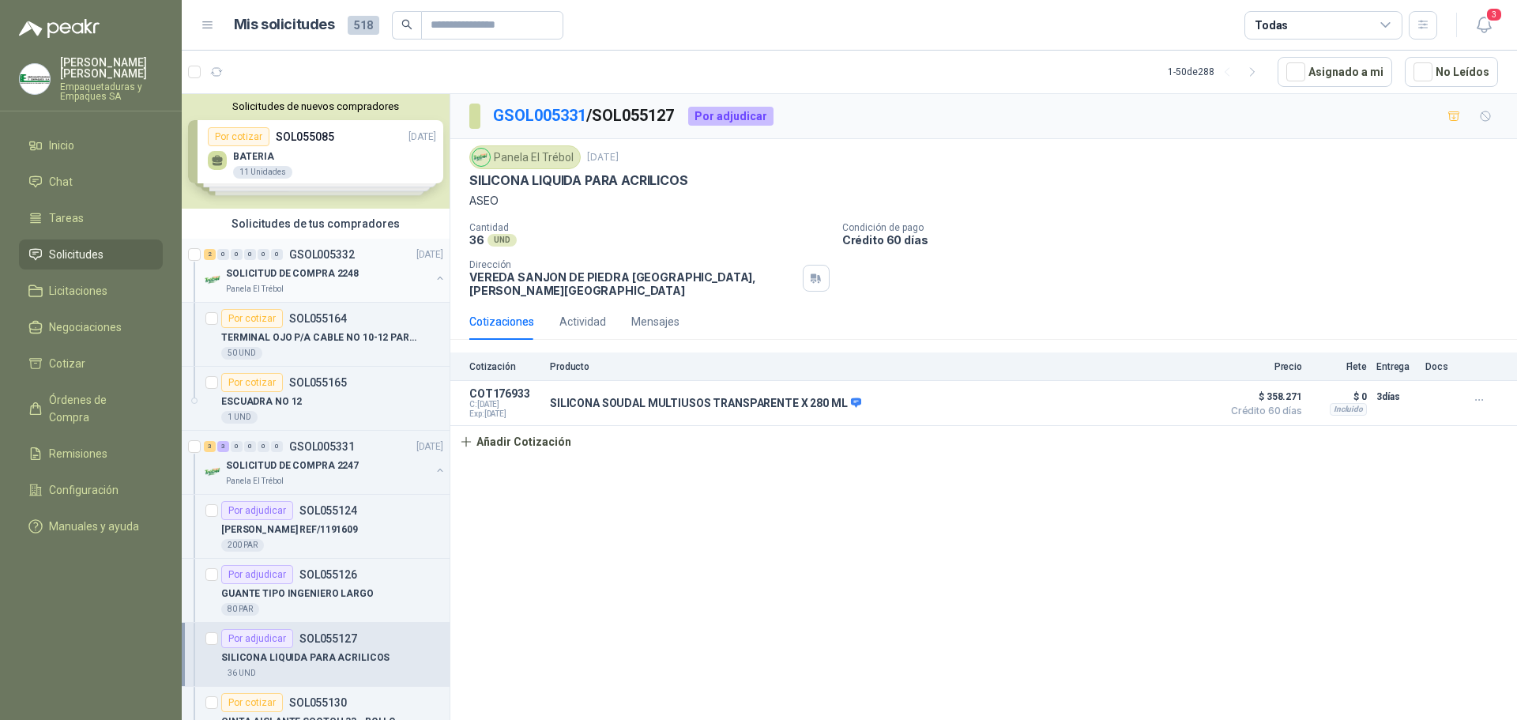
click at [389, 284] on div "Panela El Trébol" at bounding box center [328, 289] width 205 height 13
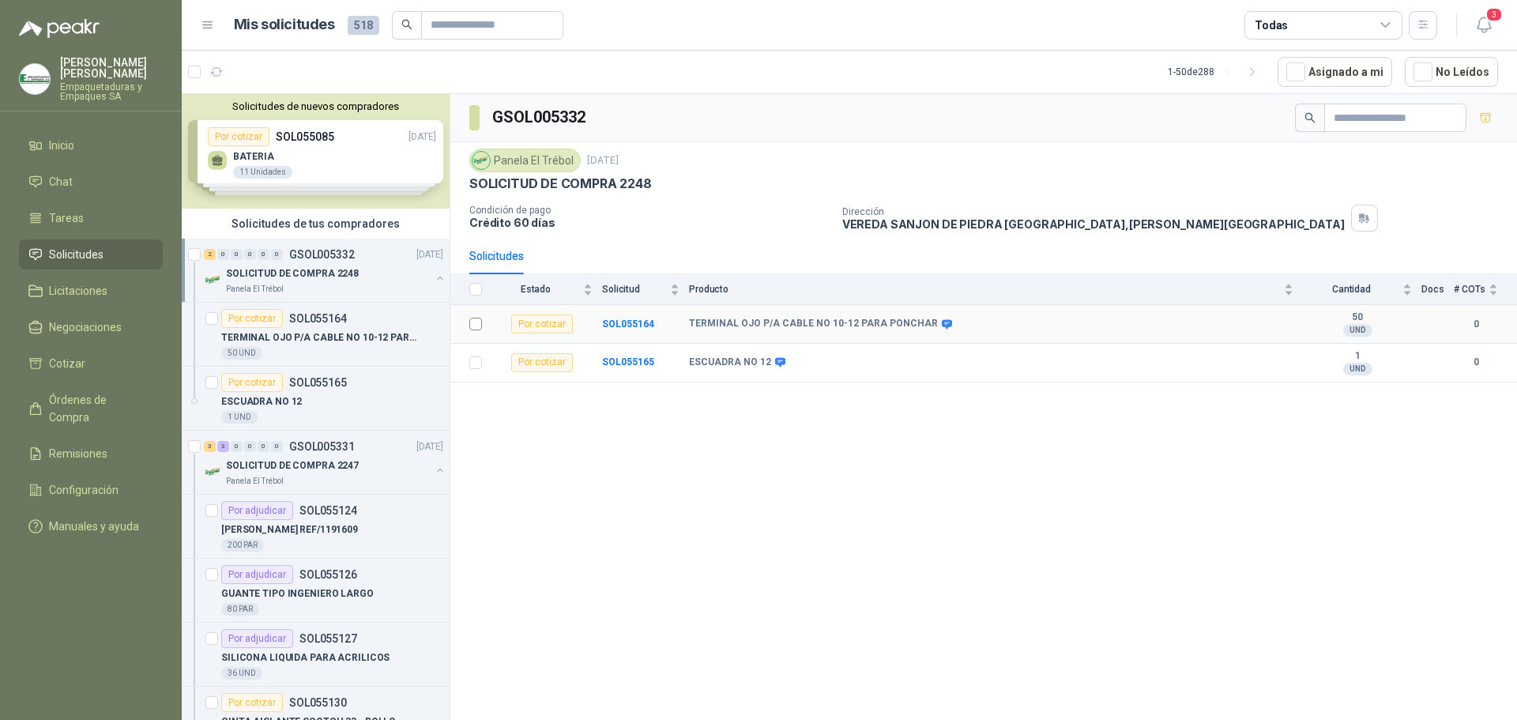
click at [482, 325] on td at bounding box center [470, 324] width 41 height 39
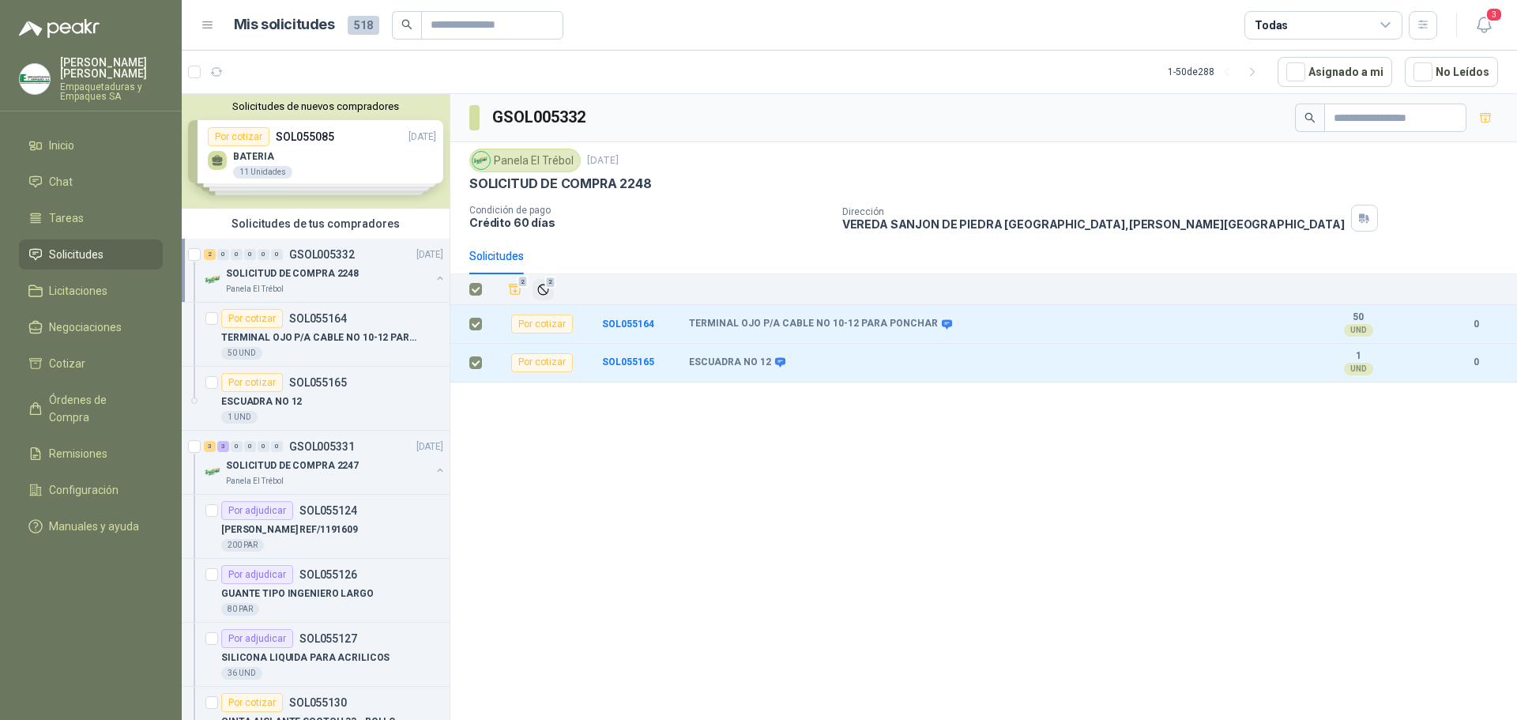
click at [550, 291] on button "2" at bounding box center [542, 289] width 21 height 21
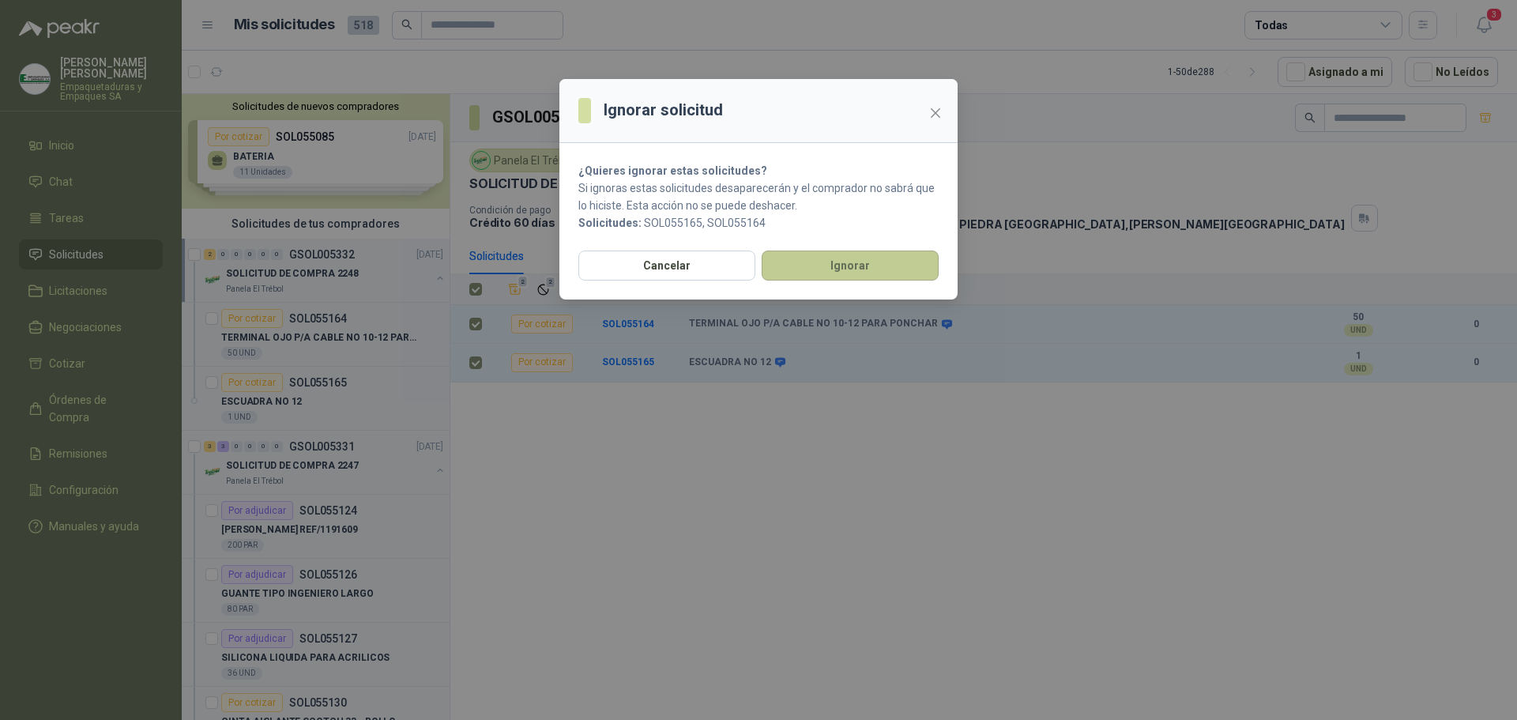
click at [805, 273] on button "Ignorar" at bounding box center [850, 265] width 177 height 30
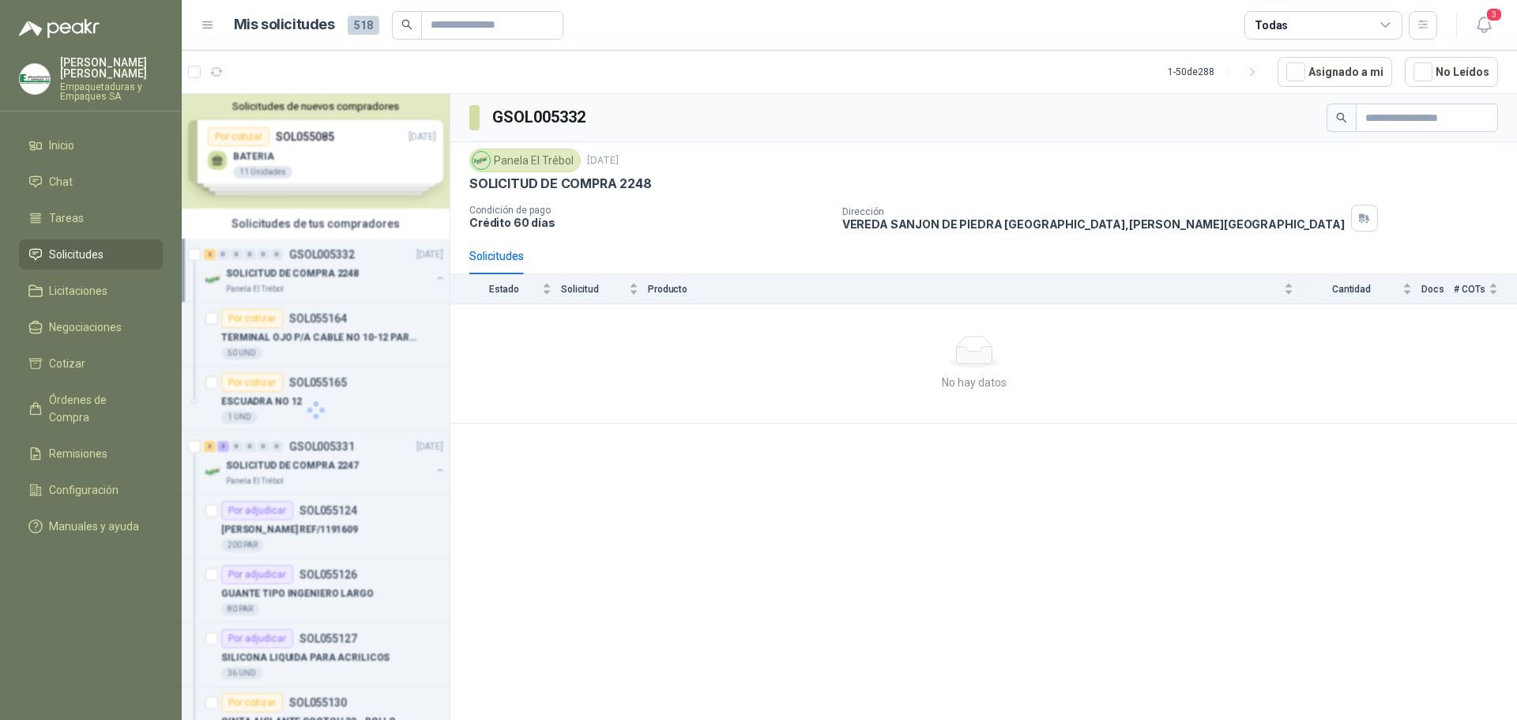
click at [367, 462] on div at bounding box center [316, 409] width 269 height 631
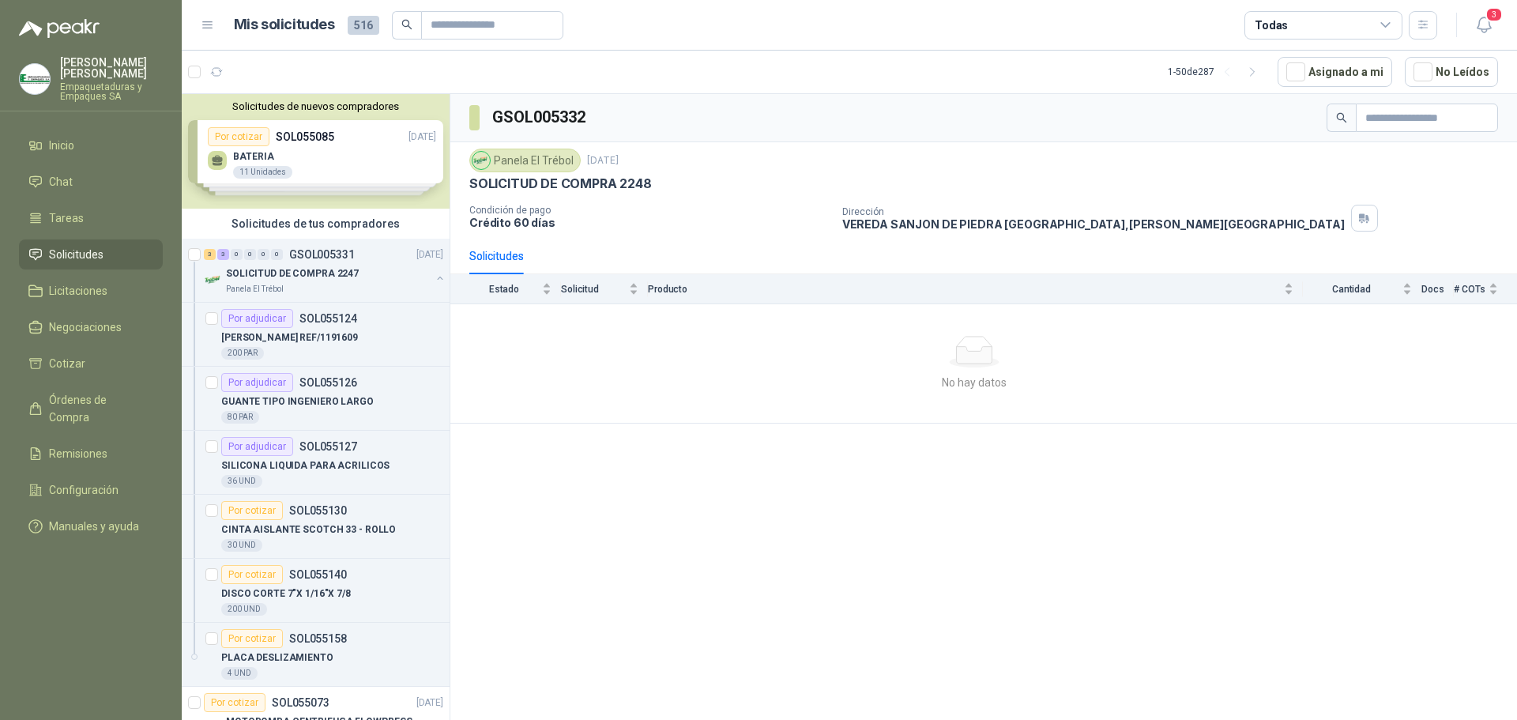
click at [380, 462] on div "SILICONA LIQUIDA PARA ACRILICOS" at bounding box center [332, 465] width 222 height 19
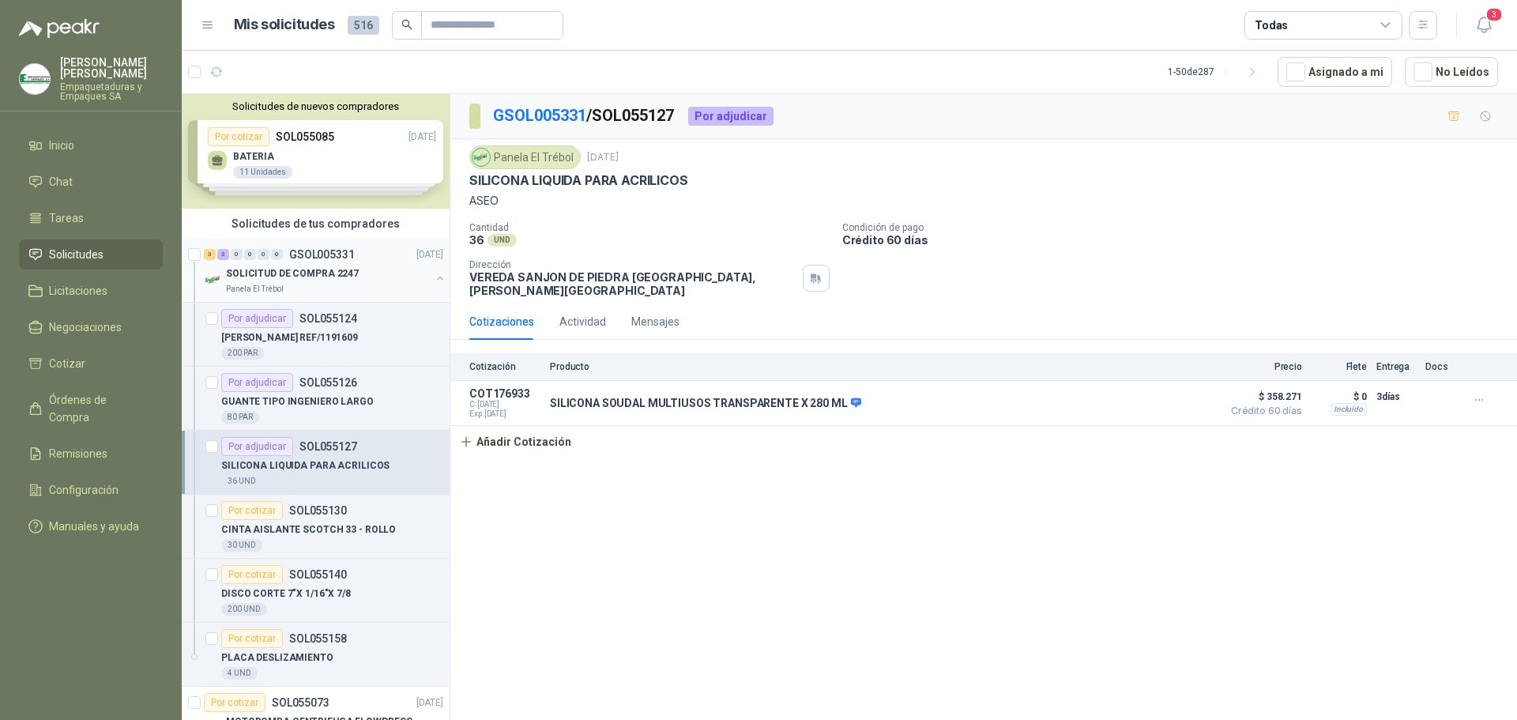
click at [385, 278] on div "SOLICITUD DE COMPRA 2247" at bounding box center [328, 273] width 205 height 19
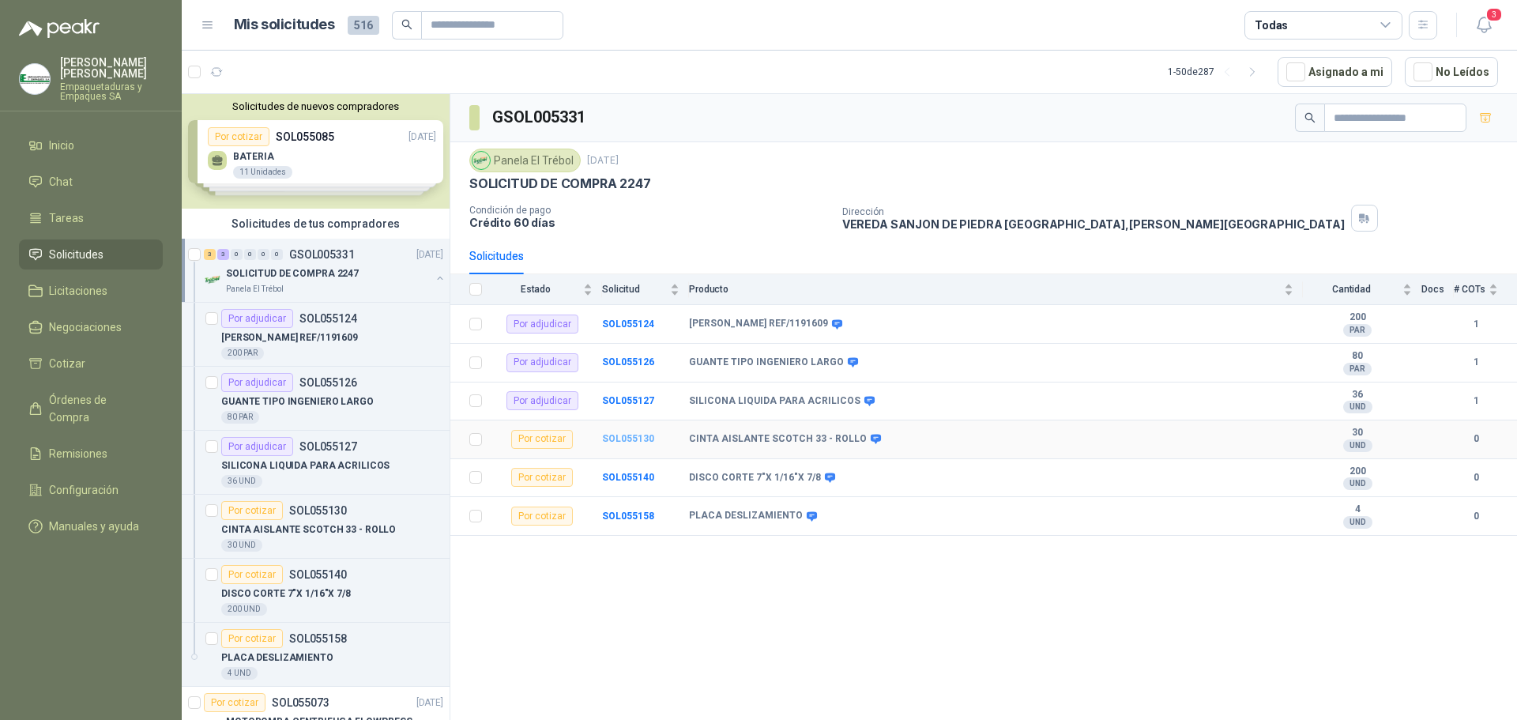
click at [619, 438] on b "SOL055130" at bounding box center [628, 438] width 52 height 11
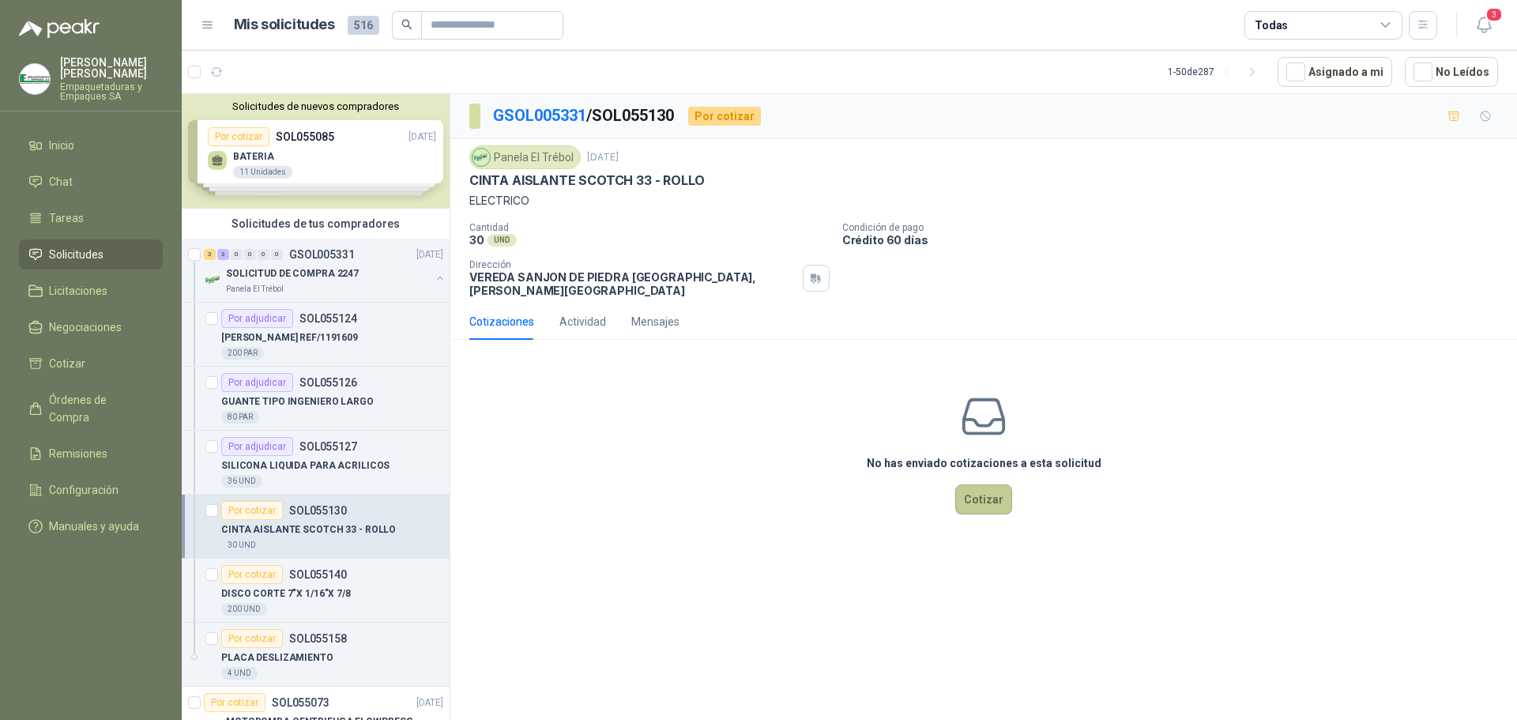
click at [983, 486] on button "Cotizar" at bounding box center [983, 499] width 57 height 30
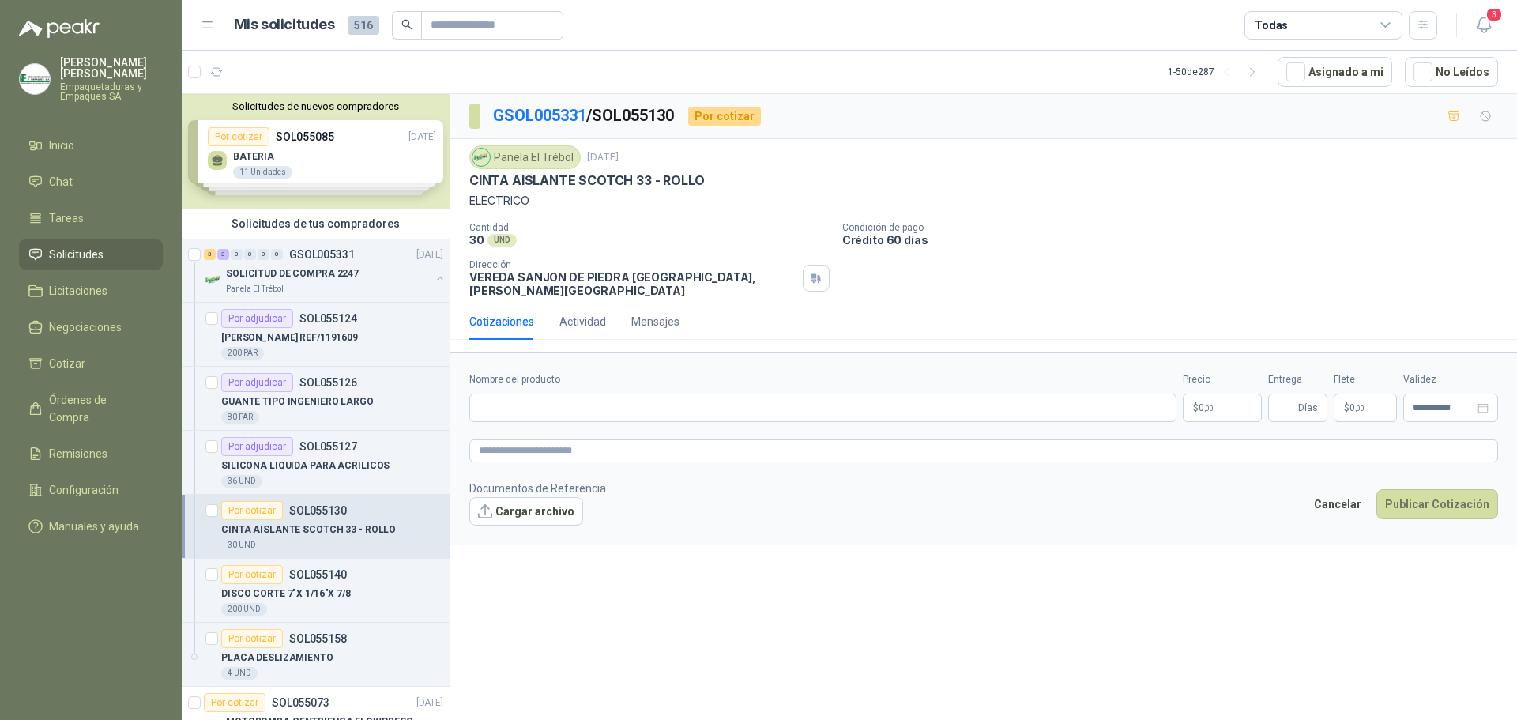
click at [671, 360] on form "**********" at bounding box center [983, 447] width 1066 height 191
click at [637, 393] on input "Nombre del producto" at bounding box center [822, 407] width 707 height 28
paste input "**********"
type input "**********"
click at [1235, 393] on p "$ 0 ,00" at bounding box center [1222, 407] width 79 height 28
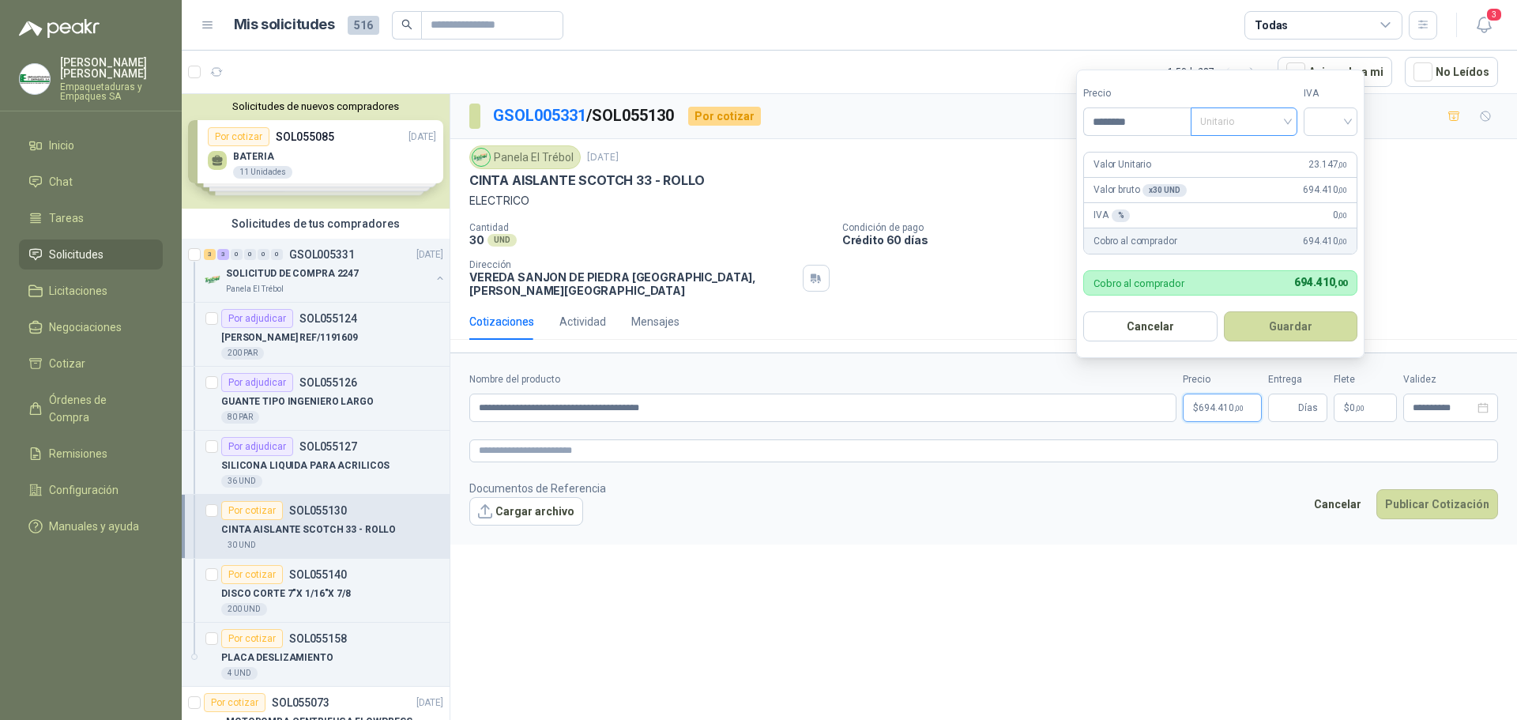
click at [1263, 127] on span "Unitario" at bounding box center [1244, 122] width 88 height 24
type input "********"
click at [1246, 152] on div "Unitario" at bounding box center [1246, 153] width 81 height 17
click at [1328, 124] on input "search" at bounding box center [1330, 120] width 35 height 24
click at [1333, 152] on div "19%" at bounding box center [1333, 153] width 29 height 17
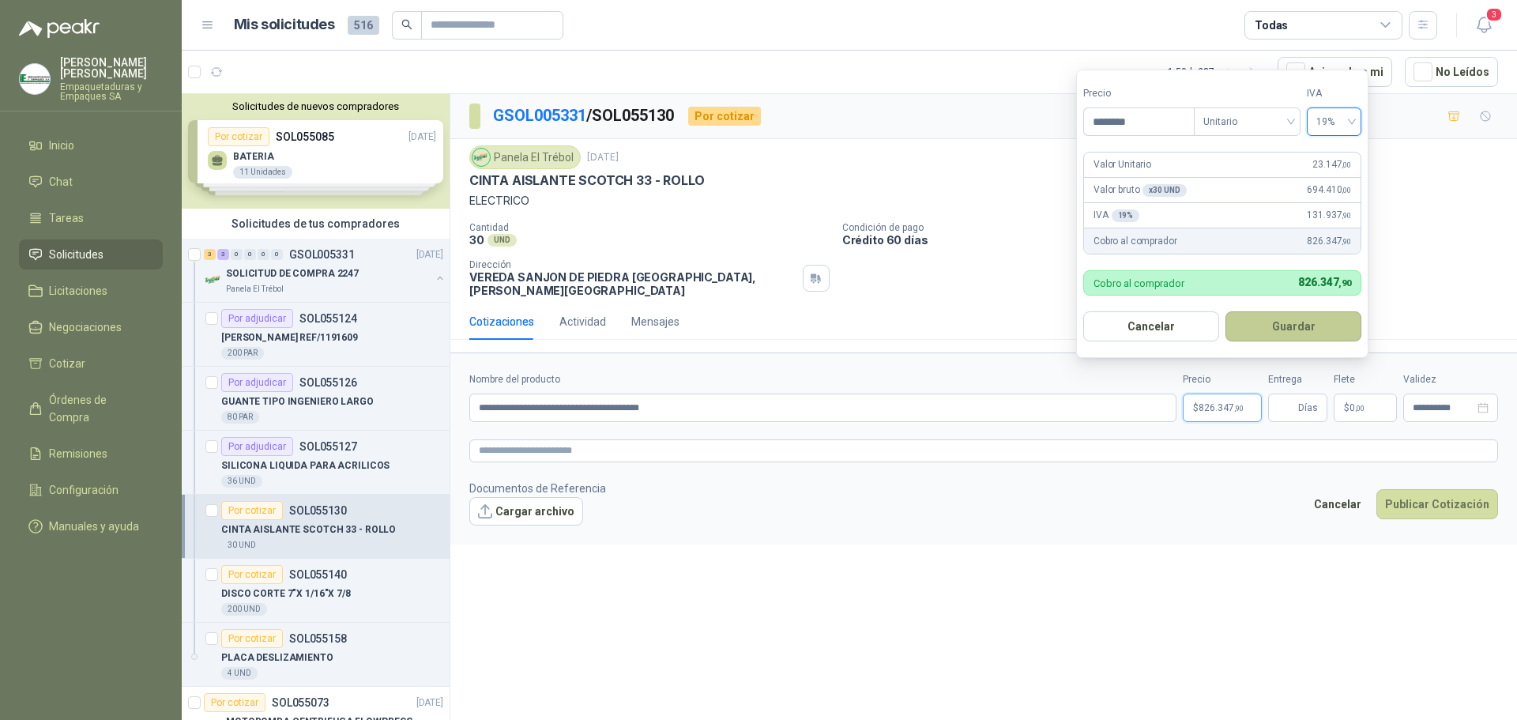
click at [1302, 325] on button "Guardar" at bounding box center [1293, 326] width 136 height 30
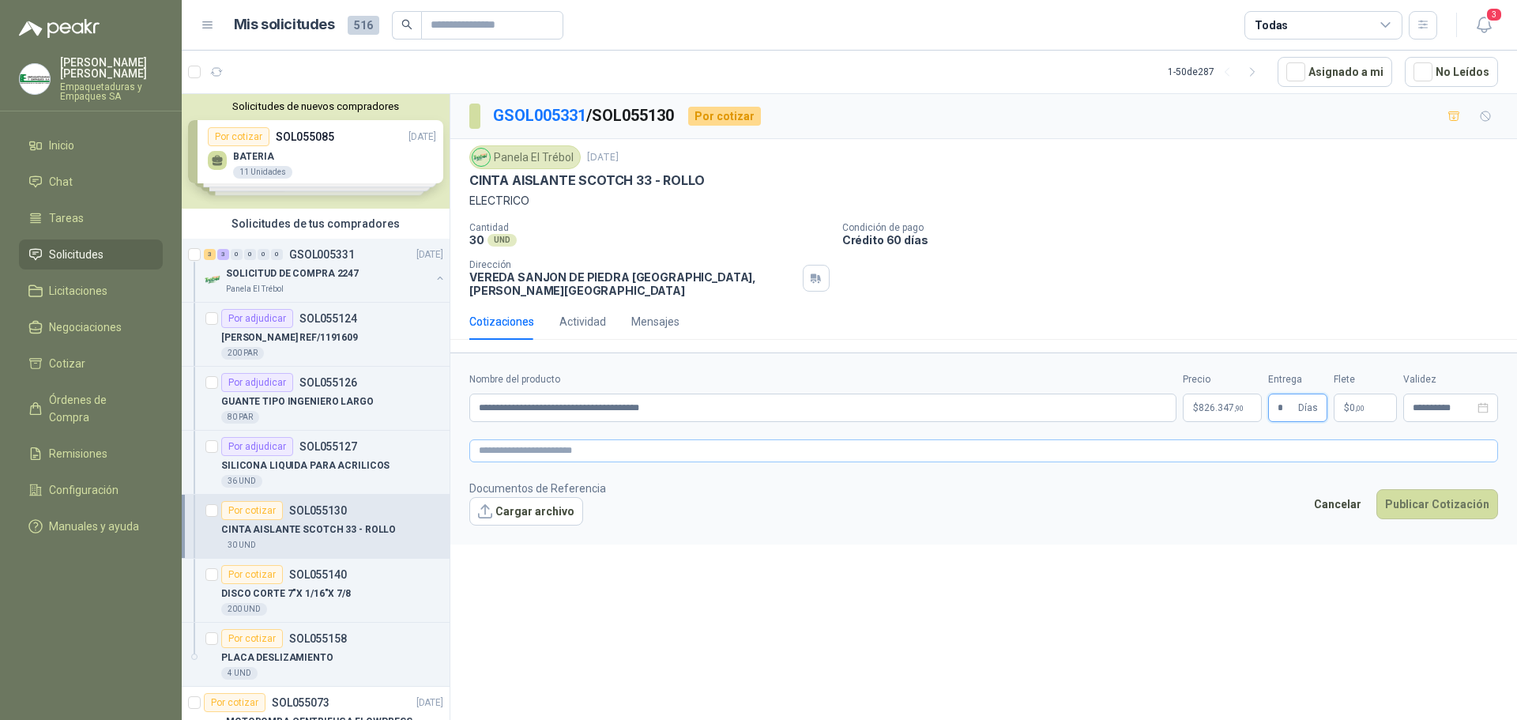
type input "*"
click at [998, 449] on textarea at bounding box center [983, 450] width 1029 height 23
paste textarea "**********"
type textarea "**********"
click at [1351, 393] on p "$ 0 ,00" at bounding box center [1364, 407] width 63 height 28
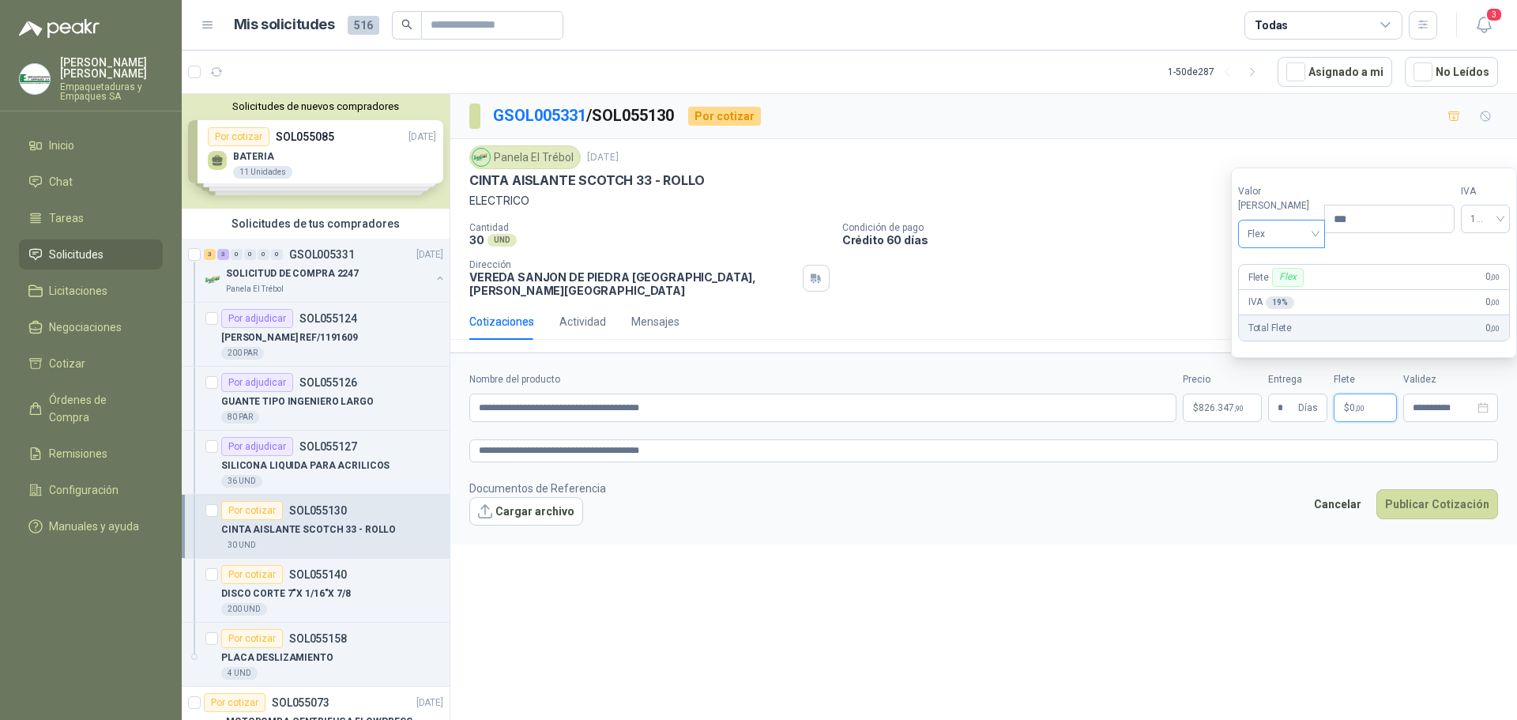
click at [1296, 237] on span "Flex" at bounding box center [1281, 234] width 69 height 24
click at [1276, 293] on div "Incluido" at bounding box center [1278, 292] width 55 height 17
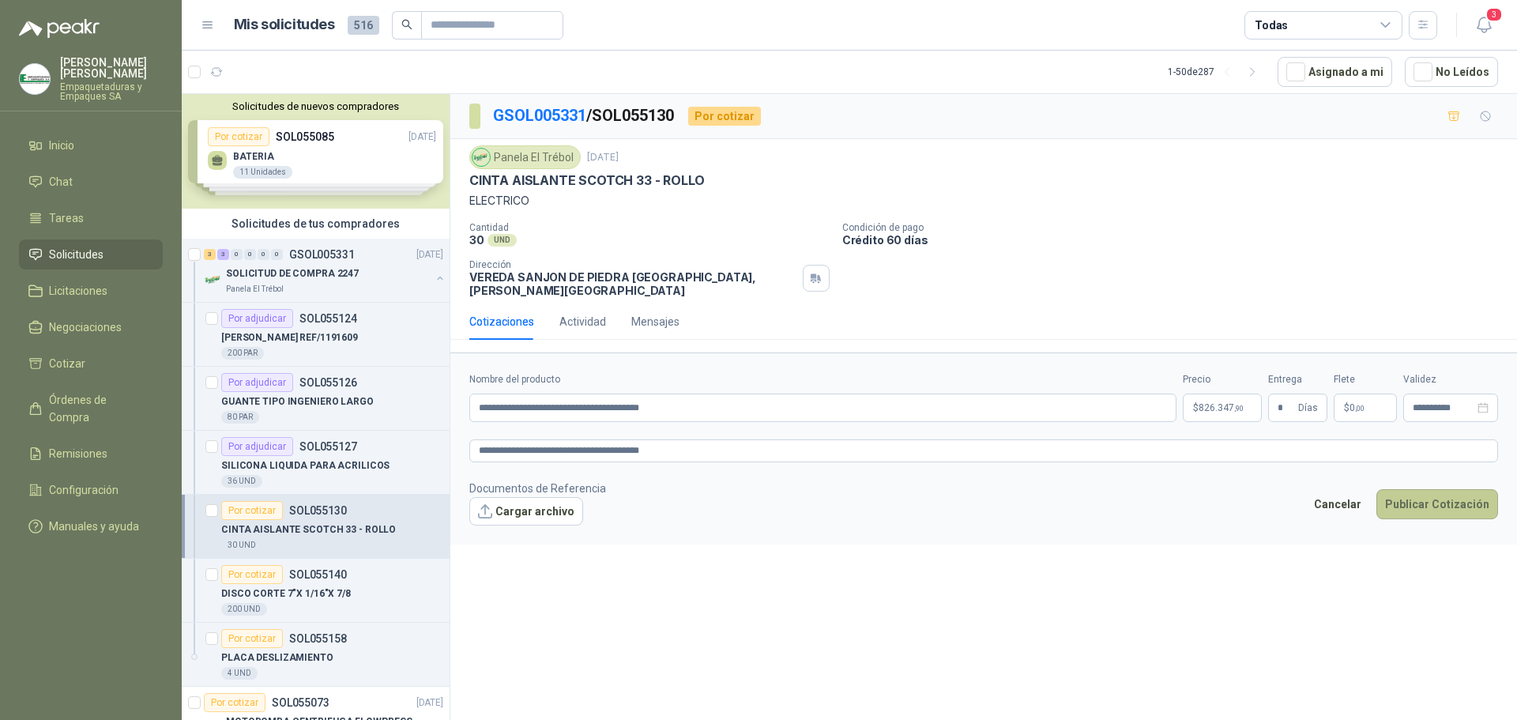
click at [1401, 489] on button "Publicar Cotización" at bounding box center [1437, 504] width 122 height 30
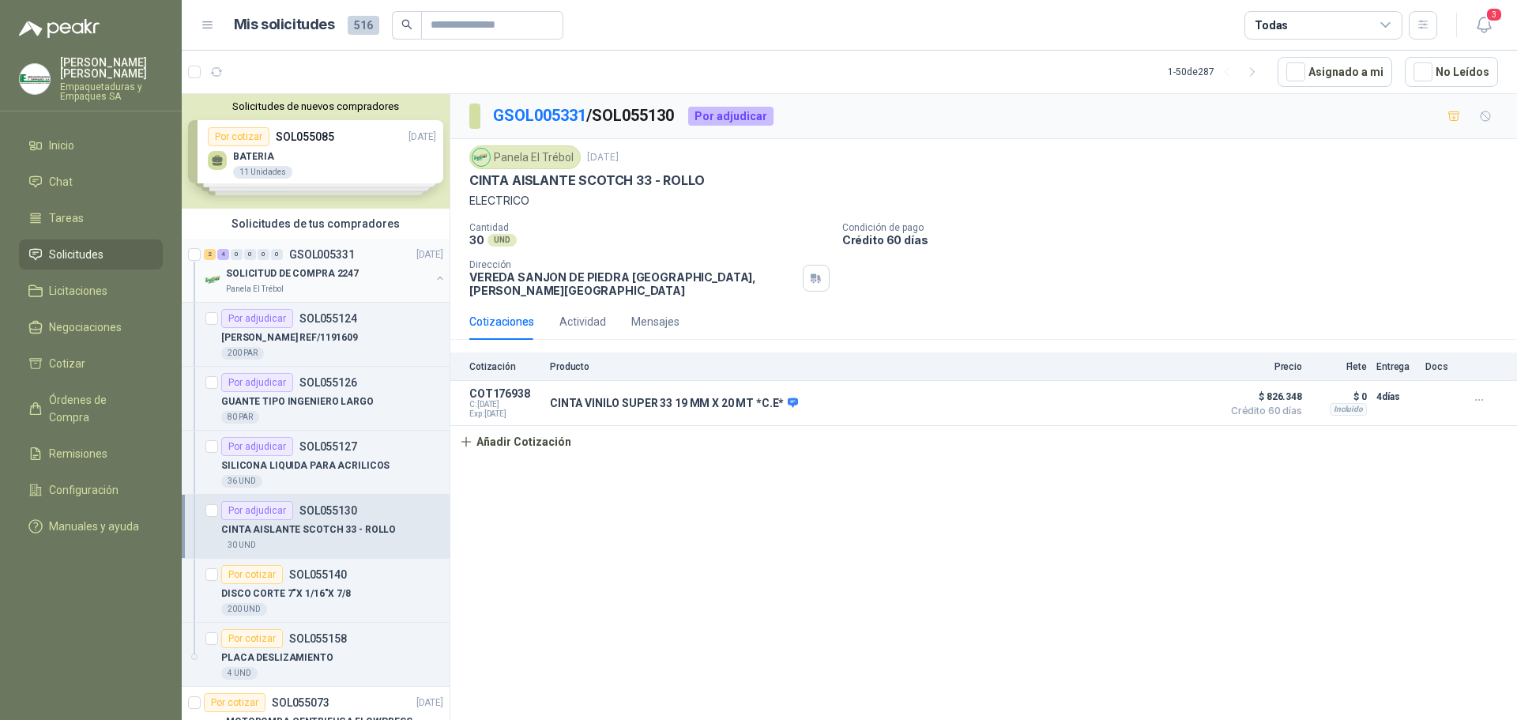
click at [322, 283] on div "Panela El Trébol" at bounding box center [328, 289] width 205 height 13
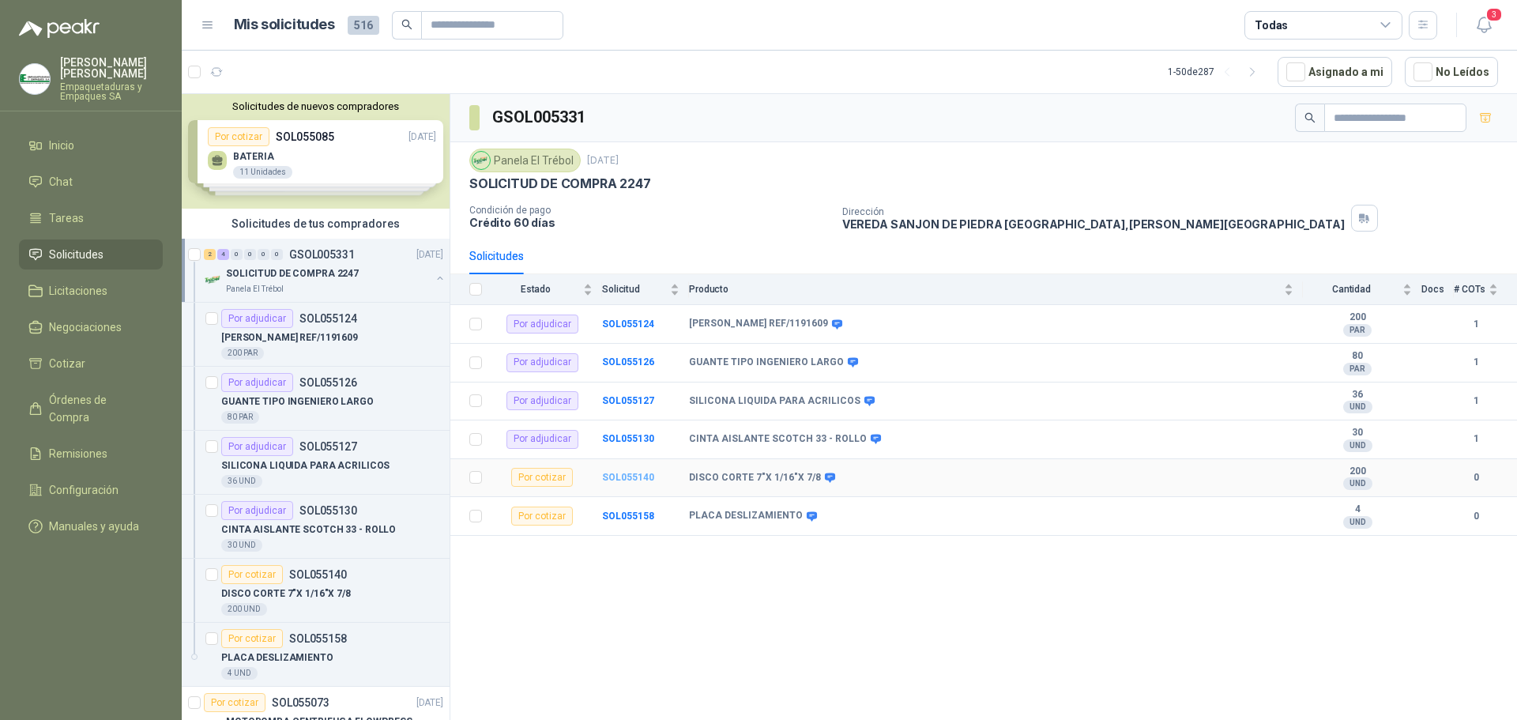
click at [627, 477] on b "SOL055140" at bounding box center [628, 477] width 52 height 11
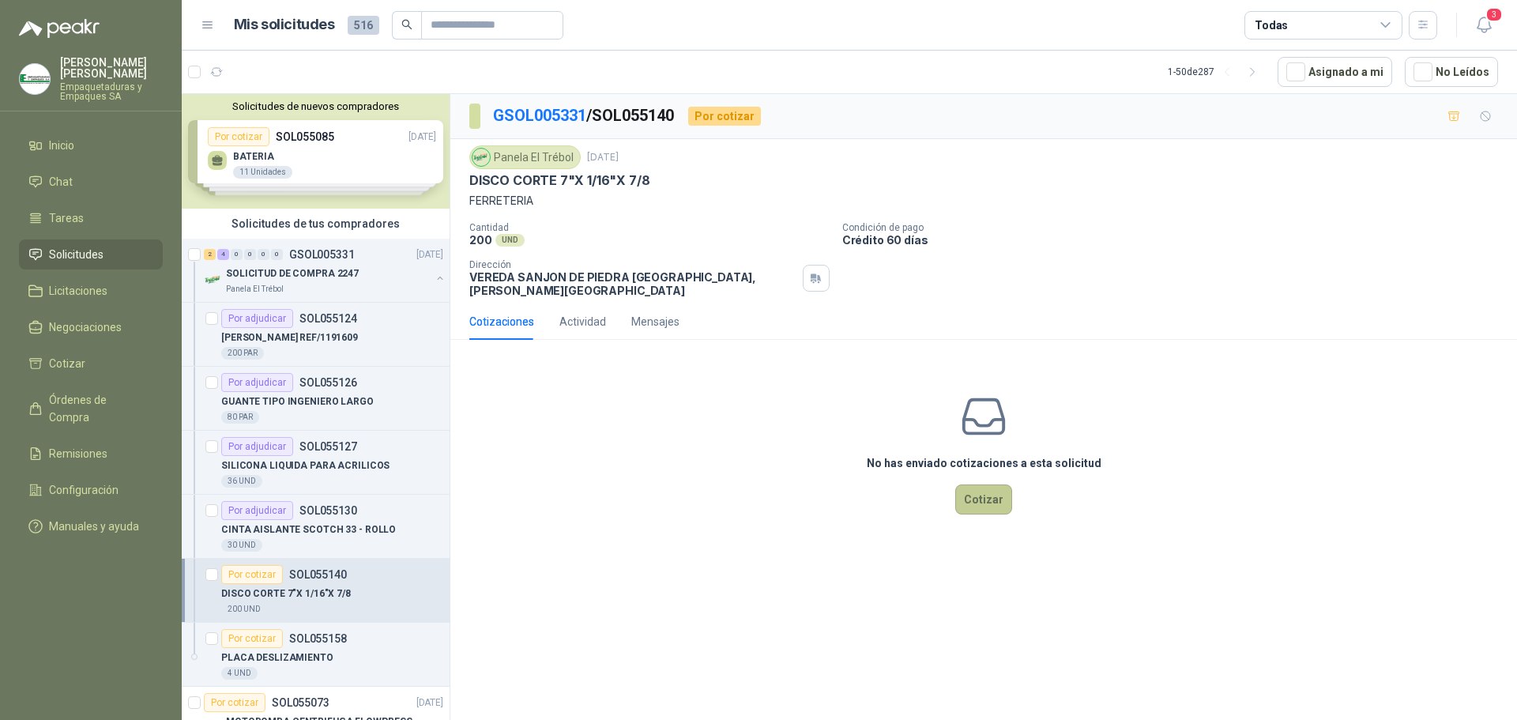
click at [968, 484] on button "Cotizar" at bounding box center [983, 499] width 57 height 30
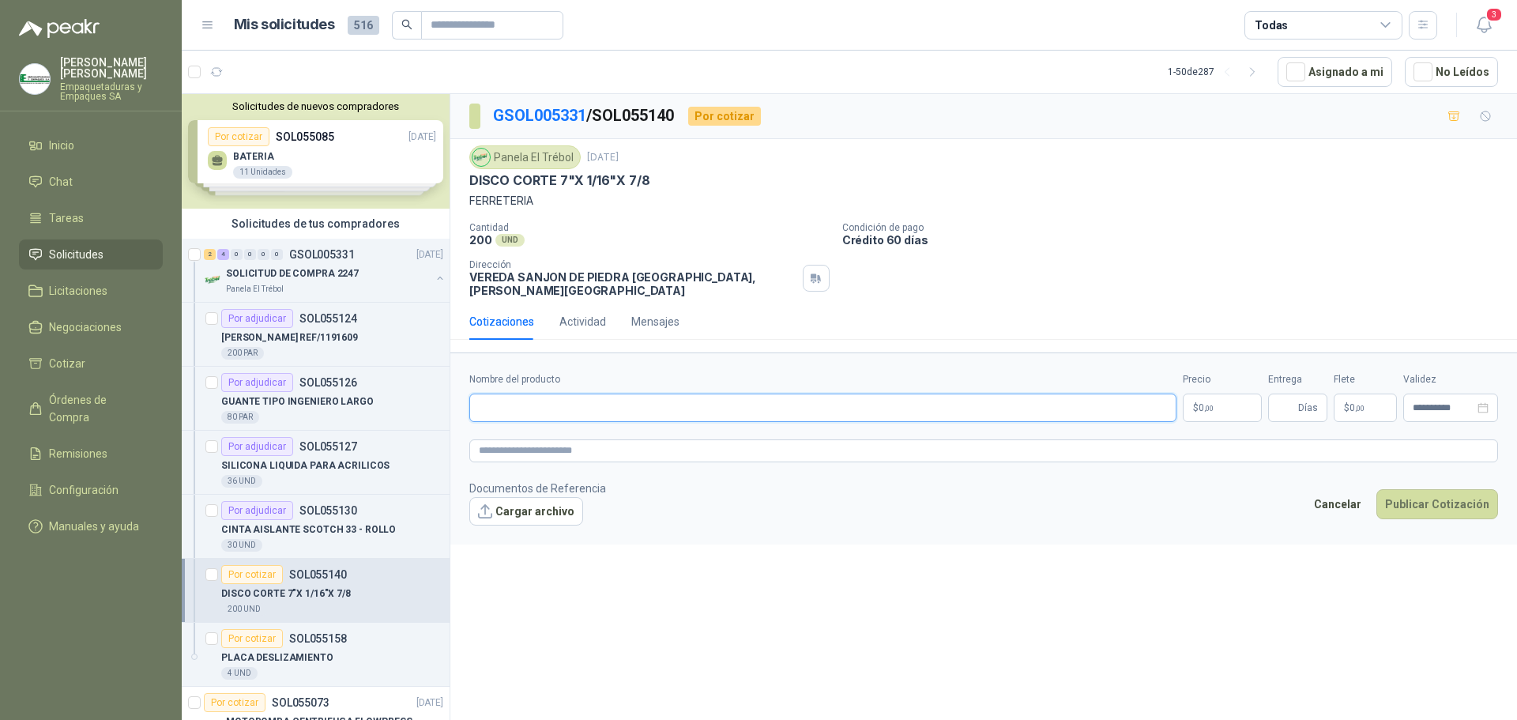
click at [656, 396] on input "Nombre del producto" at bounding box center [822, 407] width 707 height 28
paste input "**********"
type input "**********"
click at [1241, 398] on p "$ 0 ,00" at bounding box center [1222, 407] width 79 height 28
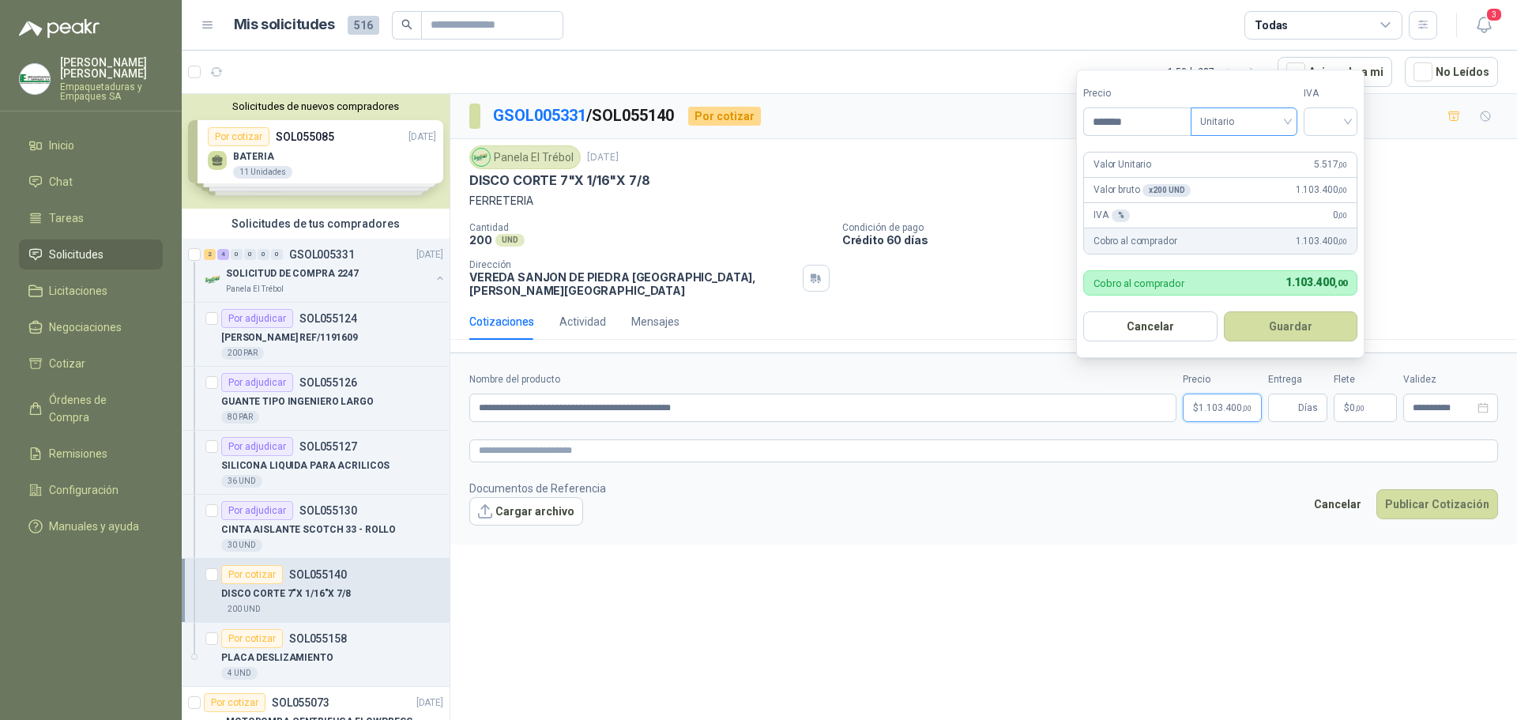
click at [1248, 122] on span "Unitario" at bounding box center [1244, 122] width 88 height 24
type input "*******"
click at [1240, 149] on div "Unitario" at bounding box center [1246, 153] width 81 height 17
click at [1324, 122] on input "search" at bounding box center [1330, 120] width 35 height 24
click at [1324, 148] on div "19%" at bounding box center [1333, 153] width 29 height 17
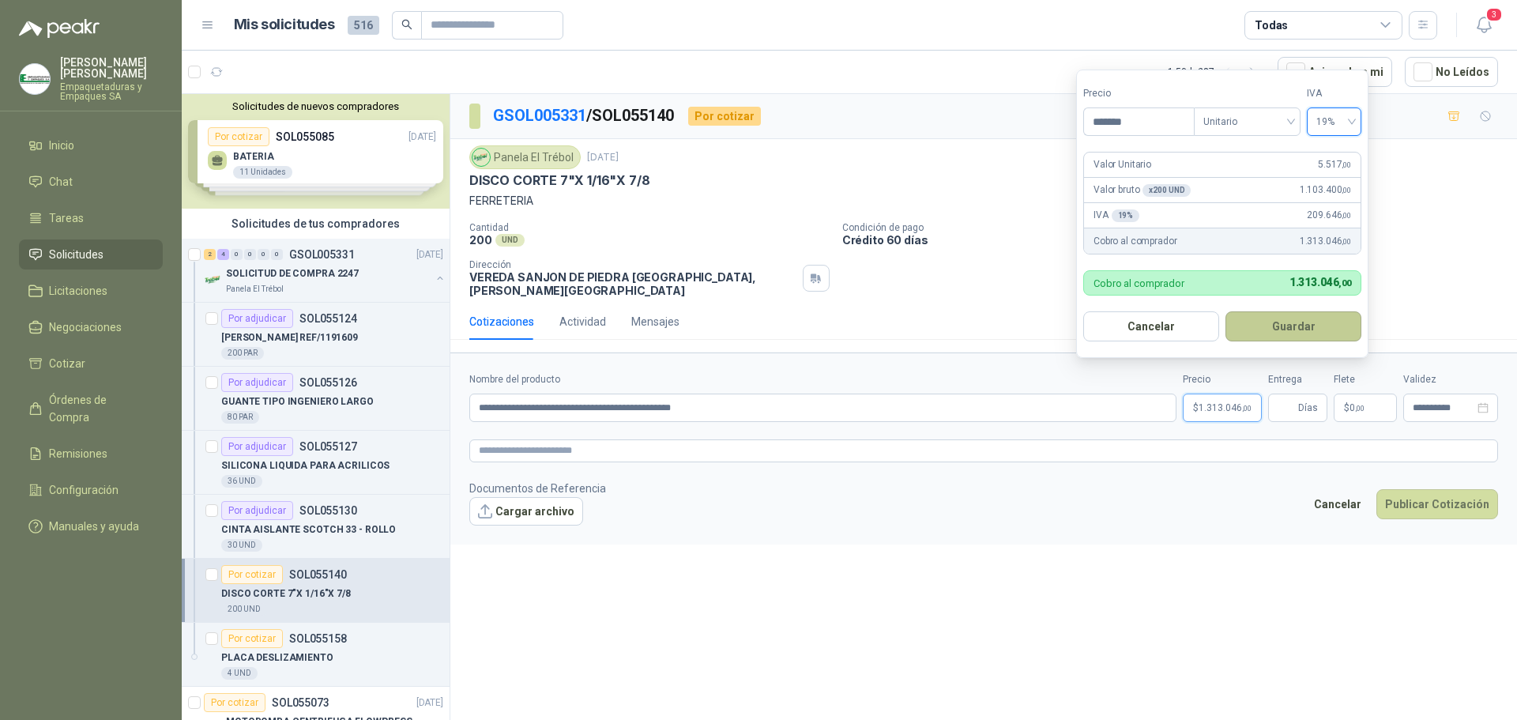
click at [1288, 322] on button "Guardar" at bounding box center [1293, 326] width 136 height 30
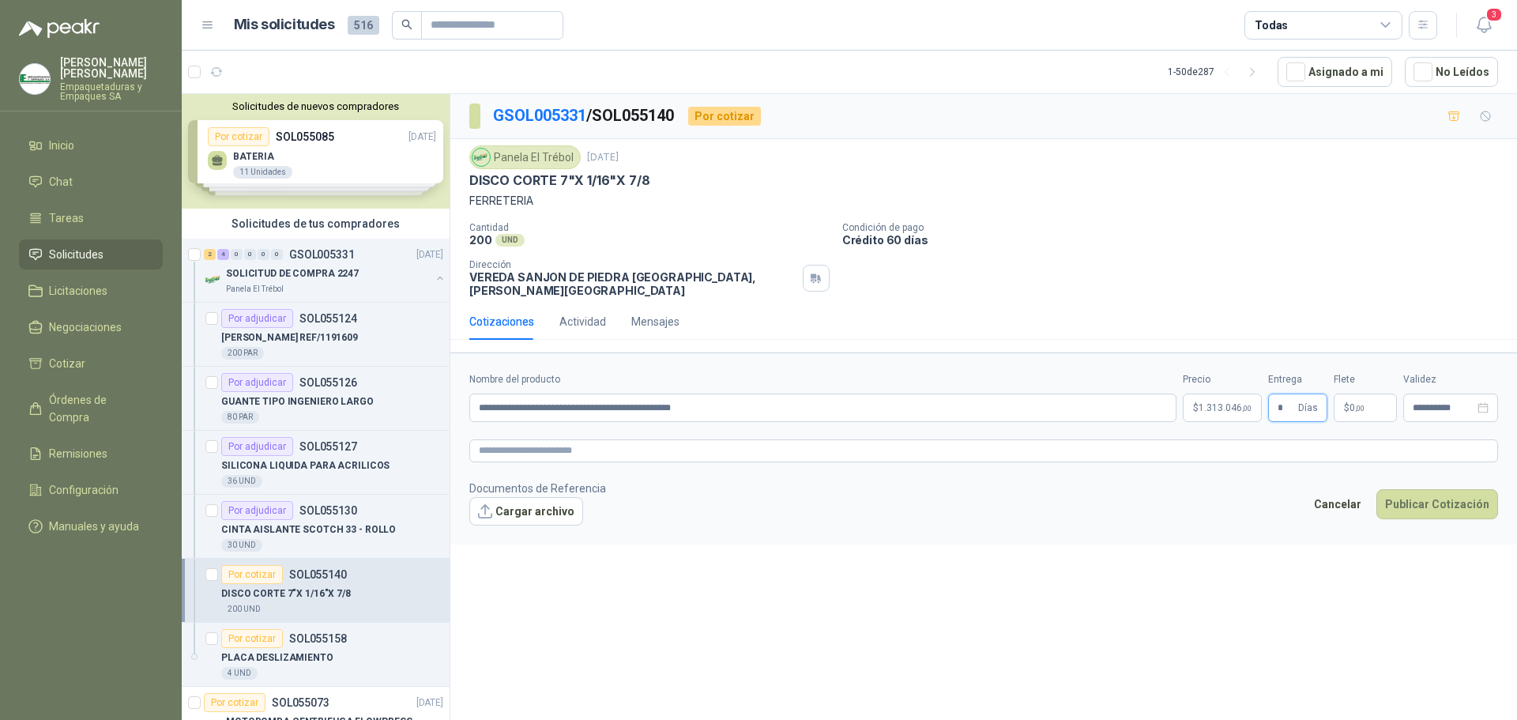
type input "*"
click at [1344, 403] on span "$" at bounding box center [1347, 407] width 6 height 9
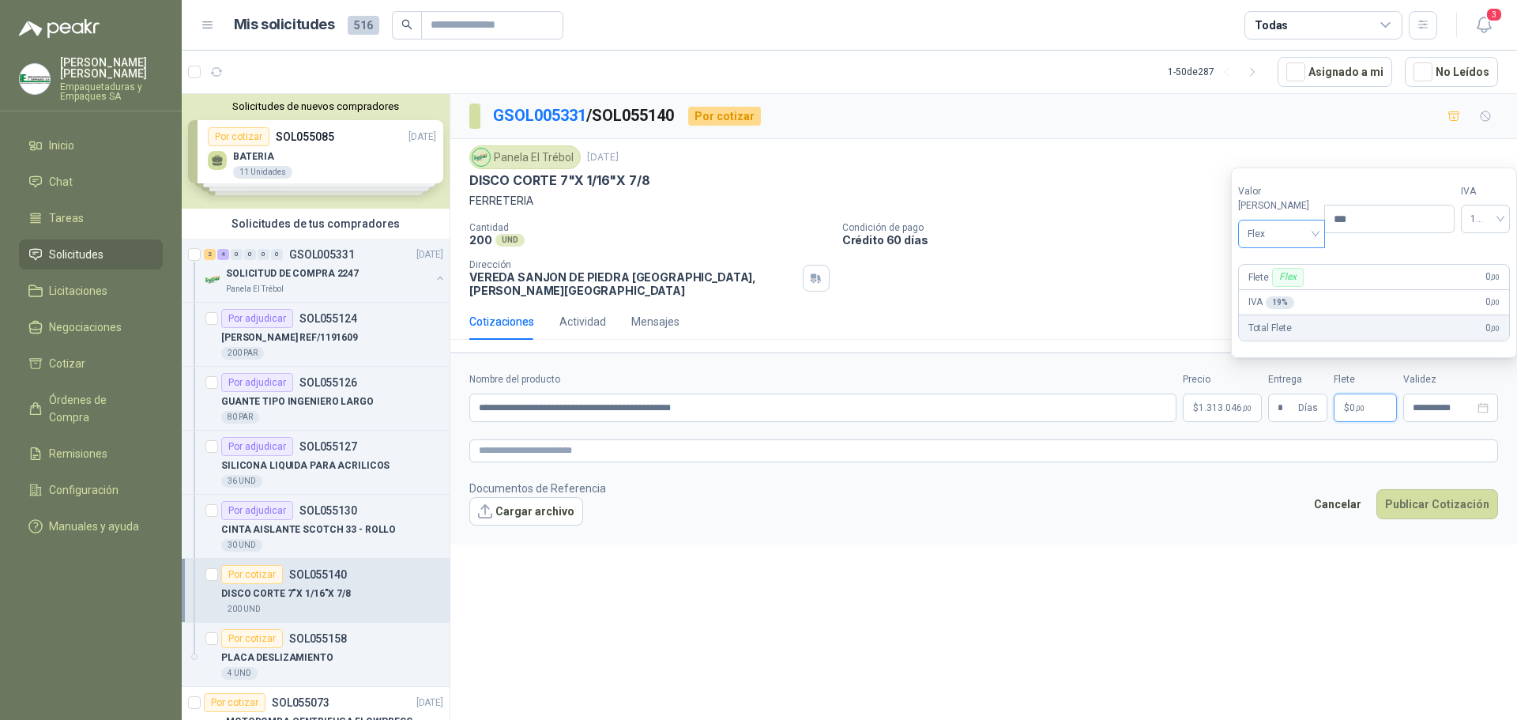
click at [1312, 237] on div "Flex" at bounding box center [1282, 234] width 88 height 28
click at [1278, 289] on div "Incluido" at bounding box center [1278, 292] width 55 height 17
click at [960, 440] on textarea at bounding box center [983, 450] width 1029 height 23
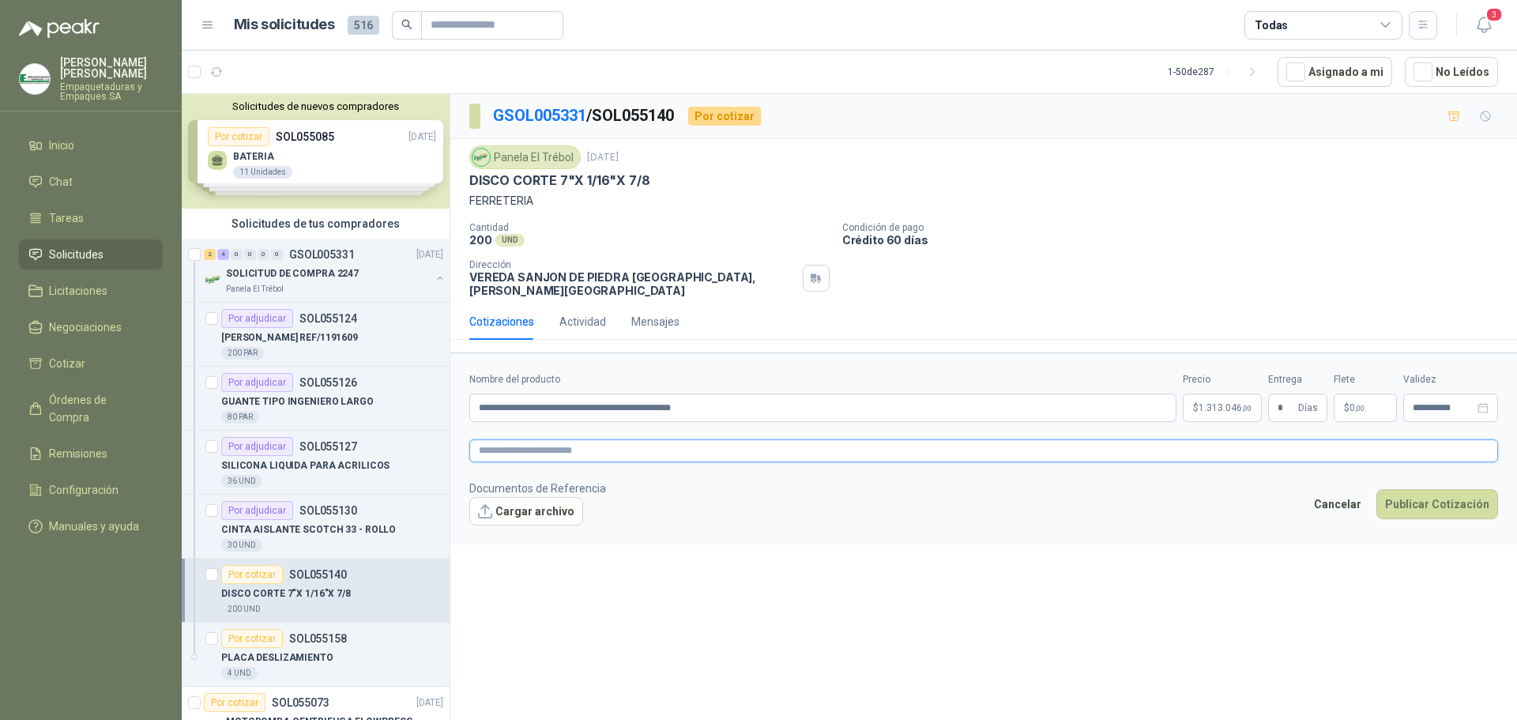
paste textarea "**********"
type textarea "**********"
click at [1404, 489] on button "Publicar Cotización" at bounding box center [1437, 504] width 122 height 30
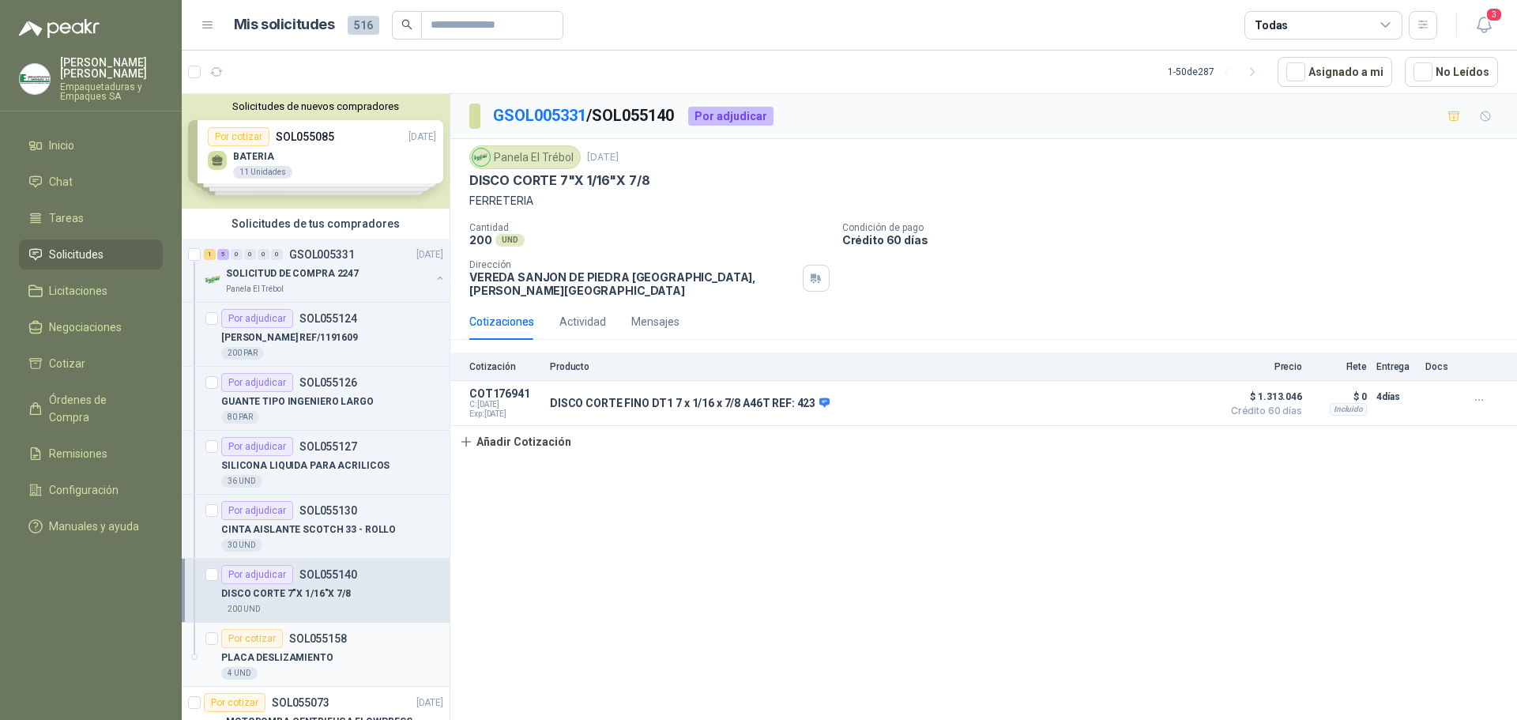
click at [310, 656] on p "PLACA DESLIZAMIENTO" at bounding box center [277, 657] width 112 height 15
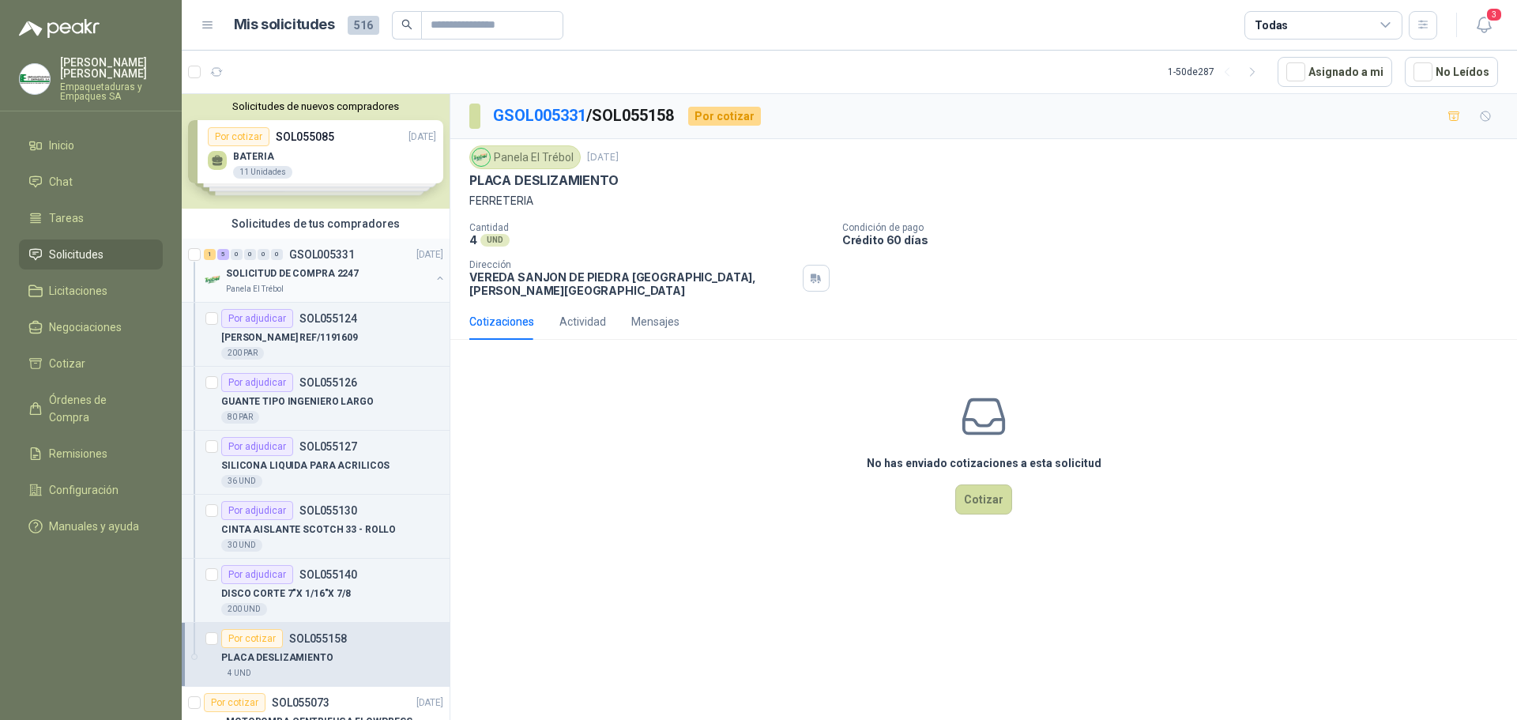
click at [329, 279] on p "SOLICITUD DE COMPRA 2247" at bounding box center [292, 273] width 133 height 15
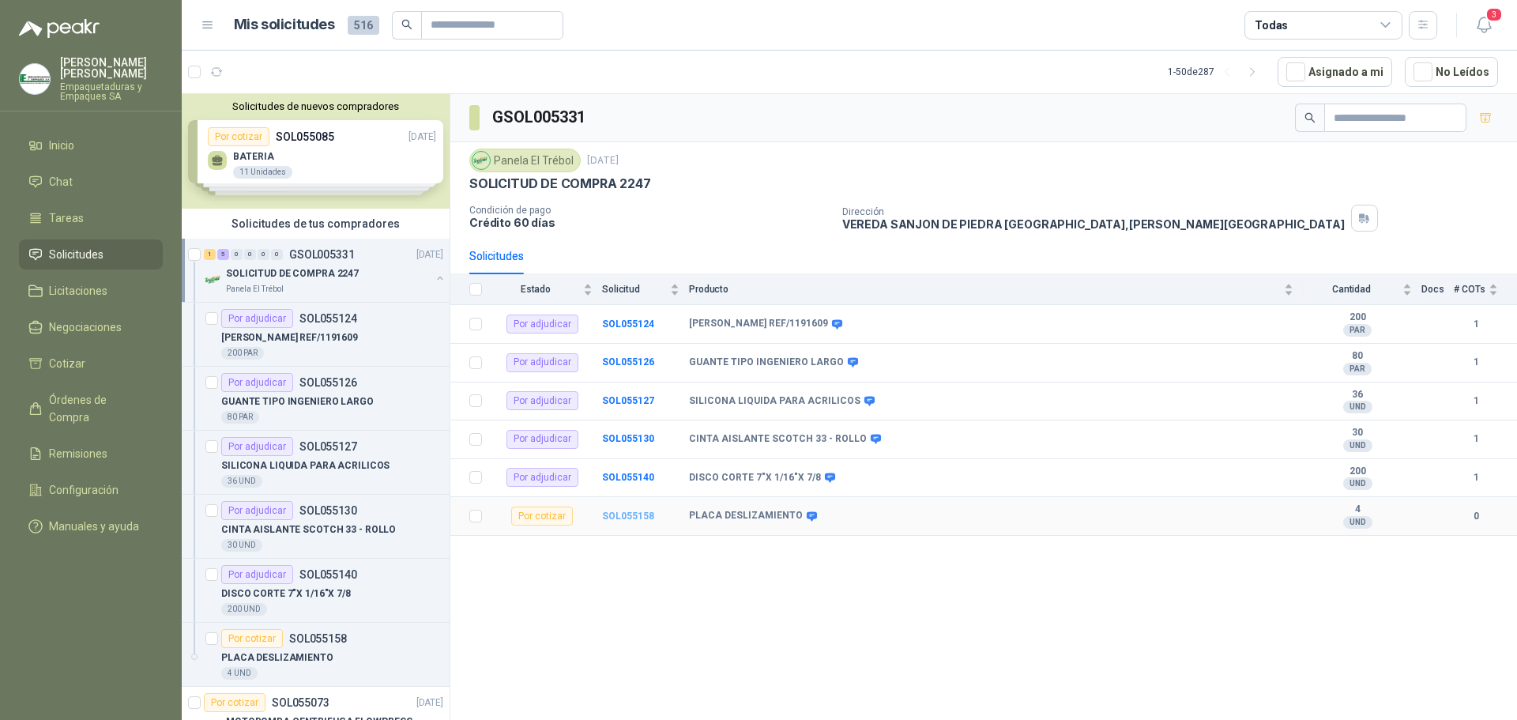
click at [623, 517] on b "SOL055158" at bounding box center [628, 515] width 52 height 11
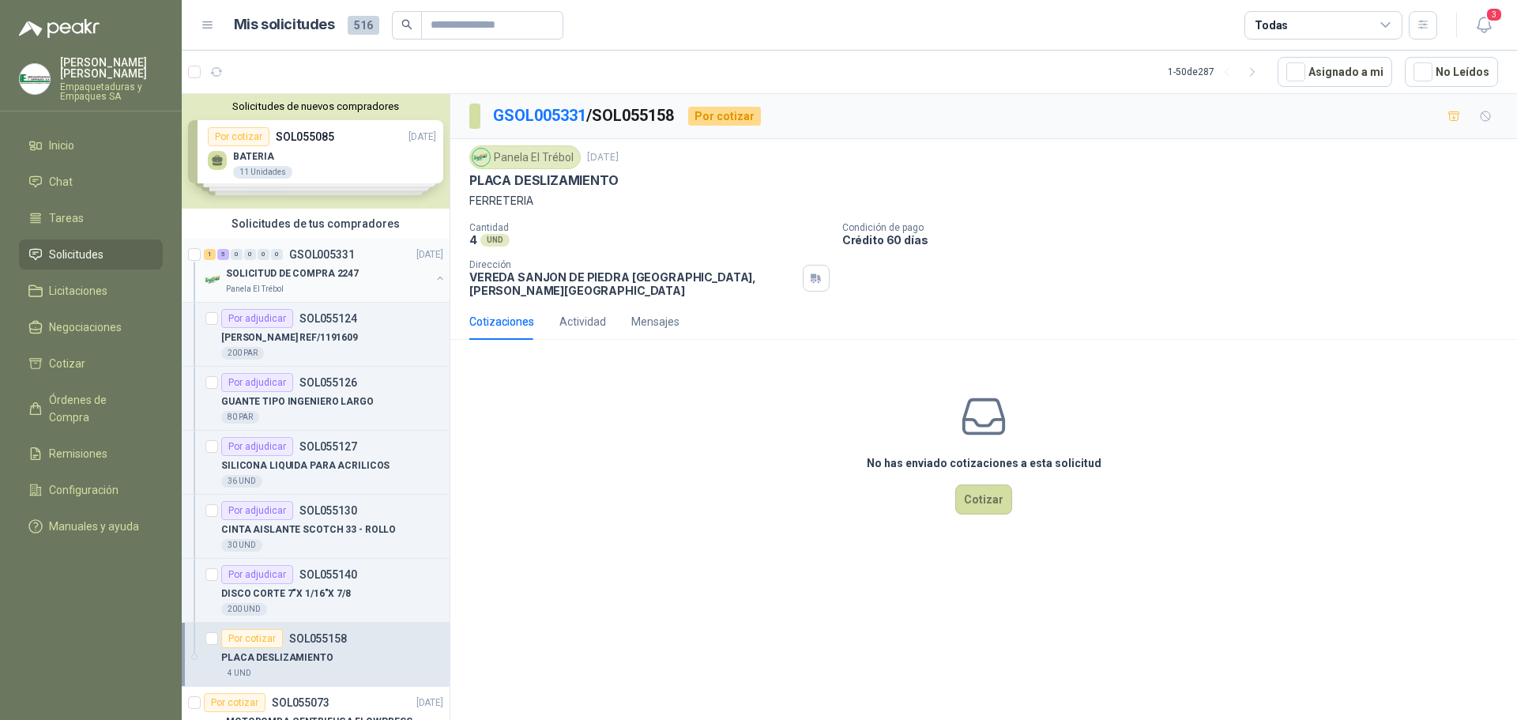
click at [347, 284] on div "Panela El Trébol" at bounding box center [328, 289] width 205 height 13
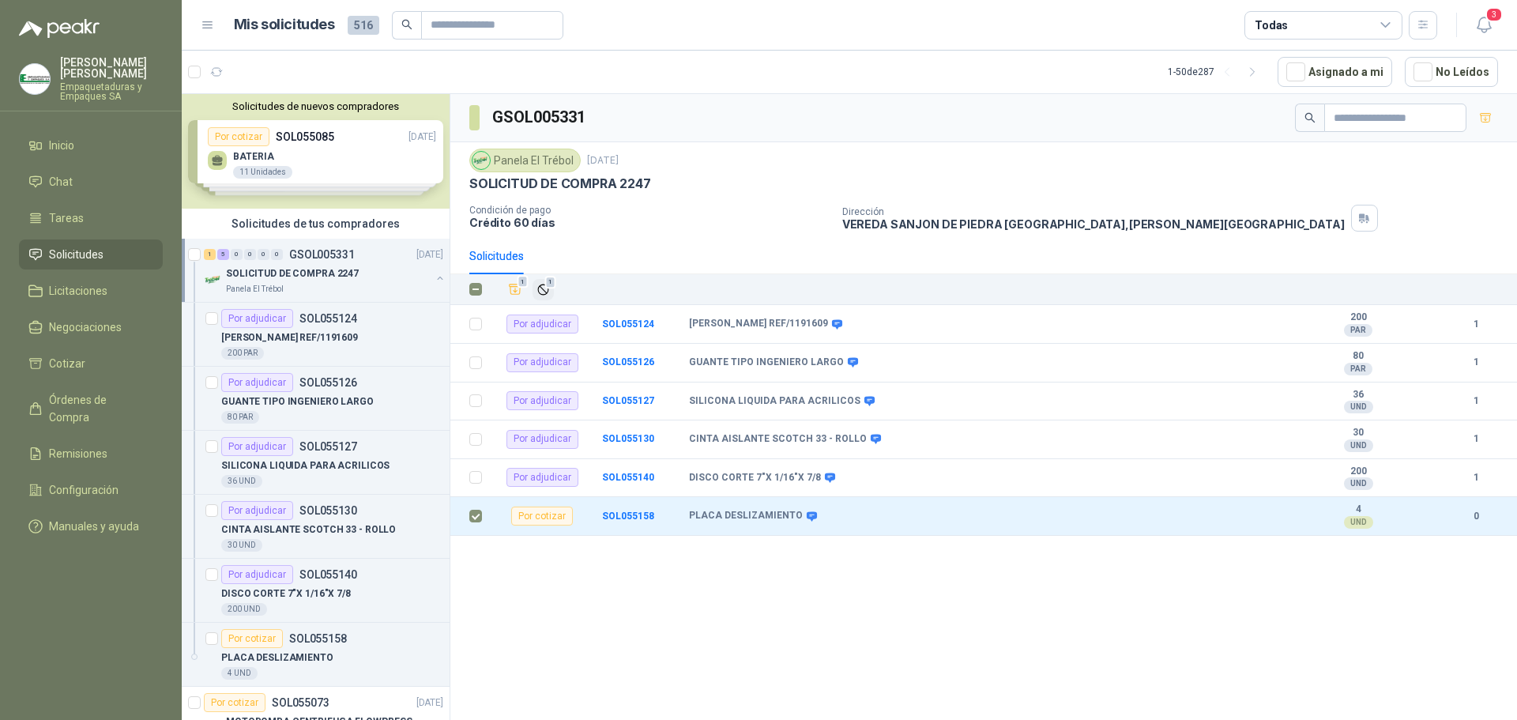
click at [547, 290] on icon "Ignorar" at bounding box center [542, 288] width 9 height 9
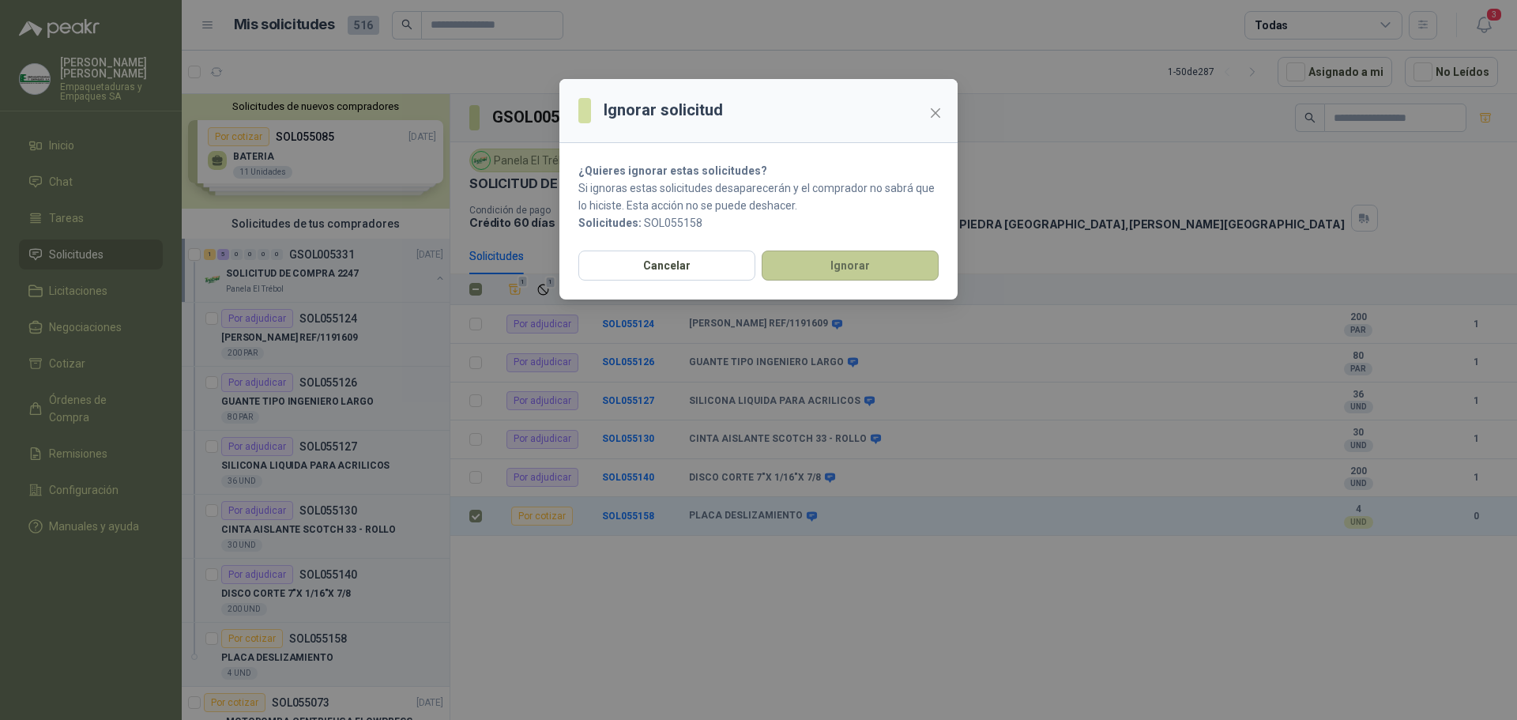
click at [782, 273] on button "Ignorar" at bounding box center [850, 265] width 177 height 30
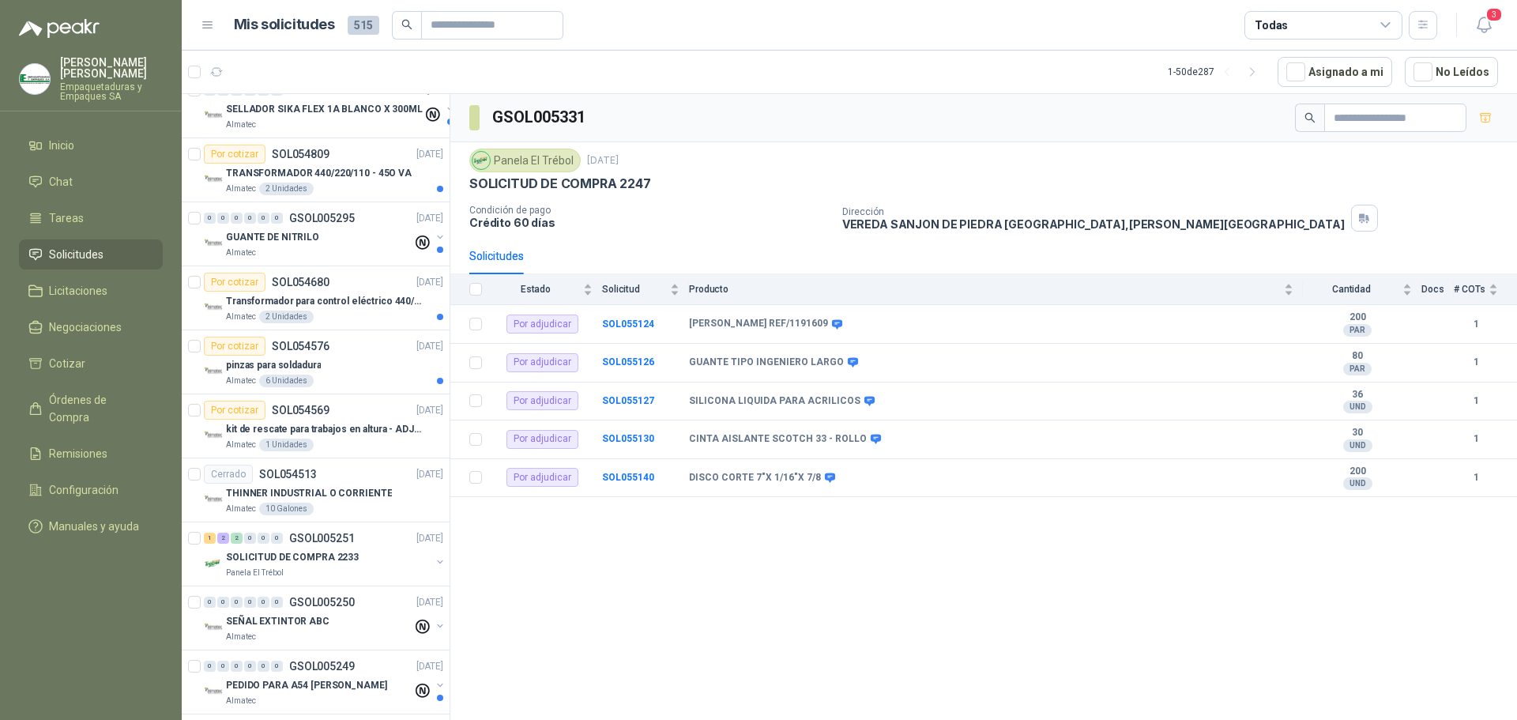
scroll to position [869, 0]
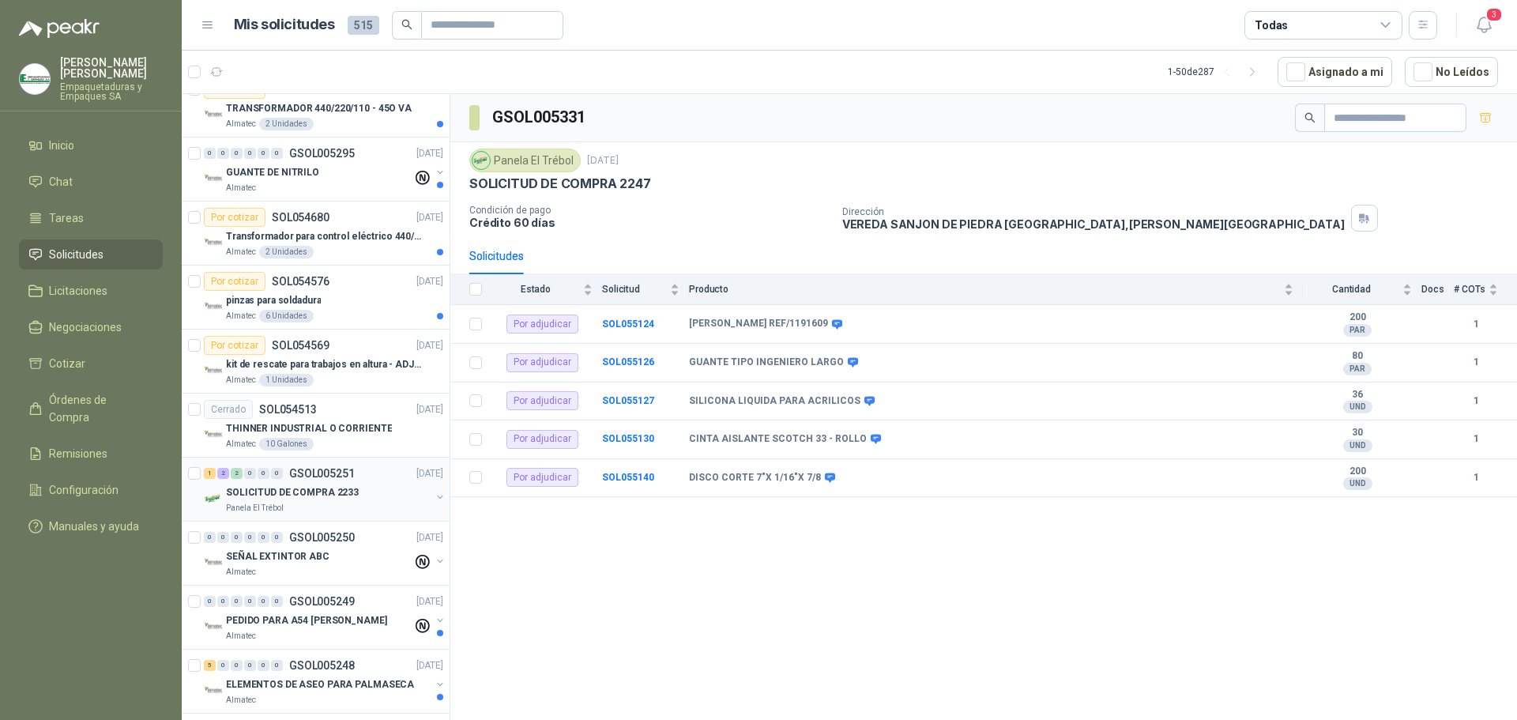
click at [355, 482] on div "1 2 2 0 0 0 GSOL005251 [DATE]" at bounding box center [325, 473] width 243 height 19
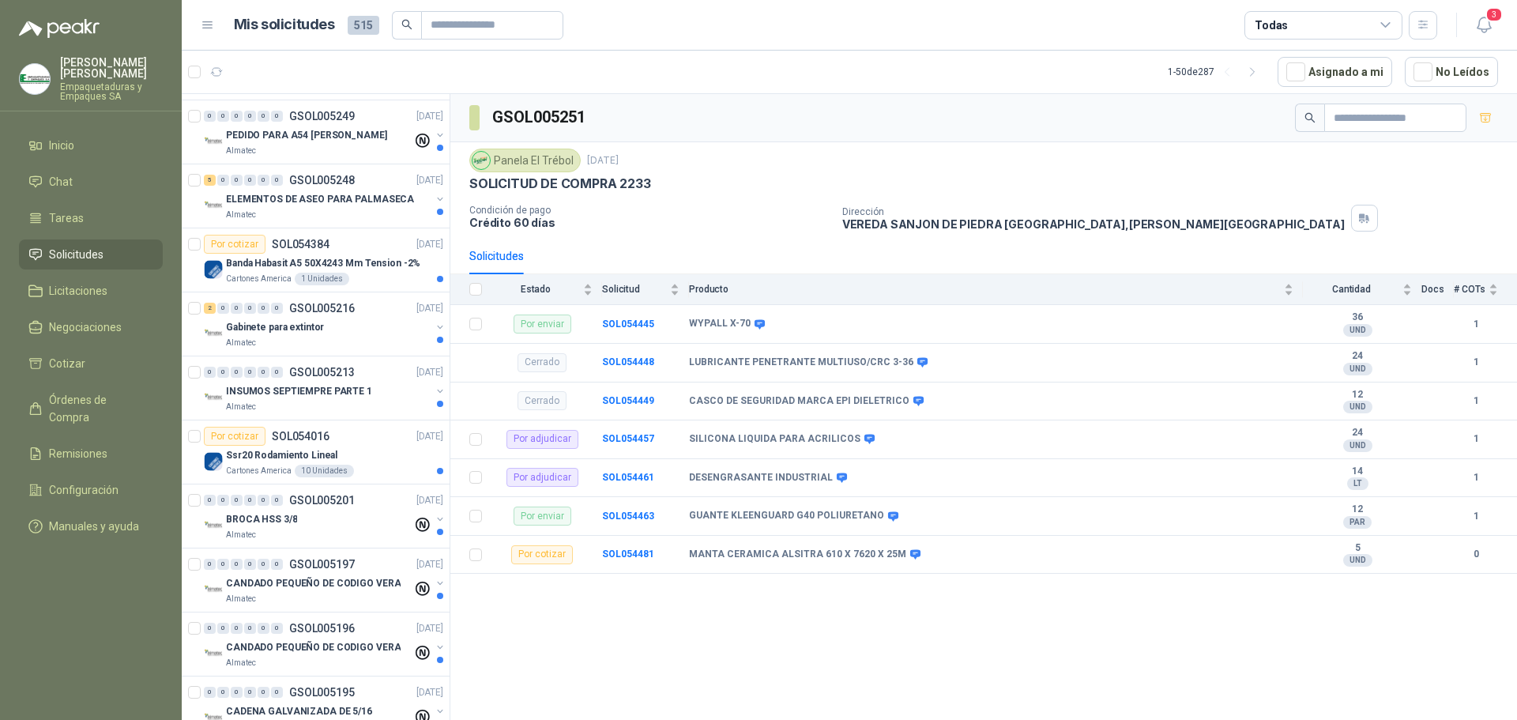
scroll to position [1501, 0]
